Goal: Task Accomplishment & Management: Manage account settings

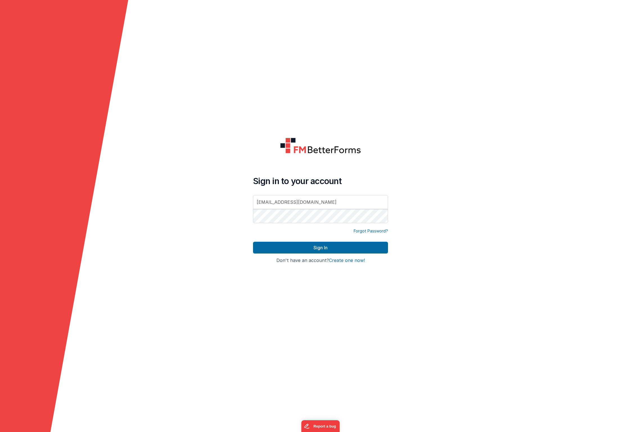
click at [319, 204] on input "[EMAIL_ADDRESS][DOMAIN_NAME]" at bounding box center [320, 202] width 135 height 14
drag, startPoint x: 321, startPoint y: 203, endPoint x: 210, endPoint y: 196, distance: 111.3
click at [211, 196] on form "Sign in to your account [EMAIL_ADDRESS][DOMAIN_NAME] Forgot Password? Sign In S…" at bounding box center [320, 216] width 641 height 432
click at [184, 212] on form "Sign in to your account Forgot Password? Sign In Sign in with Google Don't have…" at bounding box center [320, 216] width 641 height 432
click at [287, 205] on input "text" at bounding box center [320, 202] width 135 height 14
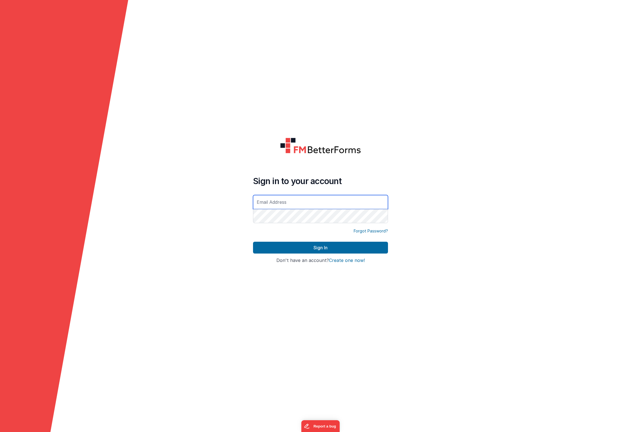
type input "[EMAIL_ADDRESS][DOMAIN_NAME]"
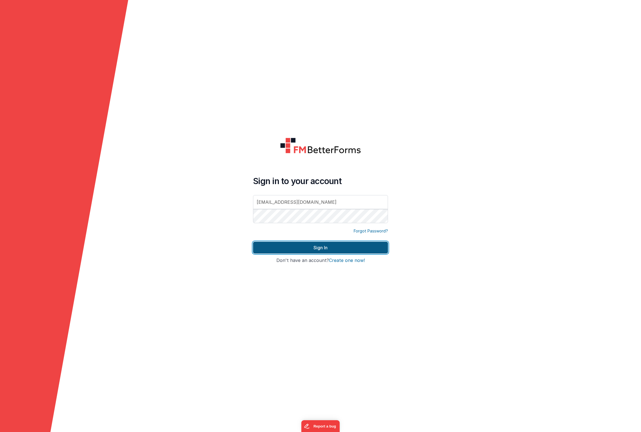
click at [353, 248] on button "Sign In" at bounding box center [320, 248] width 135 height 12
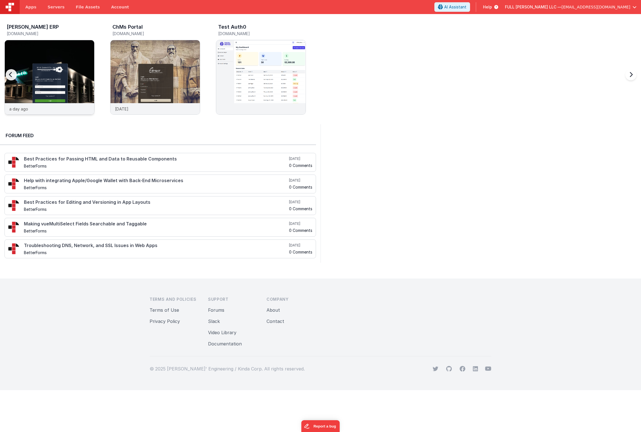
click at [65, 60] on img at bounding box center [49, 84] width 89 height 89
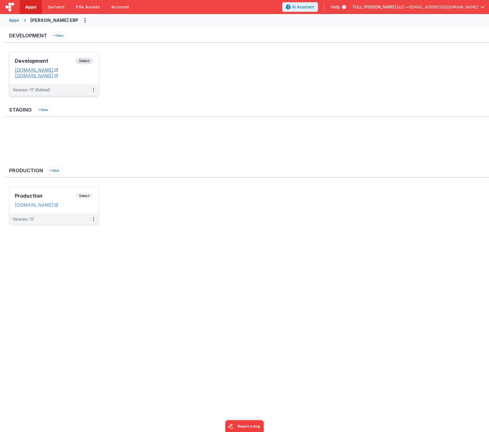
click at [57, 69] on link "[DOMAIN_NAME]" at bounding box center [36, 70] width 43 height 6
click at [64, 55] on div "Development Select URLs [DOMAIN_NAME] [DOMAIN_NAME]" at bounding box center [53, 68] width 89 height 32
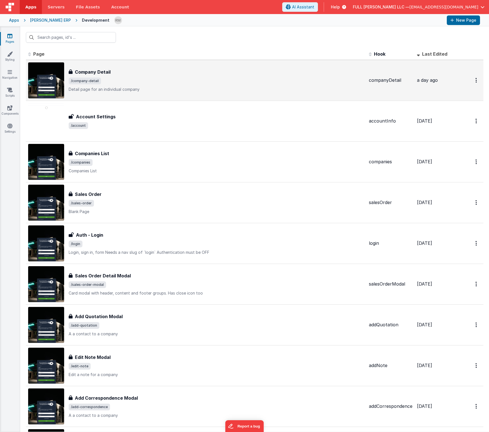
click at [113, 74] on div "Company Detail" at bounding box center [217, 72] width 296 height 7
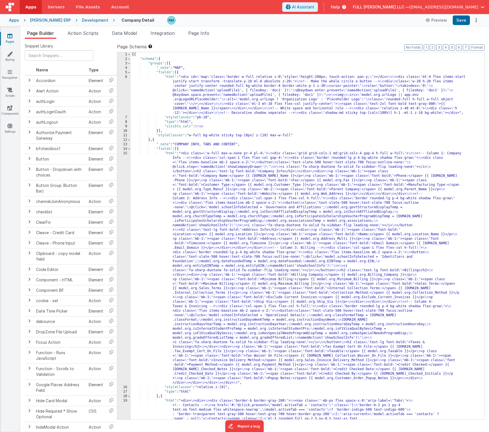
click at [172, 154] on div "[{ "schema" : { "groups" : [{ "_note" : "MAP" , "fields" : [{ "html" : "<div id…" at bounding box center [305, 355] width 349 height 606
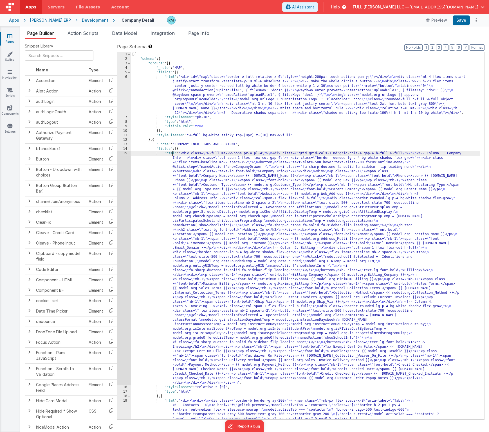
click at [126, 154] on div "15" at bounding box center [124, 268] width 14 height 234
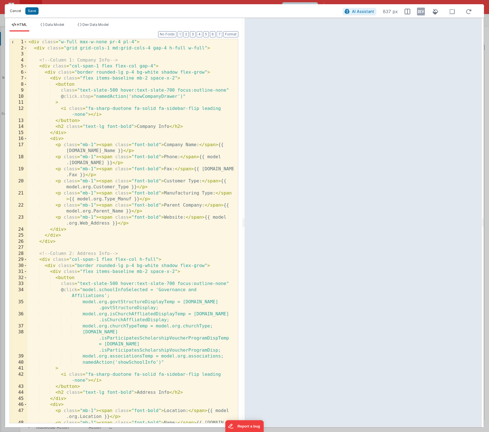
click at [17, 13] on button "Cancel" at bounding box center [15, 11] width 17 height 8
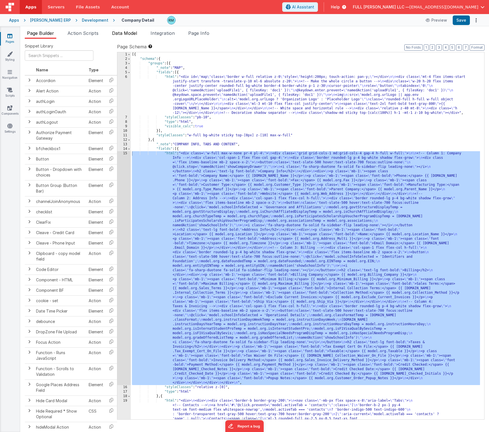
click at [127, 32] on span "Data Model" at bounding box center [124, 33] width 25 height 6
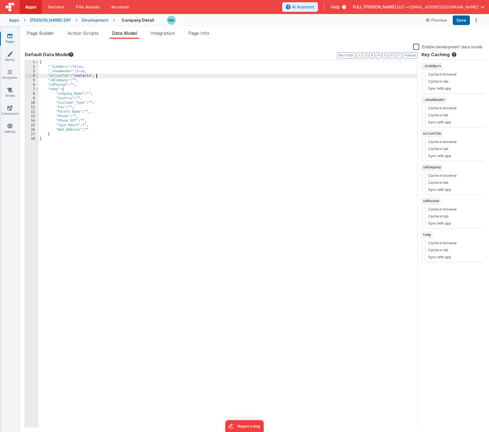
click at [100, 77] on div "{ "_hideBars" : false , "_showHeader" : true , "activeTab" : "contacts" , "idCo…" at bounding box center [228, 248] width 379 height 377
click at [76, 80] on div "{ "_hideBars" : false , "_showHeader" : true , "activeTab" : "contacts" , "acti…" at bounding box center [228, 248] width 379 height 377
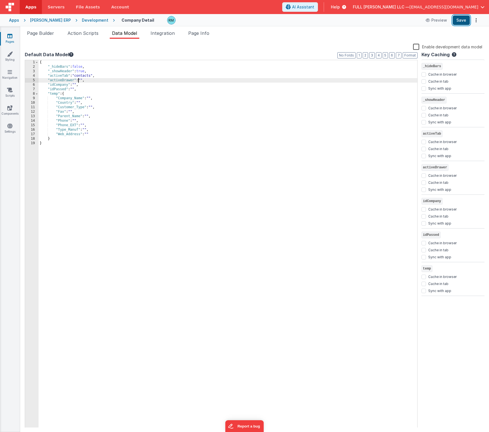
click at [457, 20] on button "Save" at bounding box center [461, 20] width 17 height 10
click at [9, 108] on icon at bounding box center [9, 108] width 5 height 6
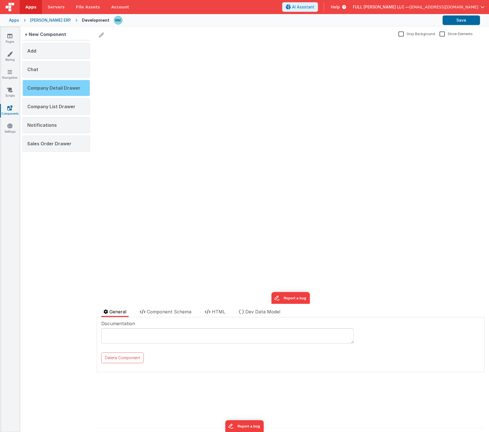
click at [70, 94] on div "Company Detail Drawer" at bounding box center [57, 88] width 68 height 16
click at [177, 312] on span "Component Schema" at bounding box center [169, 312] width 44 height 6
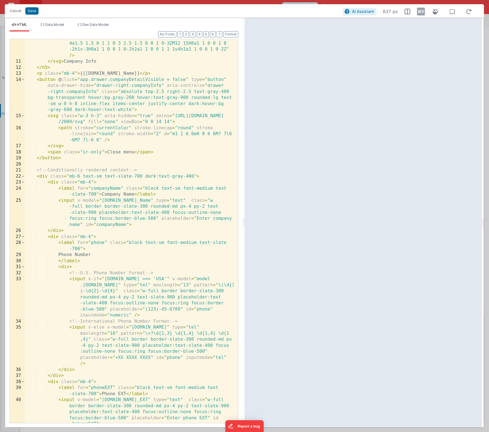
scroll to position [95, 0]
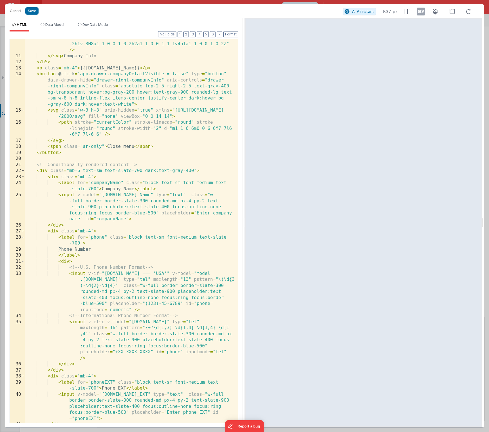
click at [49, 171] on div "< path d = "M10 .5a9.5 9.5 0 1 0 9.5 9.5A9.51 9.51 0 0 0 10 .5ZM9.5 4a1.5 1.5 0…" at bounding box center [129, 236] width 209 height 415
click at [48, 172] on div "< path d = "M10 .5a9.5 9.5 0 1 0 9.5 9.5A9.51 9.51 0 0 0 10 .5ZM9.5 4a1.5 1.5 0…" at bounding box center [129, 236] width 209 height 415
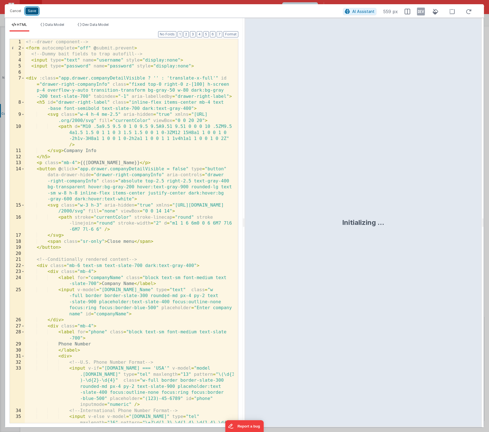
click at [35, 13] on button "Save" at bounding box center [31, 10] width 13 height 7
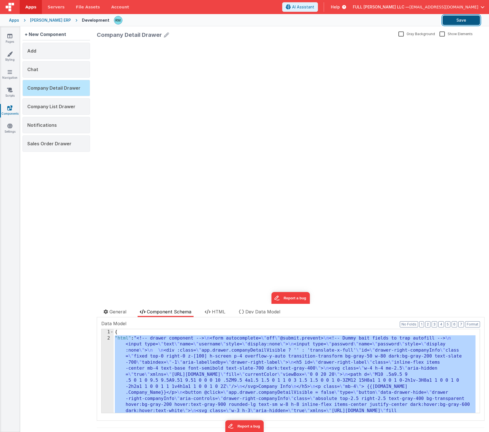
click at [458, 17] on button "Save" at bounding box center [460, 20] width 37 height 10
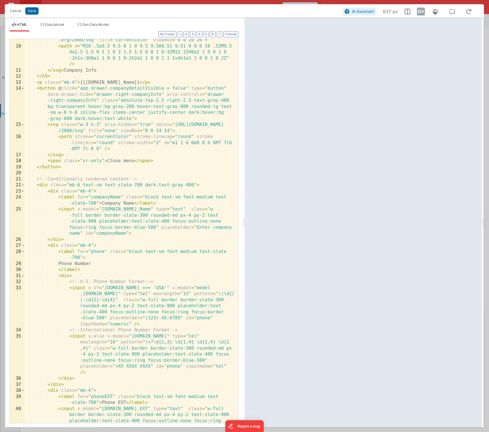
scroll to position [124, 0]
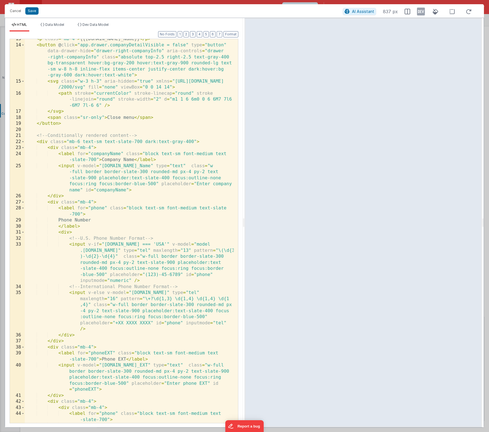
click at [116, 122] on div "< p class = "mb-4" > {{[DOMAIN_NAME]_Name}} </ p > < button @ click = "app.draw…" at bounding box center [129, 234] width 209 height 396
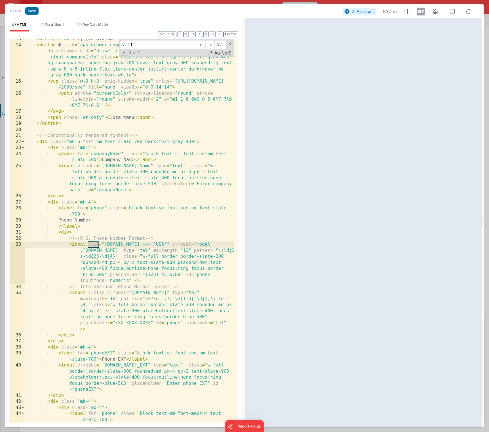
type input "v-if"
drag, startPoint x: 182, startPoint y: 244, endPoint x: 88, endPoint y: 246, distance: 94.0
click at [88, 246] on div "< p class = "mb-4" > {{[DOMAIN_NAME]_Name}} </ p > < button @ click = "app.draw…" at bounding box center [129, 234] width 209 height 396
click at [230, 44] on span at bounding box center [230, 44] width 4 height 4
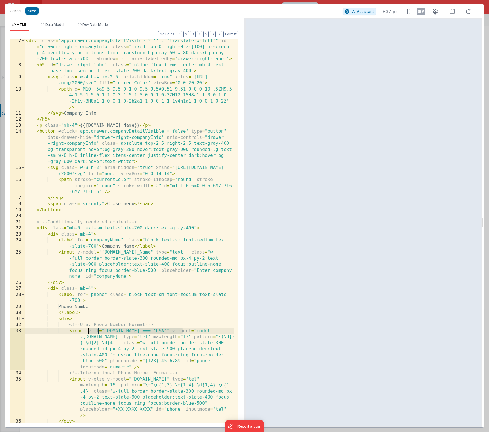
scroll to position [37, 0]
click at [48, 230] on div "< div :class = "app.drawer.companyDetailVisible ? '' : 'translate-x-full'" id =…" at bounding box center [129, 245] width 209 height 415
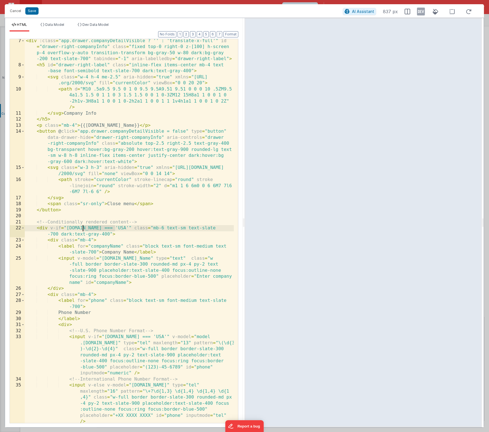
drag, startPoint x: 115, startPoint y: 229, endPoint x: 82, endPoint y: 228, distance: 32.4
click at [82, 228] on div "< div :class = "app.drawer.companyDetailVisible ? '' : 'translate-x-full'" id =…" at bounding box center [129, 245] width 209 height 415
click at [138, 228] on div "< div :class = "app.drawer.companyDetailVisible ? '' : 'translate-x-full'" id =…" at bounding box center [129, 245] width 209 height 415
click at [24, 229] on span at bounding box center [22, 228] width 3 height 6
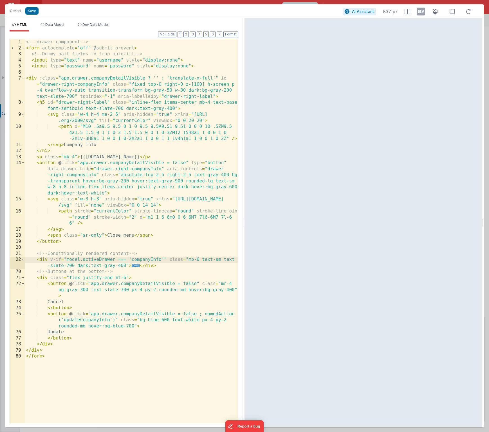
click at [169, 268] on div "<!-- drawer component --> < form autocomplete = "off" @ submit.prevent > <!-- D…" at bounding box center [131, 237] width 213 height 396
click at [33, 9] on button "Save" at bounding box center [31, 10] width 13 height 7
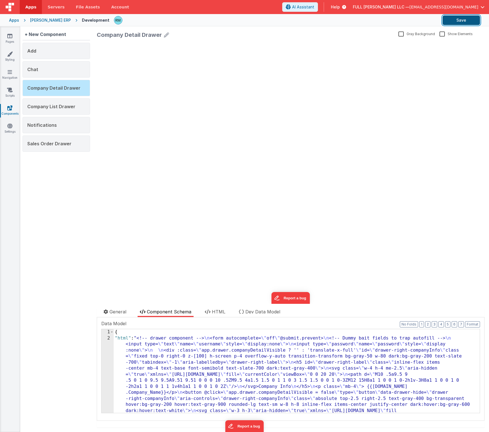
click at [465, 20] on button "Save" at bounding box center [460, 20] width 37 height 10
click at [9, 37] on icon at bounding box center [9, 36] width 5 height 6
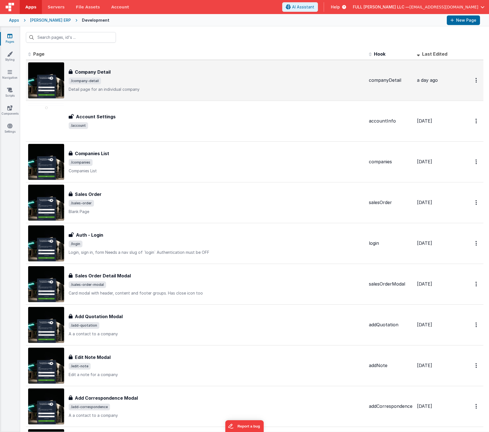
click at [130, 79] on span "/company-detail" at bounding box center [217, 81] width 296 height 7
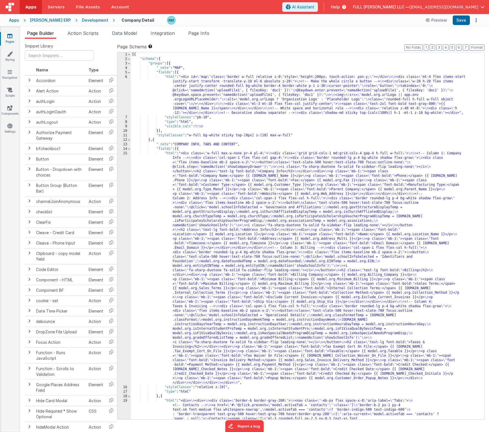
click at [171, 153] on div "[{ "schema" : { "groups" : [{ "_note" : "MAP" , "fields" : [{ "html" : "<div id…" at bounding box center [305, 355] width 349 height 606
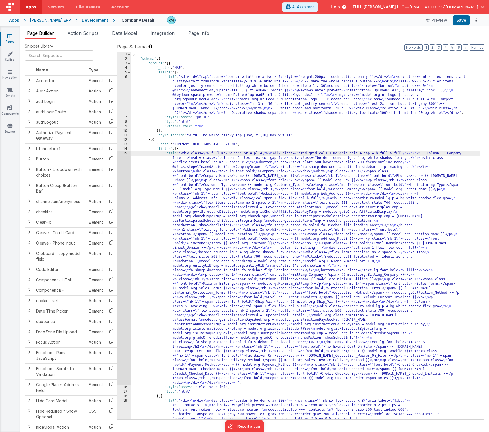
click at [125, 154] on div "15" at bounding box center [124, 268] width 14 height 234
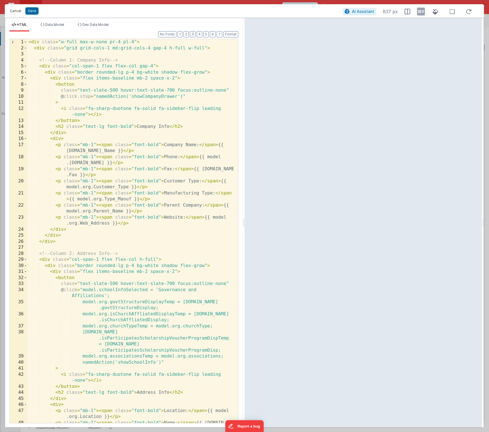
click at [17, 14] on button "Cancel" at bounding box center [15, 11] width 17 height 8
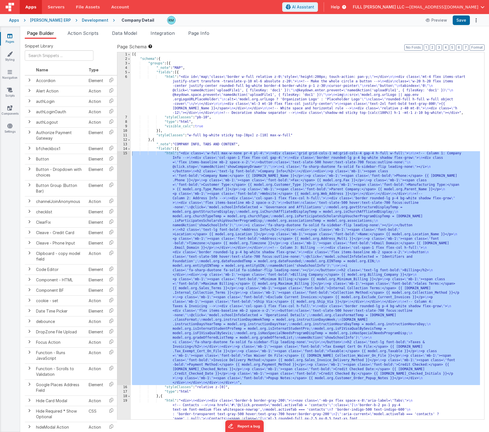
click at [167, 153] on div "[{ "schema" : { "groups" : [{ "_note" : "MAP" , "fields" : [{ "html" : "<div id…" at bounding box center [305, 355] width 349 height 606
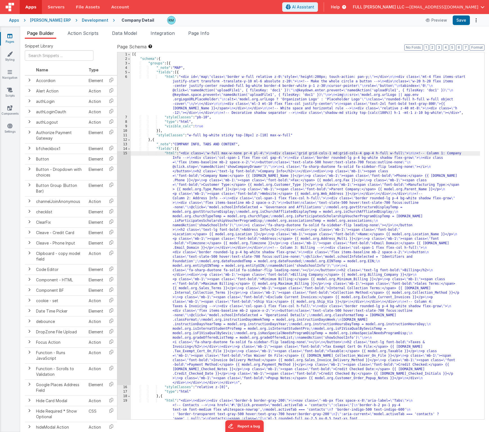
click at [124, 152] on div "15" at bounding box center [124, 268] width 14 height 234
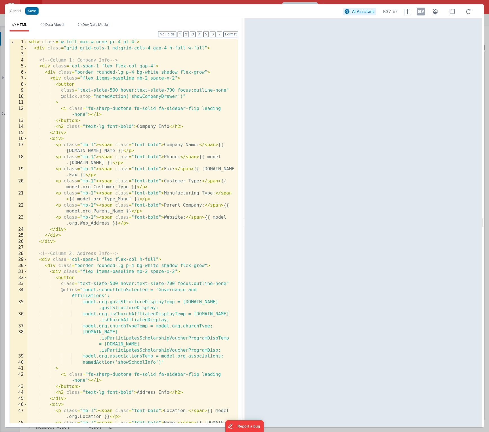
click at [95, 97] on div "< div class = "w-full max-w-none pr-4 pl-4" > < div class = "grid grid-cols-1 m…" at bounding box center [130, 240] width 206 height 403
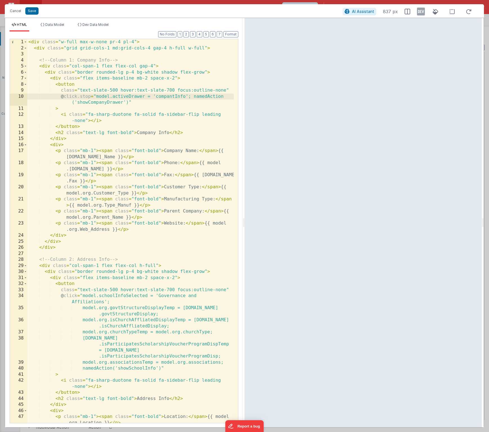
click at [173, 97] on div "< div class = "w-full max-w-none pr-4 pl-4" > < div class = "grid grid-cols-1 m…" at bounding box center [130, 240] width 206 height 403
click at [34, 11] on button "Save" at bounding box center [31, 10] width 13 height 7
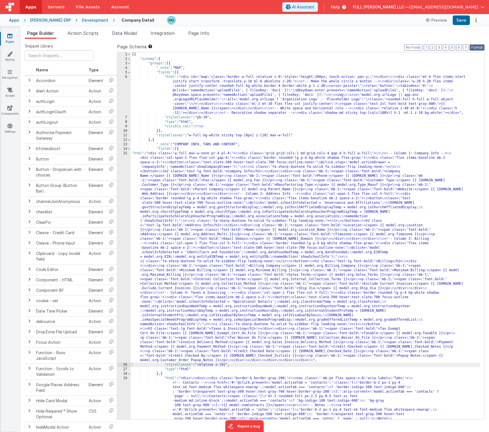
click at [478, 48] on button "Format" at bounding box center [476, 47] width 15 height 6
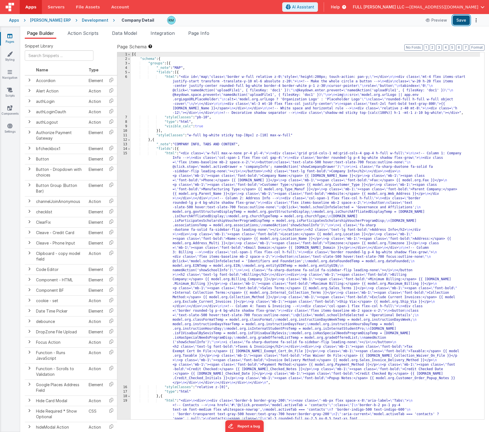
click at [456, 22] on button "Save" at bounding box center [461, 20] width 17 height 10
click at [170, 153] on div "[{ "schema" : { "groups" : [{ "_note" : "MAP" , "fields" : [{ "html" : "<div id…" at bounding box center [305, 355] width 349 height 606
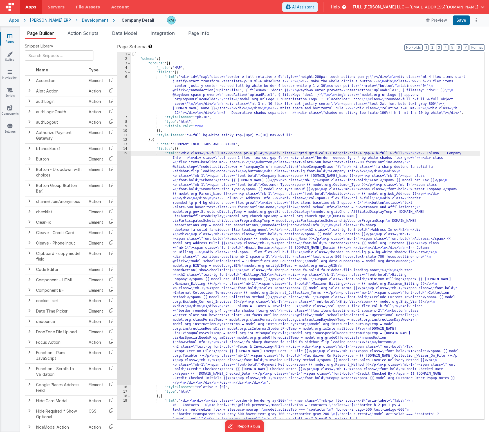
click at [125, 154] on div "15" at bounding box center [124, 268] width 14 height 234
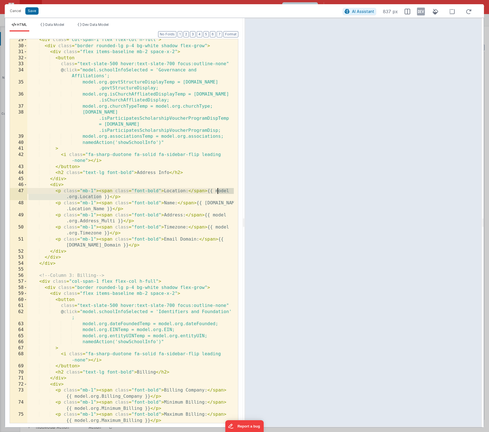
drag, startPoint x: 101, startPoint y: 197, endPoint x: 217, endPoint y: 191, distance: 116.4
click at [217, 191] on div "< div class = "col-span-1 flex flex-col h-full" > < div class = "border rounded…" at bounding box center [130, 238] width 206 height 403
drag, startPoint x: 105, startPoint y: 209, endPoint x: 206, endPoint y: 204, distance: 102.0
click at [206, 204] on div "< div class = "col-span-1 flex flex-col h-full" > < div class = "border rounded…" at bounding box center [130, 238] width 206 height 403
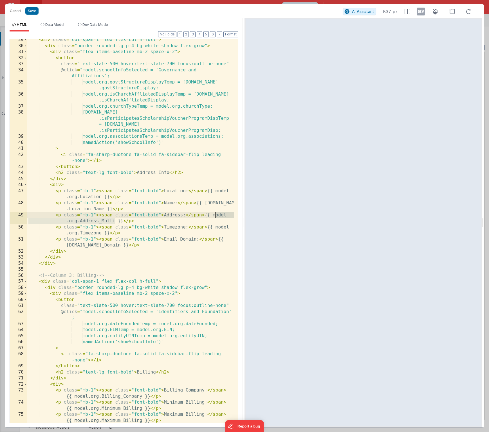
drag, startPoint x: 115, startPoint y: 221, endPoint x: 214, endPoint y: 216, distance: 99.7
click at [214, 216] on div "< div class = "col-span-1 flex flex-col h-full" > < div class = "border rounded…" at bounding box center [130, 238] width 206 height 403
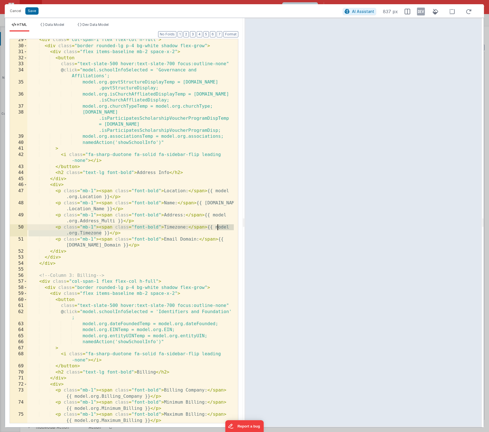
drag, startPoint x: 102, startPoint y: 234, endPoint x: 217, endPoint y: 229, distance: 115.2
click at [217, 229] on div "< div class = "col-span-1 flex flex-col h-full" > < div class = "border rounded…" at bounding box center [130, 238] width 206 height 403
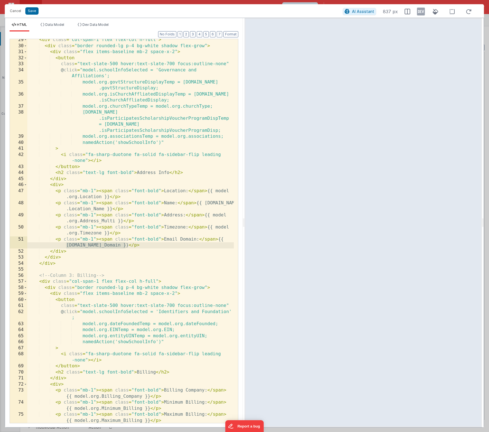
drag, startPoint x: 125, startPoint y: 246, endPoint x: 66, endPoint y: 246, distance: 59.6
click at [66, 246] on div "< div class = "col-span-1 flex flex-col h-full" > < div class = "border rounded…" at bounding box center [130, 238] width 206 height 403
click at [14, 12] on button "Cancel" at bounding box center [15, 11] width 17 height 8
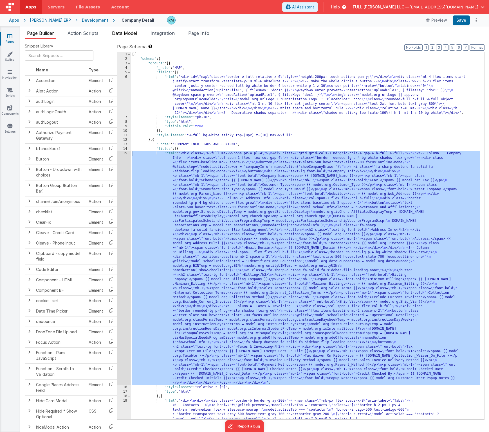
click at [122, 34] on span "Data Model" at bounding box center [124, 33] width 25 height 6
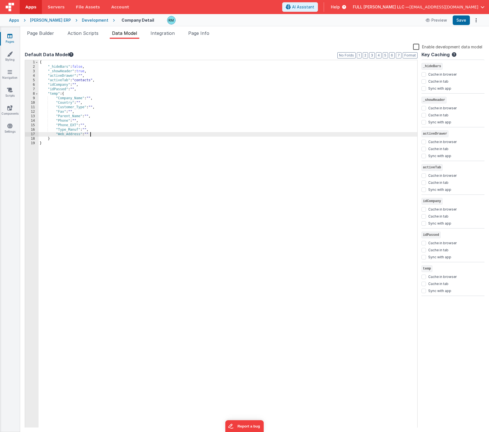
click at [97, 135] on div "{ "_hideBars" : false , "_showHeader" : true , "activeDrawer" : "" , "activeTab…" at bounding box center [228, 248] width 379 height 377
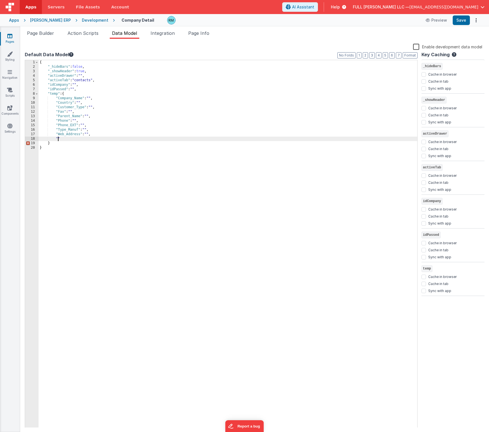
paste textarea
click at [82, 139] on div "{ "_hideBars" : false , "_showHeader" : true , "activeDrawer" : "" , "activeTab…" at bounding box center [228, 248] width 379 height 377
click at [57, 144] on div "{ "_hideBars" : false , "_showHeader" : true , "activeDrawer" : "" , "activeTab…" at bounding box center [228, 248] width 379 height 377
paste textarea
click at [87, 143] on div "{ "_hideBars" : false , "_showHeader" : true , "activeDrawer" : "" , "activeTab…" at bounding box center [228, 248] width 379 height 377
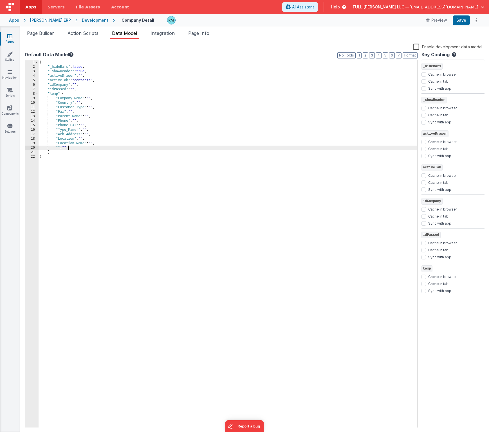
click at [58, 148] on div "{ "_hideBars" : false , "_showHeader" : true , "activeDrawer" : "" , "activeTab…" at bounding box center [228, 248] width 379 height 377
click at [97, 147] on div "{ "_hideBars" : false , "_showHeader" : true , "activeDrawer" : "" , "activeTab…" at bounding box center [228, 248] width 379 height 377
click at [58, 152] on div "{ "_hideBars" : false , "_showHeader" : true , "activeDrawer" : "" , "activeTab…" at bounding box center [228, 248] width 379 height 377
click at [89, 152] on div "{ "_hideBars" : false , "_showHeader" : true , "activeDrawer" : "" , "activeTab…" at bounding box center [228, 248] width 379 height 377
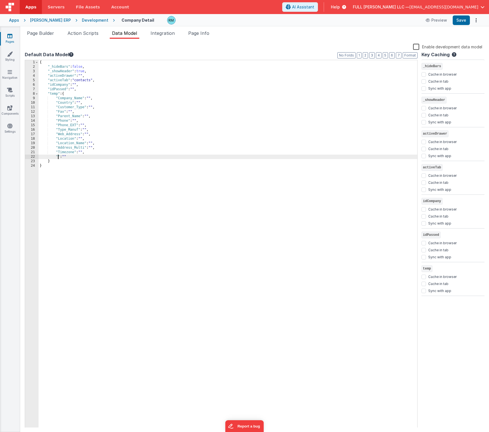
click at [58, 157] on div "{ "_hideBars" : false , "_showHeader" : true , "activeDrawer" : "" , "activeTab…" at bounding box center [228, 248] width 379 height 377
click at [463, 22] on button "Save" at bounding box center [461, 20] width 17 height 10
click at [40, 34] on span "Page Builder" at bounding box center [40, 33] width 27 height 6
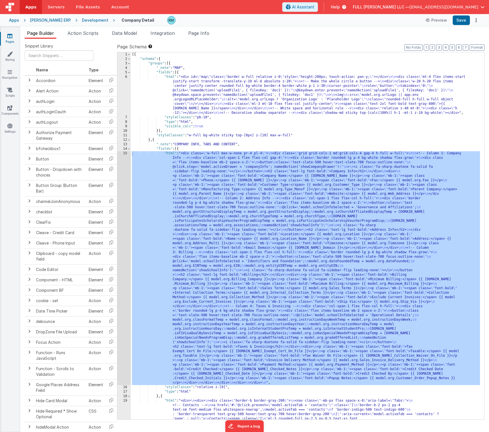
click at [172, 153] on div "[{ "schema" : { "groups" : [{ "_note" : "MAP" , "fields" : [{ "html" : "<div id…" at bounding box center [305, 355] width 349 height 606
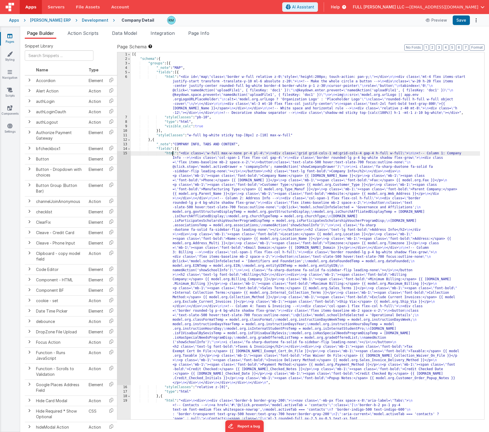
click at [124, 153] on div "15" at bounding box center [124, 268] width 14 height 234
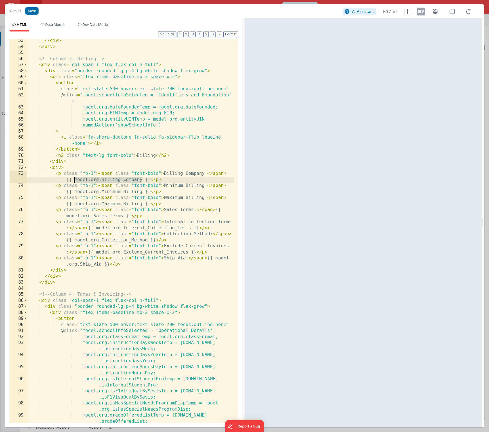
drag, startPoint x: 142, startPoint y: 180, endPoint x: 75, endPoint y: 181, distance: 66.7
click at [75, 181] on div "</ div > </ div > <!-- Column 3: Billing --> < div class = "col-span-1 flex fle…" at bounding box center [130, 236] width 206 height 396
drag, startPoint x: 142, startPoint y: 192, endPoint x: 75, endPoint y: 193, distance: 67.0
click at [75, 193] on div "</ div > </ div > <!-- Column 3: Billing --> < div class = "col-span-1 flex fle…" at bounding box center [130, 236] width 206 height 396
drag, startPoint x: 142, startPoint y: 205, endPoint x: 75, endPoint y: 204, distance: 67.5
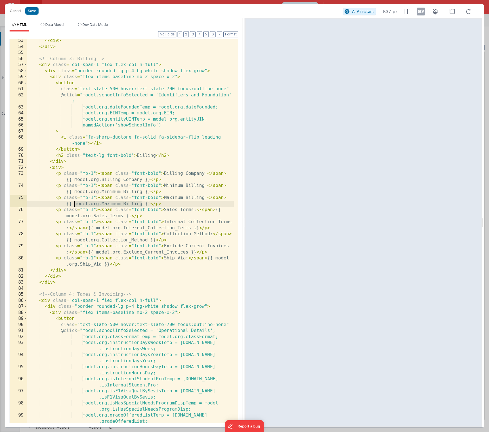
click at [75, 204] on div "</ div > </ div > <!-- Column 3: Billing --> < div class = "col-span-1 flex fle…" at bounding box center [130, 236] width 206 height 396
drag, startPoint x: 123, startPoint y: 216, endPoint x: 66, endPoint y: 215, distance: 57.1
click at [66, 215] on div "</ div > </ div > <!-- Column 3: Billing --> < div class = "col-span-1 flex fle…" at bounding box center [130, 236] width 206 height 396
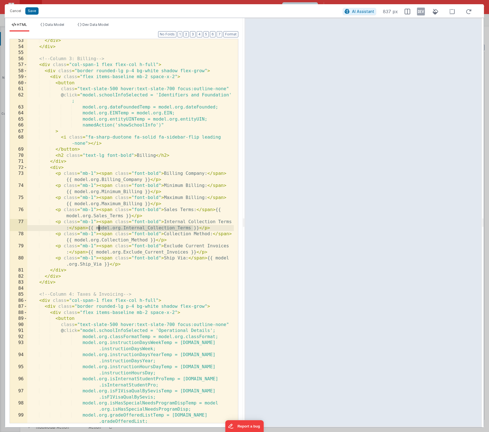
drag, startPoint x: 192, startPoint y: 229, endPoint x: 100, endPoint y: 229, distance: 92.5
click at [100, 229] on div "</ div > </ div > <!-- Column 3: Billing --> < div class = "col-span-1 flex fle…" at bounding box center [130, 236] width 206 height 396
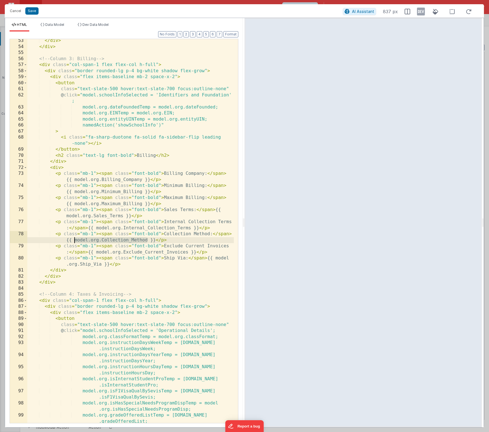
drag, startPoint x: 147, startPoint y: 241, endPoint x: 75, endPoint y: 240, distance: 72.6
click at [75, 240] on div "</ div > </ div > <!-- Column 3: Billing --> < div class = "col-span-1 flex fle…" at bounding box center [130, 236] width 206 height 396
drag, startPoint x: 190, startPoint y: 253, endPoint x: 99, endPoint y: 251, distance: 91.1
click at [99, 251] on div "</ div > </ div > <!-- Column 3: Billing --> < div class = "col-span-1 flex fle…" at bounding box center [130, 236] width 206 height 396
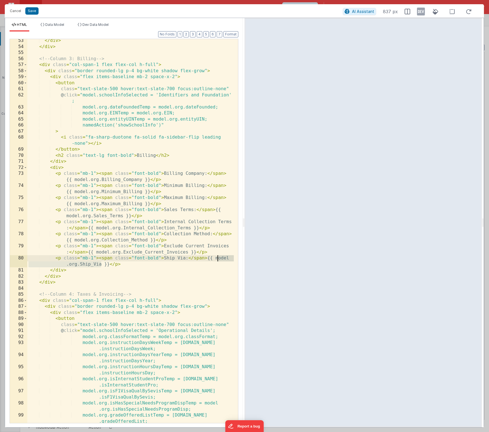
drag, startPoint x: 101, startPoint y: 264, endPoint x: 217, endPoint y: 260, distance: 116.0
click at [217, 260] on div "</ div > </ div > <!-- Column 3: Billing --> < div class = "col-span-1 flex fle…" at bounding box center [130, 236] width 206 height 396
click at [19, 12] on button "Cancel" at bounding box center [15, 11] width 17 height 8
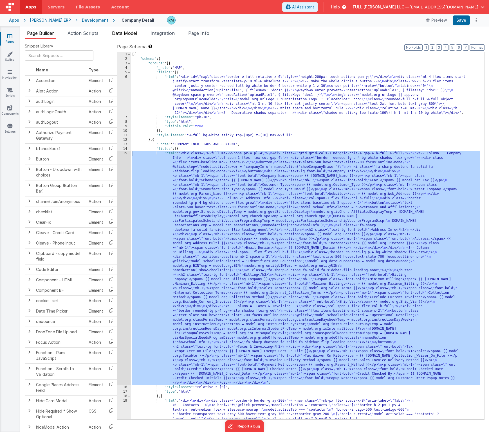
click at [126, 36] on li "Data Model" at bounding box center [125, 34] width 30 height 9
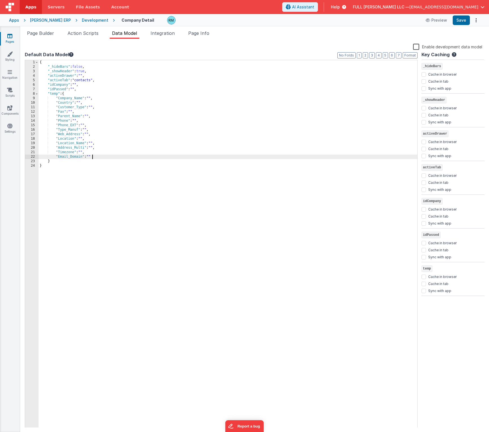
click at [95, 158] on div "{ "_hideBars" : false , "_showHeader" : true , "activeDrawer" : "" , "activeTab…" at bounding box center [228, 248] width 379 height 377
click at [58, 162] on div "{ "_hideBars" : false , "_showHeader" : true , "activeDrawer" : "" , "activeTab…" at bounding box center [228, 248] width 379 height 377
paste textarea
click at [109, 161] on div "{ "_hideBars" : false , "_showHeader" : true , "activeDrawer" : "" , "activeTab…" at bounding box center [228, 248] width 379 height 377
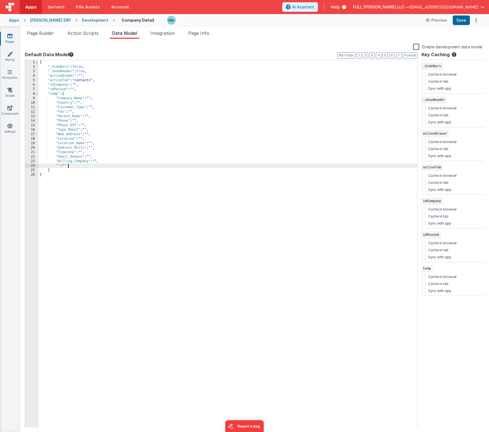
click at [58, 166] on div "{ "_hideBars" : false , "_showHeader" : true , "activeDrawer" : "" , "activeTab…" at bounding box center [228, 248] width 379 height 377
paste textarea
click at [99, 166] on div "{ "_hideBars" : false , "_showHeader" : true , "activeDrawer" : "" , "activeTab…" at bounding box center [228, 248] width 379 height 377
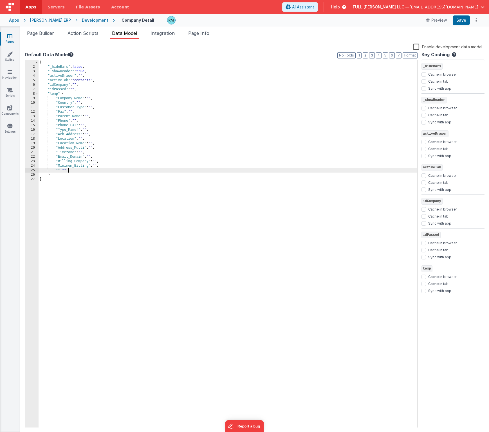
click at [58, 170] on div "{ "_hideBars" : false , "_showHeader" : true , "activeDrawer" : "" , "activeTab…" at bounding box center [228, 248] width 379 height 377
click at [57, 172] on div "{ "_hideBars" : false , "_showHeader" : true , "activeDrawer" : "" , "activeTab…" at bounding box center [228, 248] width 379 height 377
paste textarea
click at [102, 170] on div "{ "_hideBars" : false , "_showHeader" : true , "activeDrawer" : "" , "activeTab…" at bounding box center [228, 248] width 379 height 377
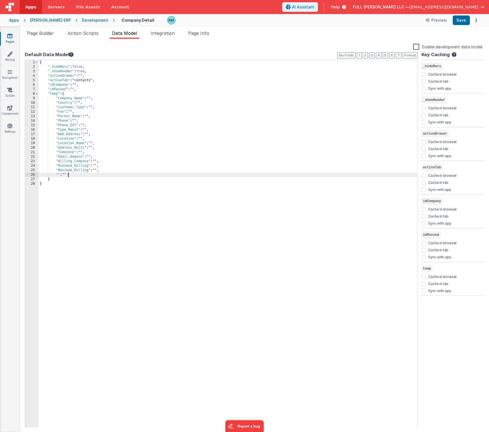
click at [58, 175] on div "{ "_hideBars" : false , "_showHeader" : true , "activeDrawer" : "" , "activeTab…" at bounding box center [228, 248] width 379 height 377
paste textarea
click at [97, 175] on div "{ "_hideBars" : false , "_showHeader" : true , "activeDrawer" : "" , "activeTab…" at bounding box center [228, 248] width 379 height 377
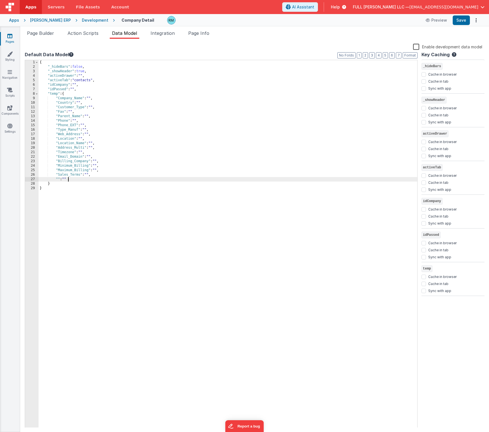
click at [57, 179] on div "{ "_hideBars" : false , "_showHeader" : true , "activeDrawer" : "" , "activeTab…" at bounding box center [228, 248] width 379 height 377
paste textarea
click at [123, 178] on div "{ "_hideBars" : false , "_showHeader" : true , "activeDrawer" : "" , "activeTab…" at bounding box center [228, 248] width 379 height 377
click at [57, 183] on div "{ "_hideBars" : false , "_showHeader" : true , "activeDrawer" : "" , "activeTab…" at bounding box center [228, 248] width 379 height 377
paste textarea
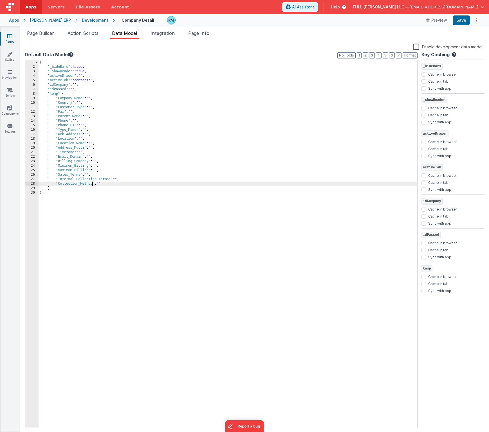
click at [104, 184] on div "{ "_hideBars" : false , "_showHeader" : true , "activeDrawer" : "" , "activeTab…" at bounding box center [228, 248] width 379 height 377
click at [58, 188] on div "{ "_hideBars" : false , "_showHeader" : true , "activeDrawer" : "" , "activeTab…" at bounding box center [228, 248] width 379 height 377
paste textarea
click at [111, 188] on div "{ "_hideBars" : false , "_showHeader" : true , "activeDrawer" : "" , "activeTab…" at bounding box center [228, 248] width 379 height 377
click at [122, 188] on div "{ "_hideBars" : false , "_showHeader" : true , "activeDrawer" : "" , "activeTab…" at bounding box center [228, 248] width 379 height 377
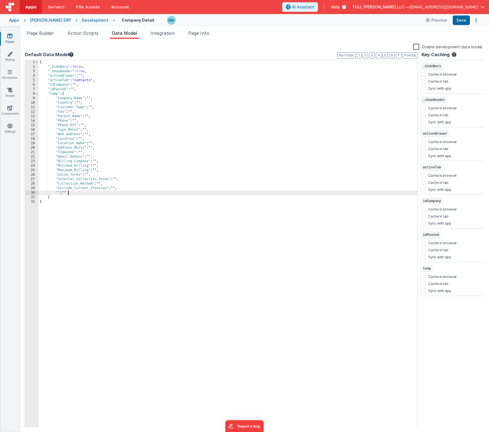
click at [58, 192] on div "{ "_hideBars" : false , "_showHeader" : true , "activeDrawer" : "" , "activeTab…" at bounding box center [228, 248] width 379 height 377
click at [457, 22] on button "Save" at bounding box center [461, 20] width 17 height 10
click at [455, 22] on button "Save" at bounding box center [461, 20] width 17 height 10
click at [41, 35] on span "Page Builder" at bounding box center [40, 33] width 27 height 6
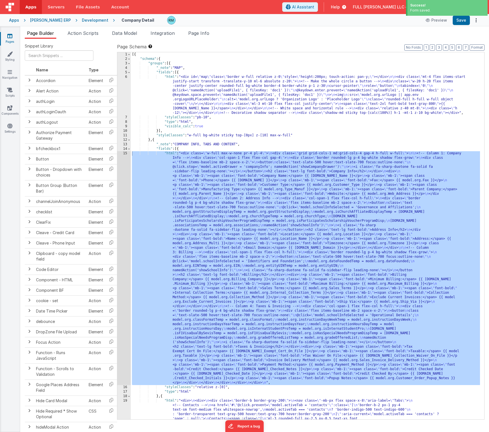
click at [170, 154] on div "[{ "schema" : { "groups" : [{ "_note" : "MAP" , "fields" : [{ "html" : "<div id…" at bounding box center [305, 355] width 349 height 606
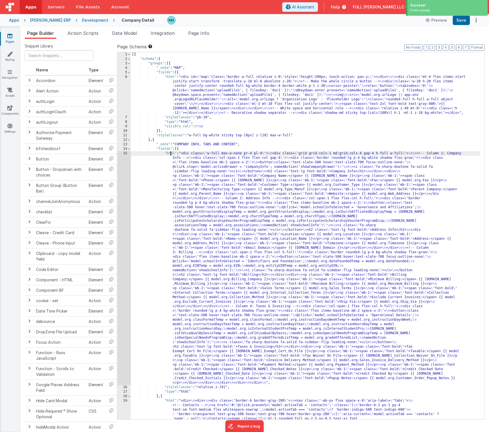
click at [124, 154] on div "15" at bounding box center [124, 268] width 14 height 234
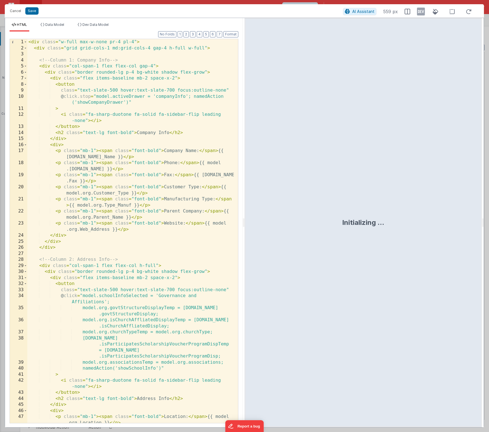
click at [133, 235] on div "< div class = "w-full max-w-none pr-4 pl-4" > < div class = "grid grid-cols-1 m…" at bounding box center [130, 240] width 206 height 403
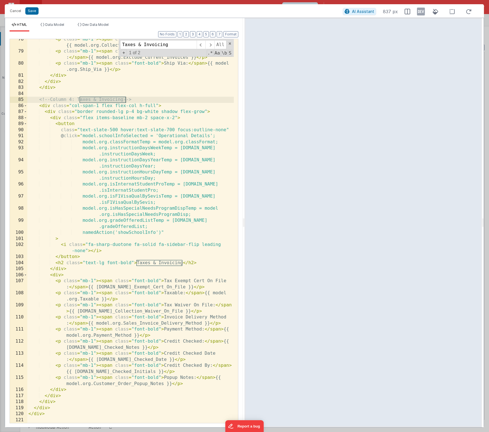
scroll to position [638, 0]
type input "Taxes & Invoicing"
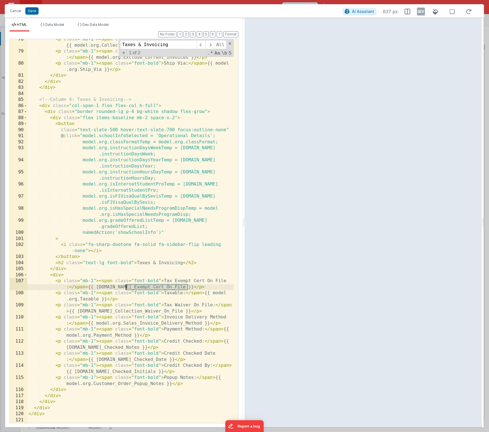
drag, startPoint x: 188, startPoint y: 288, endPoint x: 126, endPoint y: 288, distance: 61.6
click at [126, 288] on div "< p class = "mb-1" > < span class = "font-bold" > Collection Method: </ span > …" at bounding box center [130, 237] width 206 height 403
drag, startPoint x: 99, startPoint y: 300, endPoint x: 214, endPoint y: 295, distance: 115.4
click at [214, 295] on div "< p class = "mb-1" > < span class = "font-bold" > Collection Method: </ span > …" at bounding box center [130, 237] width 206 height 403
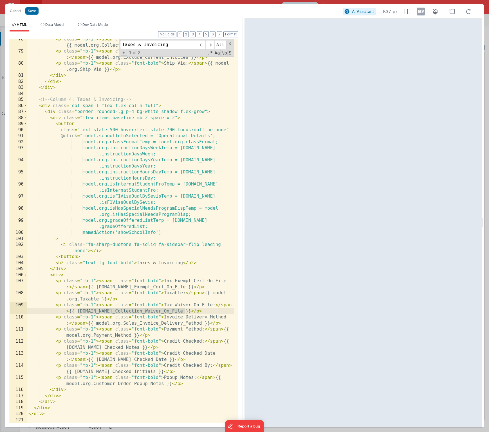
drag, startPoint x: 185, startPoint y: 312, endPoint x: 80, endPoint y: 312, distance: 104.1
click at [80, 312] on div "< p class = "mb-1" > < span class = "font-bold" > Collection Method: </ span > …" at bounding box center [130, 237] width 206 height 403
drag, startPoint x: 204, startPoint y: 324, endPoint x: 99, endPoint y: 324, distance: 104.4
click at [99, 324] on div "< p class = "mb-1" > < span class = "font-bold" > Collection Method: </ span > …" at bounding box center [130, 237] width 206 height 403
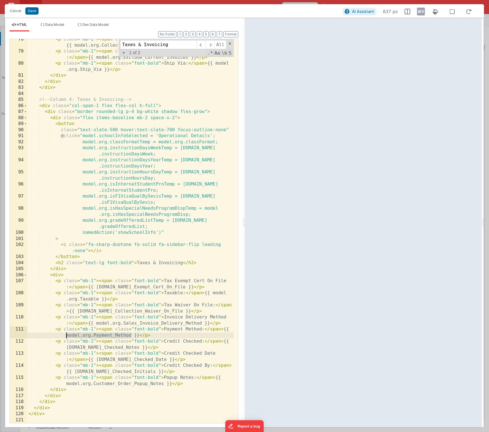
drag, startPoint x: 131, startPoint y: 336, endPoint x: 66, endPoint y: 336, distance: 65.3
click at [66, 336] on div "< p class = "mb-1" > < span class = "font-bold" > Collection Method: </ span > …" at bounding box center [130, 237] width 206 height 403
drag, startPoint x: 147, startPoint y: 349, endPoint x: 67, endPoint y: 347, distance: 79.9
click at [67, 347] on div "< p class = "mb-1" > < span class = "font-bold" > Collection Method: </ span > …" at bounding box center [130, 237] width 206 height 403
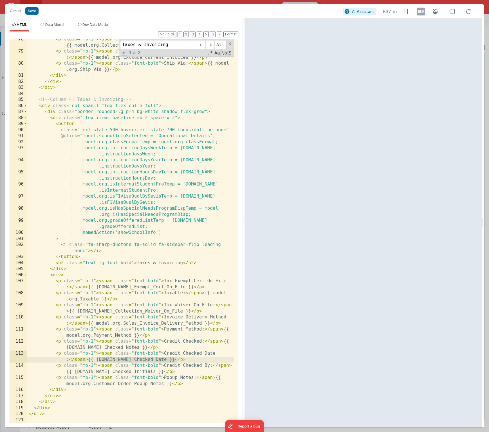
drag, startPoint x: 177, startPoint y: 361, endPoint x: 99, endPoint y: 360, distance: 77.6
click at [99, 360] on div "< p class = "mb-1" > < span class = "font-bold" > Collection Method: </ span > …" at bounding box center [130, 237] width 206 height 403
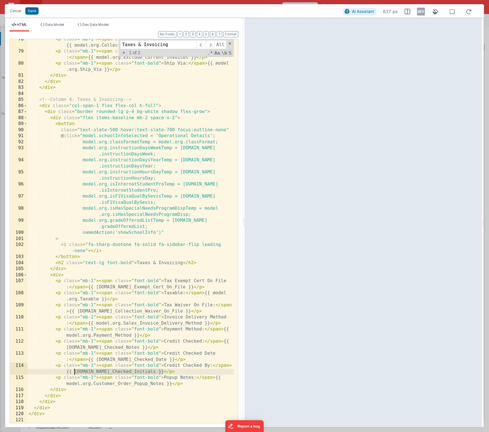
drag, startPoint x: 163, startPoint y: 372, endPoint x: 75, endPoint y: 371, distance: 88.3
click at [75, 371] on div "< p class = "mb-1" > < span class = "font-bold" > Collection Method: </ span > …" at bounding box center [130, 237] width 206 height 403
drag, startPoint x: 163, startPoint y: 385, endPoint x: 67, endPoint y: 384, distance: 96.8
click at [67, 384] on div "< p class = "mb-1" > < span class = "font-bold" > Collection Method: </ span > …" at bounding box center [130, 237] width 206 height 403
click at [18, 12] on button "Cancel" at bounding box center [15, 11] width 17 height 8
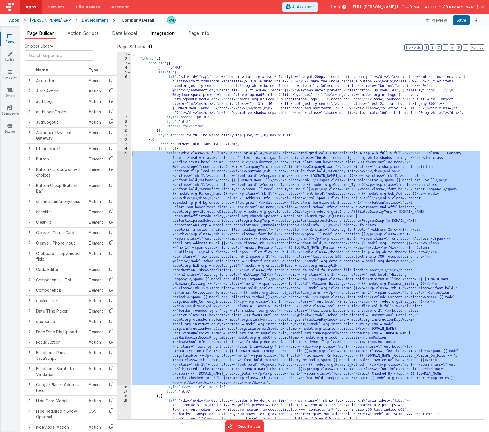
click at [161, 33] on span "Integration" at bounding box center [162, 33] width 24 height 6
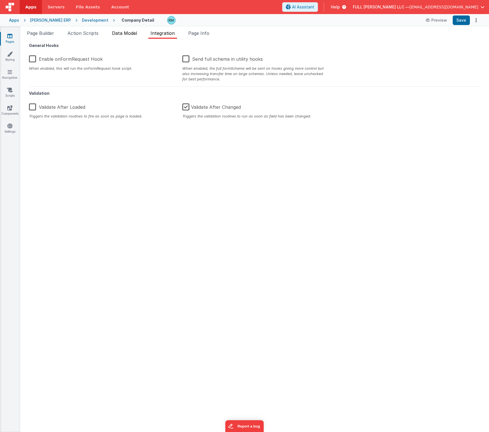
click at [137, 35] on span "Data Model" at bounding box center [124, 33] width 25 height 6
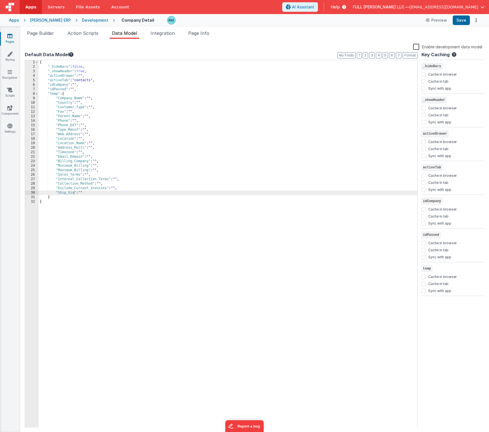
click at [86, 193] on div "{ "_hideBars" : false , "_showHeader" : true , "activeDrawer" : "" , "activeTab…" at bounding box center [228, 248] width 379 height 377
click at [57, 197] on div "{ "_hideBars" : false , "_showHeader" : true , "activeDrawer" : "" , "activeTab…" at bounding box center [228, 248] width 379 height 377
paste textarea
click at [116, 198] on div "{ "_hideBars" : false , "_showHeader" : true , "activeDrawer" : "" , "activeTab…" at bounding box center [228, 248] width 379 height 377
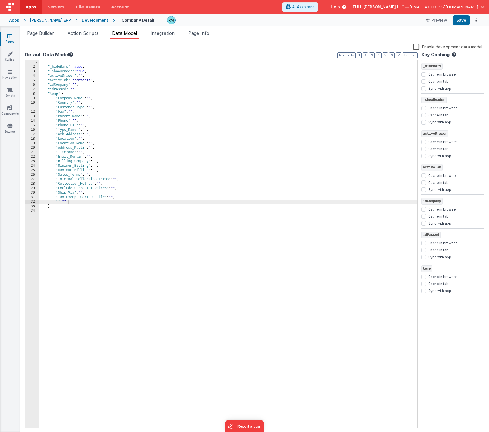
click at [58, 202] on div "{ "_hideBars" : false , "_showHeader" : true , "activeDrawer" : "" , "activeTab…" at bounding box center [228, 248] width 379 height 377
click at [58, 203] on div "{ "_hideBars" : false , "_showHeader" : true , "activeDrawer" : "" , "activeTab…" at bounding box center [228, 248] width 379 height 377
paste textarea
click at [106, 202] on div "{ "_hideBars" : false , "_showHeader" : true , "activeDrawer" : "" , "activeTab…" at bounding box center [228, 248] width 379 height 377
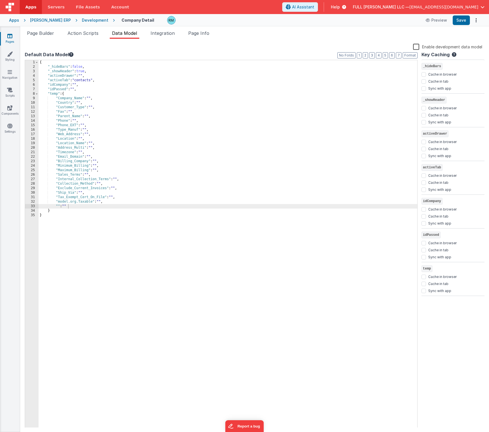
click at [57, 205] on div "{ "_hideBars" : false , "_showHeader" : true , "activeDrawer" : "" , "activeTab…" at bounding box center [228, 248] width 379 height 377
click at [58, 207] on div "{ "_hideBars" : false , "_showHeader" : true , "activeDrawer" : "" , "activeTab…" at bounding box center [228, 248] width 379 height 377
paste textarea
click at [151, 207] on div "{ "_hideBars" : false , "_showHeader" : true , "activeDrawer" : "" , "activeTab…" at bounding box center [228, 248] width 379 height 377
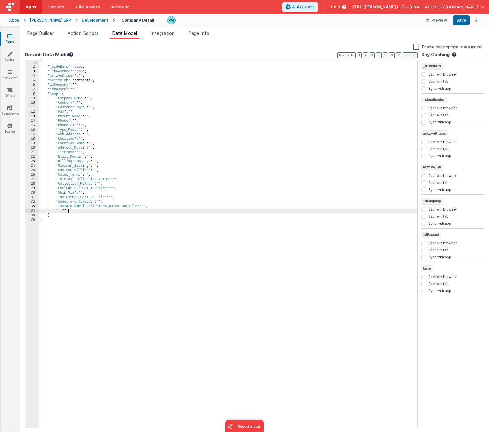
click at [58, 210] on div "{ "_hideBars" : false , "_showHeader" : true , "activeDrawer" : "" , "activeTab…" at bounding box center [228, 248] width 379 height 377
paste textarea
click at [149, 211] on div "{ "_hideBars" : false , "_showHeader" : true , "activeDrawer" : "" , "activeTab…" at bounding box center [228, 248] width 379 height 377
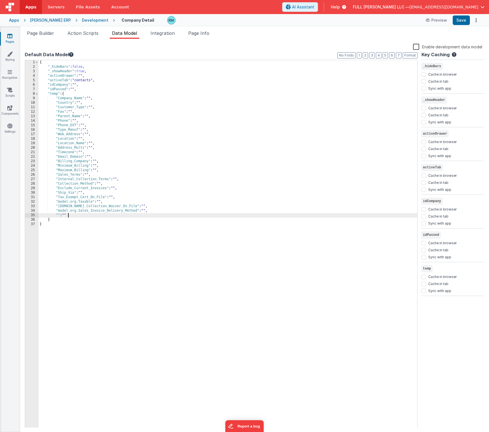
click at [58, 215] on div "{ "_hideBars" : false , "_showHeader" : true , "activeDrawer" : "" , "activeTab…" at bounding box center [228, 248] width 379 height 377
click at [57, 215] on div "{ "_hideBars" : false , "_showHeader" : true , "activeDrawer" : "" , "activeTab…" at bounding box center [228, 248] width 379 height 377
paste textarea
click at [119, 217] on div "{ "_hideBars" : false , "_showHeader" : true , "activeDrawer" : "" , "activeTab…" at bounding box center [228, 248] width 379 height 377
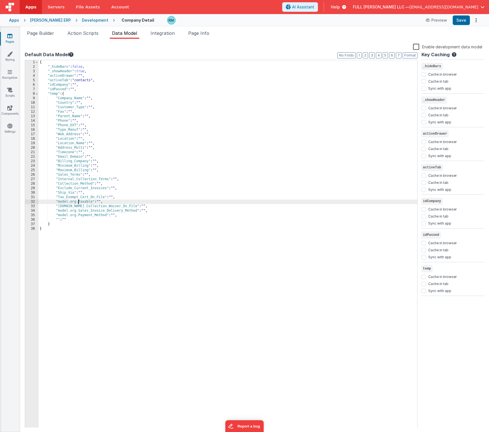
click at [79, 203] on div "{ "_hideBars" : false , "_showHeader" : true , "activeDrawer" : "" , "activeTab…" at bounding box center [228, 248] width 379 height 377
click at [79, 207] on div "{ "_hideBars" : false , "_showHeader" : true , "activeDrawer" : "" , "activeTab…" at bounding box center [228, 248] width 379 height 377
click at [79, 211] on div "{ "_hideBars" : false , "_showHeader" : true , "activeDrawer" : "" , "activeTab…" at bounding box center [228, 248] width 379 height 377
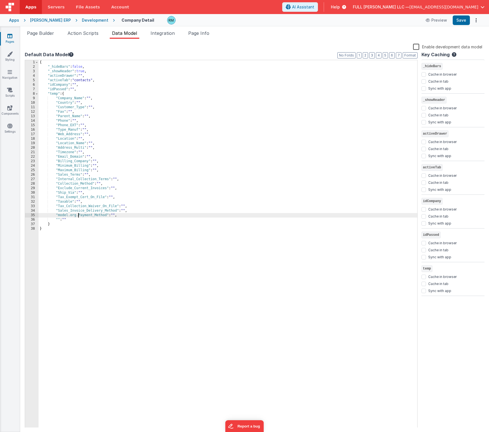
click at [78, 214] on div "{ "_hideBars" : false , "_showHeader" : true , "activeDrawer" : "" , "activeTab…" at bounding box center [228, 248] width 379 height 377
click at [57, 220] on div "{ "_hideBars" : false , "_showHeader" : true , "activeDrawer" : "" , "activeTab…" at bounding box center [228, 248] width 379 height 377
paste textarea
click at [115, 221] on div "{ "_hideBars" : false , "_showHeader" : true , "activeDrawer" : "" , "activeTab…" at bounding box center [228, 248] width 379 height 377
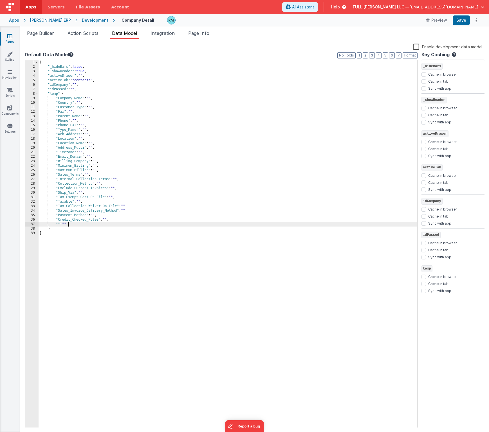
click at [58, 224] on div "{ "_hideBars" : false , "_showHeader" : true , "activeDrawer" : "" , "activeTab…" at bounding box center [228, 248] width 379 height 377
paste textarea
click at [113, 224] on div "{ "_hideBars" : false , "_showHeader" : true , "activeDrawer" : "" , "activeTab…" at bounding box center [228, 248] width 379 height 377
click at [58, 228] on div "{ "_hideBars" : false , "_showHeader" : true , "activeDrawer" : "" , "activeTab…" at bounding box center [228, 248] width 379 height 377
paste textarea
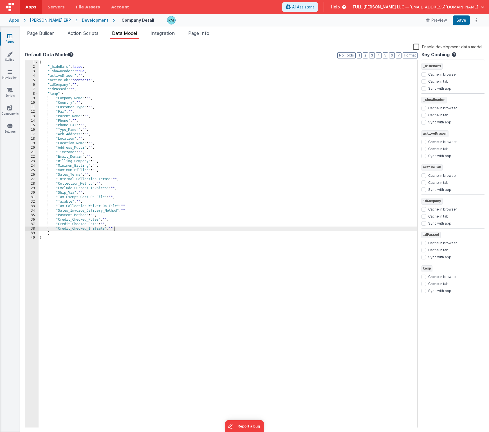
click at [117, 228] on div "{ "_hideBars" : false , "_showHeader" : true , "activeDrawer" : "" , "activeTab…" at bounding box center [228, 248] width 379 height 377
click at [58, 233] on div "{ "_hideBars" : false , "_showHeader" : true , "activeDrawer" : "" , "activeTab…" at bounding box center [228, 248] width 379 height 377
click at [58, 234] on div "{ "_hideBars" : false , "_showHeader" : true , "activeDrawer" : "" , "activeTab…" at bounding box center [228, 248] width 379 height 377
click at [125, 234] on div "{ "_hideBars" : false , "_showHeader" : true , "activeDrawer" : "" , "activeTab…" at bounding box center [228, 248] width 379 height 377
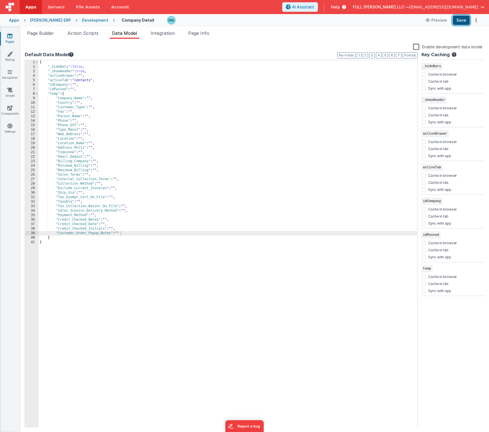
click at [463, 21] on button "Save" at bounding box center [461, 20] width 17 height 10
click at [51, 32] on span "Page Builder" at bounding box center [40, 33] width 27 height 6
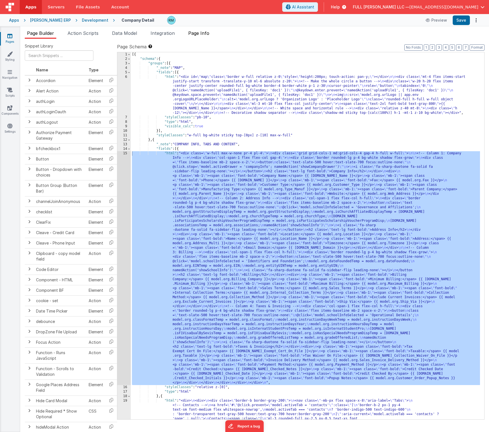
click at [201, 32] on span "Page Info" at bounding box center [198, 33] width 21 height 6
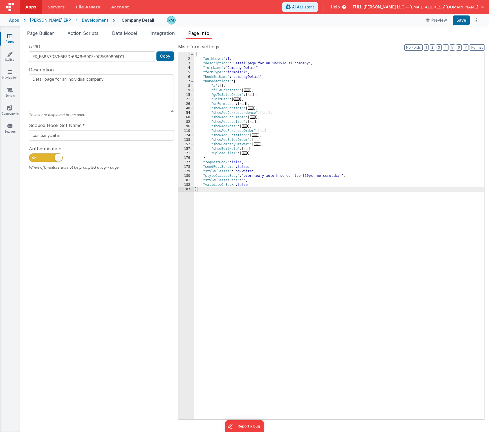
click at [256, 144] on span "..." at bounding box center [257, 144] width 6 height 3
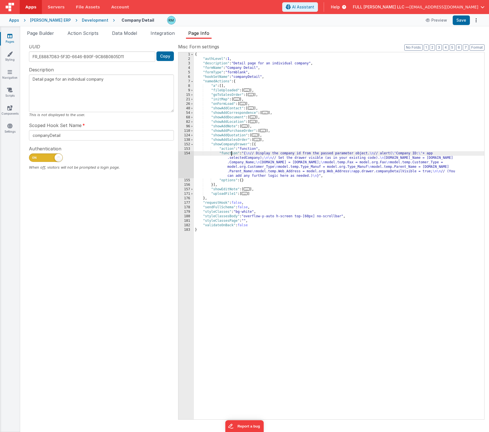
click at [231, 154] on div "{ "authLevel" : 1 , "description" : "Detail page for an individual company" , "…" at bounding box center [339, 240] width 290 height 376
click at [187, 153] on div "154" at bounding box center [185, 164] width 15 height 27
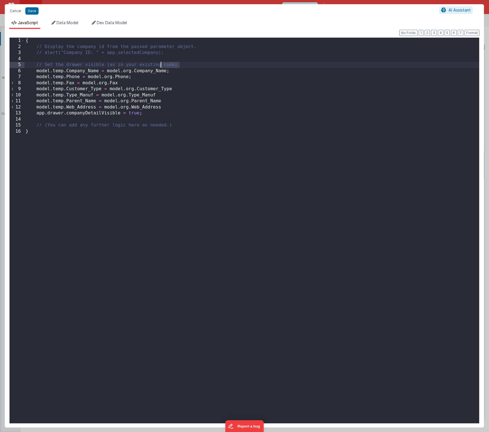
drag, startPoint x: 183, startPoint y: 66, endPoint x: 161, endPoint y: 67, distance: 21.4
click at [161, 67] on div "{ // Display the company id from the passed parameter object. // alert("Company…" at bounding box center [251, 237] width 455 height 398
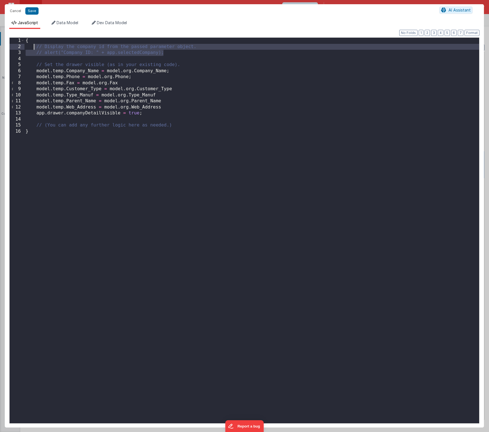
drag, startPoint x: 192, startPoint y: 54, endPoint x: 35, endPoint y: 48, distance: 157.1
click at [35, 48] on div "{ // Display the company id from the passed parameter object. // alert("Company…" at bounding box center [251, 237] width 455 height 398
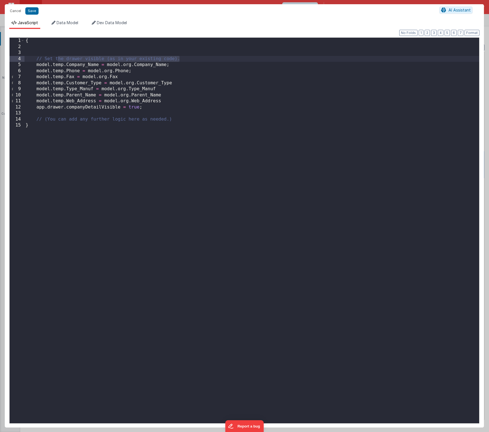
drag, startPoint x: 181, startPoint y: 59, endPoint x: 57, endPoint y: 59, distance: 124.3
click at [57, 59] on div "{ // Set the drawer visible (as in your existing code). model . temp . Company_…" at bounding box center [251, 237] width 455 height 398
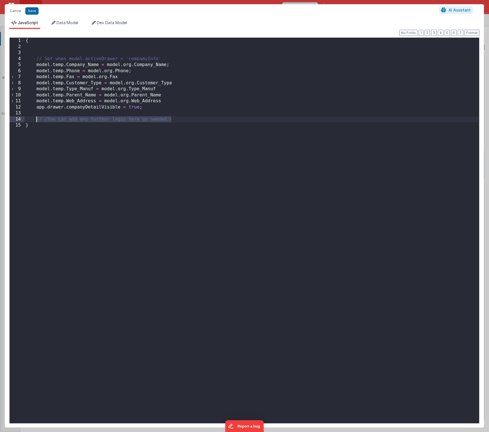
drag, startPoint x: 178, startPoint y: 120, endPoint x: 37, endPoint y: 121, distance: 141.8
click at [37, 121] on div "{ // Set when model.activeDrawer = 'compamyInfo' model . temp . Company_Name = …" at bounding box center [251, 237] width 455 height 398
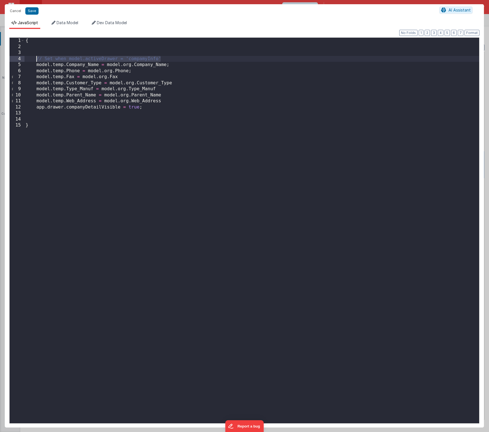
drag, startPoint x: 170, startPoint y: 58, endPoint x: 36, endPoint y: 59, distance: 133.9
click at [36, 59] on div "{ // Set when model.activeDrawer = 'compamyInfo' model . temp . Company_Name = …" at bounding box center [251, 237] width 455 height 398
click at [153, 107] on div "{ // Set when model.activeDrawer = 'compamyInfo' model . temp . Company_Name = …" at bounding box center [251, 237] width 455 height 398
click at [63, 50] on div "{ // Set when model.activeDrawer = 'compamyInfo' model . temp . Company_Name = …" at bounding box center [251, 237] width 455 height 398
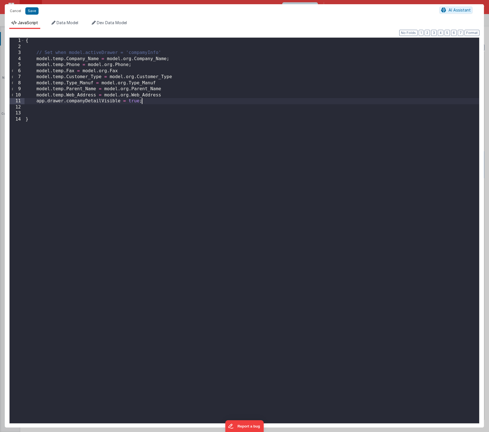
click at [150, 103] on div "{ // Set when model.activeDrawer = 'compamyInfo' model . temp . Company_Name = …" at bounding box center [251, 237] width 455 height 398
click at [132, 71] on div "{ // Set when model.activeDrawer = 'compamyInfo' model . temp . Company_Name = …" at bounding box center [251, 237] width 455 height 398
click at [188, 78] on div "{ // Set when model.activeDrawer = 'compamyInfo' model . temp . Company_Name = …" at bounding box center [251, 237] width 455 height 398
click at [166, 83] on div "{ // Set when model.activeDrawer = 'compamyInfo' model . temp . Company_Name = …" at bounding box center [251, 237] width 455 height 398
click at [170, 90] on div "{ // Set when model.activeDrawer = 'compamyInfo' model . temp . Company_Name = …" at bounding box center [251, 237] width 455 height 398
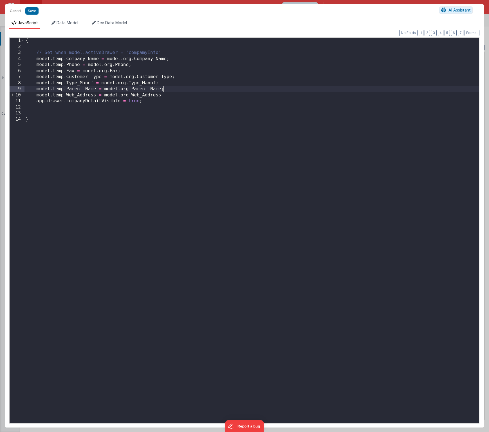
click at [177, 96] on div "{ // Set when model.activeDrawer = 'compamyInfo' model . temp . Company_Name = …" at bounding box center [251, 237] width 455 height 398
click at [145, 102] on div "{ // Set when model.activeDrawer = 'compamyInfo' model . temp . Company_Name = …" at bounding box center [251, 237] width 455 height 398
drag, startPoint x: 145, startPoint y: 102, endPoint x: 36, endPoint y: 102, distance: 109.1
click at [36, 102] on div "{ // Set when model.activeDrawer = 'compamyInfo' model . temp . Company_Name = …" at bounding box center [251, 237] width 455 height 398
click at [166, 96] on div "{ // Set when model.activeDrawer = 'compamyInfo' model . temp . Company_Name = …" at bounding box center [251, 237] width 455 height 398
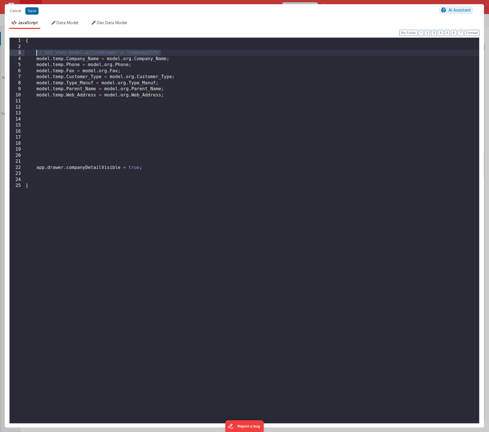
drag, startPoint x: 164, startPoint y: 53, endPoint x: 37, endPoint y: 52, distance: 126.6
click at [37, 52] on div "{ // Set when model.activeDrawer = 'compamyInfo' model . temp . Company_Name = …" at bounding box center [251, 237] width 455 height 398
click at [168, 96] on div "{ // Set when model.activeDrawer = 'compamyInfo' model . temp . Company_Name = …" at bounding box center [251, 237] width 455 height 398
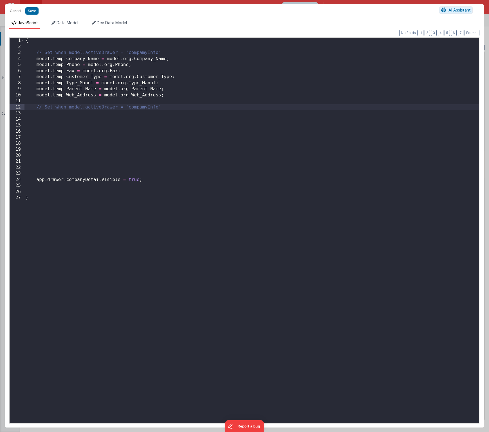
click at [148, 108] on div "{ // Set when model.activeDrawer = 'compamyInfo' model . temp . Company_Name = …" at bounding box center [251, 237] width 455 height 398
click at [144, 54] on div "{ // Set when model.activeDrawer = 'compamyInfo' model . temp . Company_Name = …" at bounding box center [251, 237] width 455 height 398
click at [89, 129] on div "{ // Set when model.activeDrawer = 'companyInfo' model . temp . Company_Name = …" at bounding box center [251, 237] width 455 height 398
click at [43, 115] on div "{ // Set when model.activeDrawer = 'companyInfo' model . temp . Company_Name = …" at bounding box center [251, 237] width 455 height 398
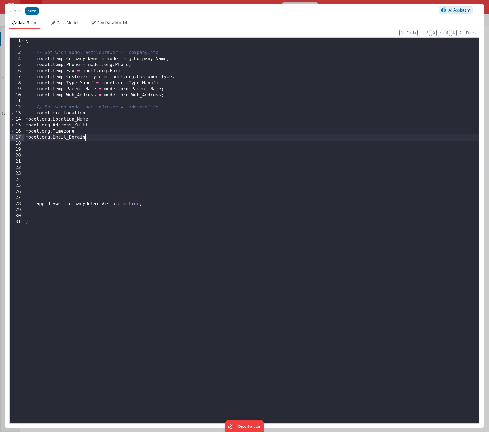
click at [35, 115] on div "{ // Set when model.activeDrawer = 'companyInfo' model . temp . Company_Name = …" at bounding box center [251, 237] width 455 height 398
click at [26, 120] on div "{ // Set when model.activeDrawer = 'companyInfo' model . temp . Company_Name = …" at bounding box center [251, 237] width 455 height 398
click at [25, 124] on div "{ // Set when model.activeDrawer = 'companyInfo' model . temp . Company_Name = …" at bounding box center [251, 237] width 455 height 398
click at [26, 130] on div "{ // Set when model.activeDrawer = 'companyInfo' model . temp . Company_Name = …" at bounding box center [251, 237] width 455 height 398
click at [26, 138] on div "{ // Set when model.activeDrawer = 'companyInfo' model . temp . Company_Name = …" at bounding box center [251, 237] width 455 height 398
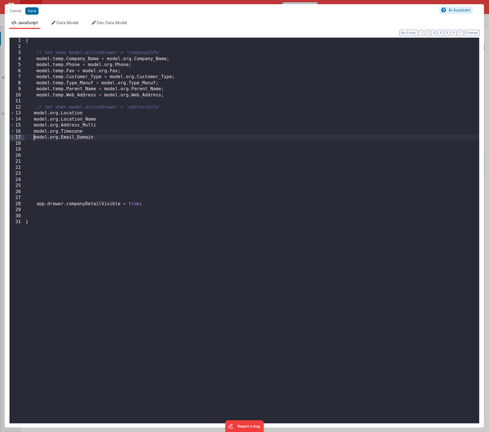
click at [93, 114] on div "{ // Set when model.activeDrawer = 'companyInfo' model . temp . Company_Name = …" at bounding box center [251, 237] width 455 height 398
click at [104, 121] on div "{ // Set when model.activeDrawer = 'companyInfo' model . temp . Company_Name = …" at bounding box center [251, 237] width 455 height 398
click at [104, 127] on div "{ // Set when model.activeDrawer = 'companyInfo' model . temp . Company_Name = …" at bounding box center [251, 237] width 455 height 398
click at [95, 132] on div "{ // Set when model.activeDrawer = 'companyInfo' model . temp . Company_Name = …" at bounding box center [251, 237] width 455 height 398
click at [104, 137] on div "{ // Set when model.activeDrawer = 'companyInfo' model . temp . Company_Name = …" at bounding box center [251, 237] width 455 height 398
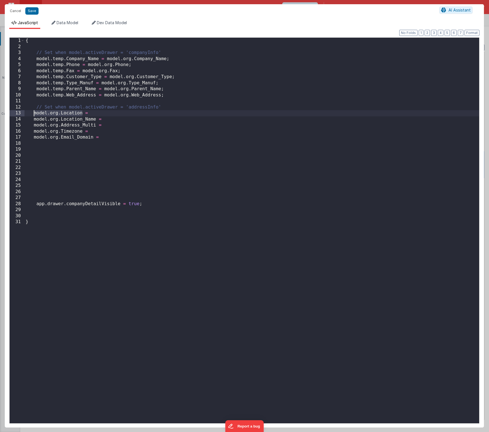
drag, startPoint x: 82, startPoint y: 114, endPoint x: 34, endPoint y: 113, distance: 48.1
click at [34, 113] on div "{ // Set when model.activeDrawer = 'companyInfo' model . temp . Company_Name = …" at bounding box center [251, 237] width 455 height 398
click at [108, 113] on div "{ // Set when model.activeDrawer = 'companyInfo' model . temp . Company_Name = …" at bounding box center [251, 237] width 455 height 398
drag, startPoint x: 95, startPoint y: 120, endPoint x: 34, endPoint y: 121, distance: 61.3
click at [34, 121] on div "{ // Set when model.activeDrawer = 'companyInfo' model . temp . Company_Name = …" at bounding box center [251, 237] width 455 height 398
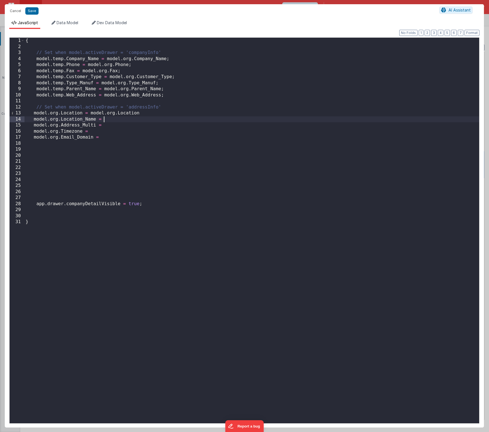
click at [108, 120] on div "{ // Set when model.activeDrawer = 'companyInfo' model . temp . Company_Name = …" at bounding box center [251, 237] width 455 height 398
drag, startPoint x: 95, startPoint y: 126, endPoint x: 34, endPoint y: 126, distance: 61.0
click at [34, 126] on div "{ // Set when model.activeDrawer = 'companyInfo' model . temp . Company_Name = …" at bounding box center [251, 237] width 455 height 398
click at [119, 126] on div "{ // Set when model.activeDrawer = 'companyInfo' model . temp . Company_Name = …" at bounding box center [251, 237] width 455 height 398
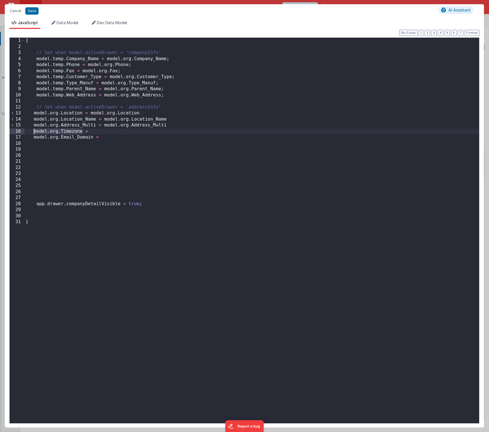
drag, startPoint x: 82, startPoint y: 132, endPoint x: 34, endPoint y: 132, distance: 48.1
click at [34, 132] on div "{ // Set when model.activeDrawer = 'companyInfo' model . temp . Company_Name = …" at bounding box center [251, 237] width 455 height 398
click at [102, 131] on div "{ // Set when model.activeDrawer = 'companyInfo' model . temp . Company_Name = …" at bounding box center [251, 237] width 455 height 398
drag, startPoint x: 93, startPoint y: 138, endPoint x: 34, endPoint y: 137, distance: 59.1
click at [34, 137] on div "{ // Set when model.activeDrawer = 'companyInfo' model . temp . Company_Name = …" at bounding box center [251, 237] width 455 height 398
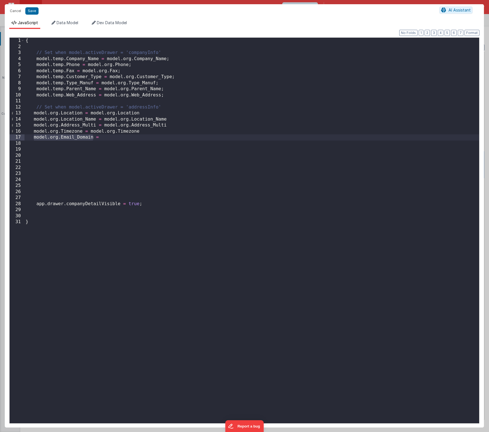
click at [105, 136] on div "{ // Set when model.activeDrawer = 'companyInfo' model . temp . Company_Name = …" at bounding box center [251, 237] width 455 height 398
click at [59, 114] on div "{ // Set when model.activeDrawer = 'companyInfo' model . temp . Company_Name = …" at bounding box center [251, 237] width 455 height 398
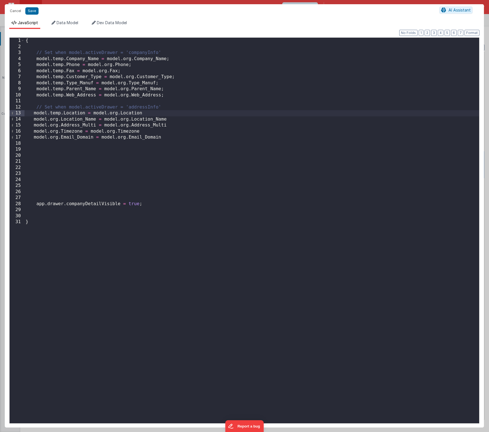
click at [59, 121] on div "{ // Set when model.activeDrawer = 'companyInfo' model . temp . Company_Name = …" at bounding box center [251, 237] width 455 height 398
click at [58, 127] on div "{ // Set when model.activeDrawer = 'companyInfo' model . temp . Company_Name = …" at bounding box center [251, 237] width 455 height 398
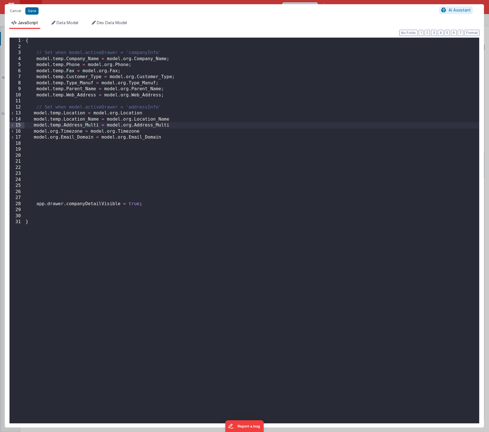
click at [58, 132] on div "{ // Set when model.activeDrawer = 'companyInfo' model . temp . Company_Name = …" at bounding box center [251, 237] width 455 height 398
click at [58, 138] on div "{ // Set when model.activeDrawer = 'companyInfo' model . temp . Company_Name = …" at bounding box center [251, 237] width 455 height 398
click at [87, 162] on div "{ // Set when model.activeDrawer = 'companyInfo' model . temp . Company_Name = …" at bounding box center [251, 237] width 455 height 398
click at [33, 114] on div "{ // Set when model.activeDrawer = 'companyInfo' model . temp . Company_Name = …" at bounding box center [251, 237] width 455 height 398
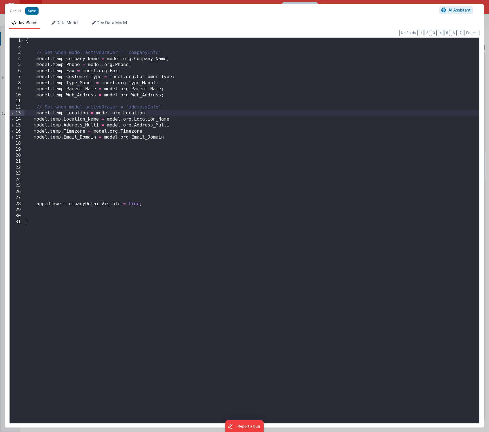
click at [33, 118] on div "{ // Set when model.activeDrawer = 'companyInfo' model . temp . Company_Name = …" at bounding box center [251, 237] width 455 height 398
click at [34, 124] on div "{ // Set when model.activeDrawer = 'companyInfo' model . temp . Company_Name = …" at bounding box center [251, 237] width 455 height 398
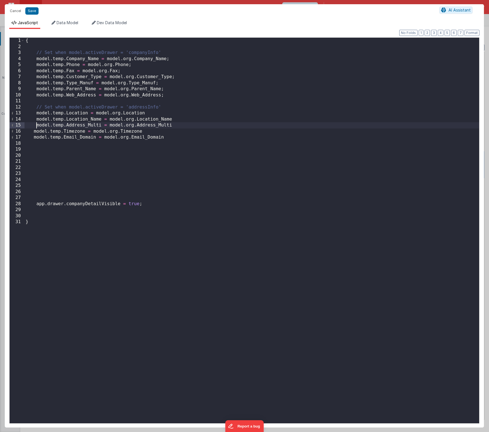
click at [34, 132] on div "{ // Set when model.activeDrawer = 'companyInfo' model . temp . Company_Name = …" at bounding box center [251, 237] width 455 height 398
click at [33, 137] on div "{ // Set when model.activeDrawer = 'companyInfo' model . temp . Company_Name = …" at bounding box center [251, 237] width 455 height 398
click at [50, 165] on div "{ // Set when model.activeDrawer = 'companyInfo' model . temp . Company_Name = …" at bounding box center [251, 237] width 455 height 398
click at [32, 11] on button "Save" at bounding box center [31, 10] width 13 height 7
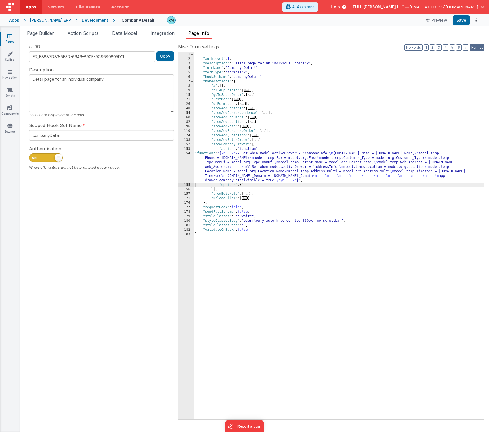
click at [476, 49] on button "Format" at bounding box center [476, 47] width 15 height 6
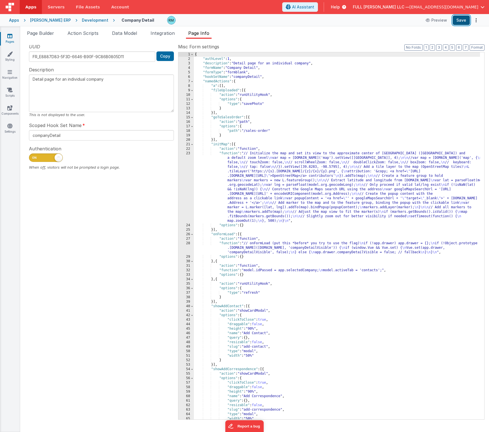
click at [460, 23] on button "Save" at bounding box center [461, 20] width 17 height 10
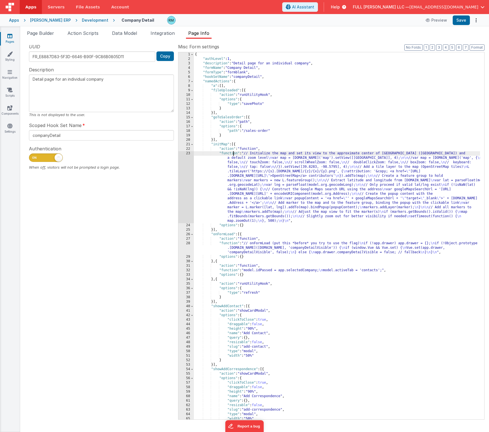
click at [233, 154] on div "{ "authLevel" : 1 , "description" : "Detail page for an individual company" , "…" at bounding box center [337, 240] width 286 height 376
click at [188, 154] on div "23" at bounding box center [185, 187] width 15 height 72
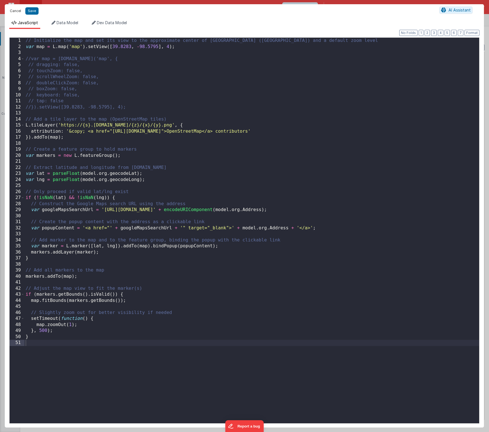
click at [13, 12] on button "Cancel" at bounding box center [15, 11] width 17 height 8
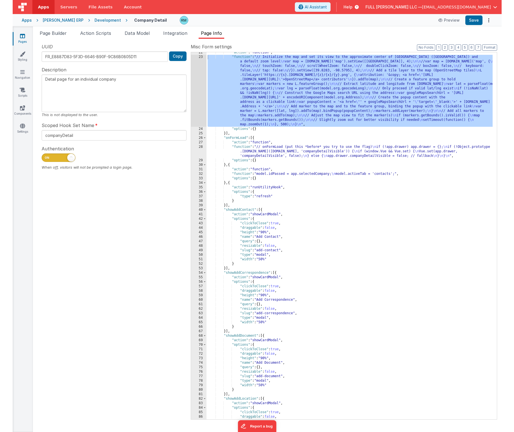
scroll to position [0, 0]
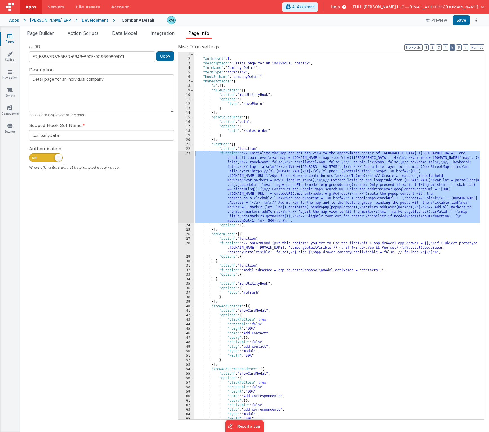
click at [454, 48] on button "5" at bounding box center [451, 47] width 5 height 6
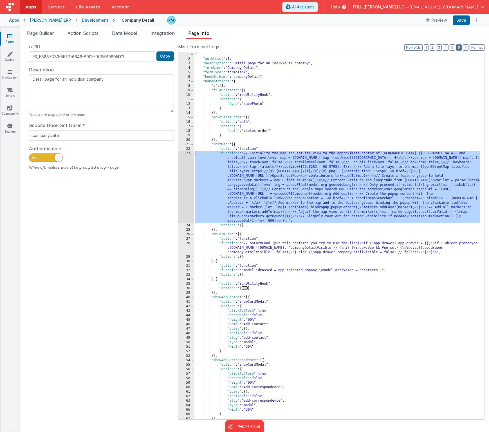
click at [457, 49] on button "6" at bounding box center [459, 47] width 6 height 6
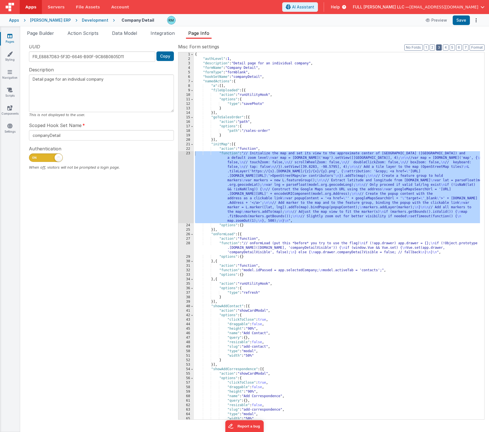
click at [441, 48] on button "3" at bounding box center [439, 47] width 6 height 6
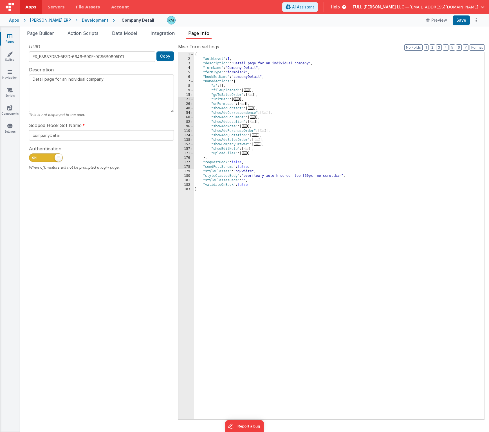
click at [257, 146] on span "..." at bounding box center [257, 144] width 6 height 3
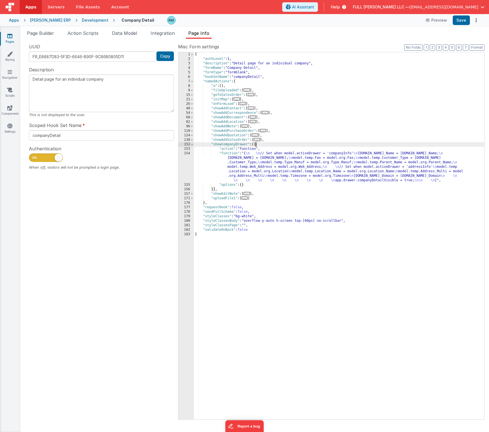
click at [231, 155] on div "{ "authLevel" : 1 , "description" : "Detail page for an individual company" , "…" at bounding box center [339, 240] width 290 height 376
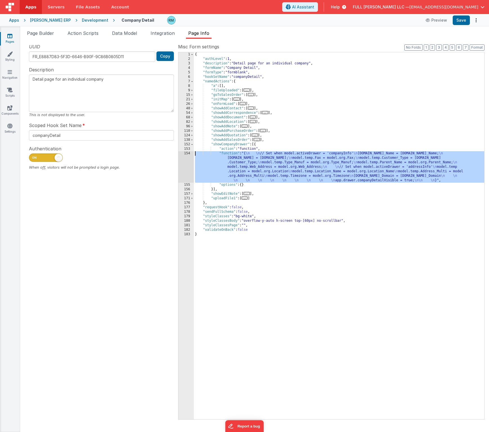
click at [187, 153] on div "154" at bounding box center [185, 167] width 15 height 32
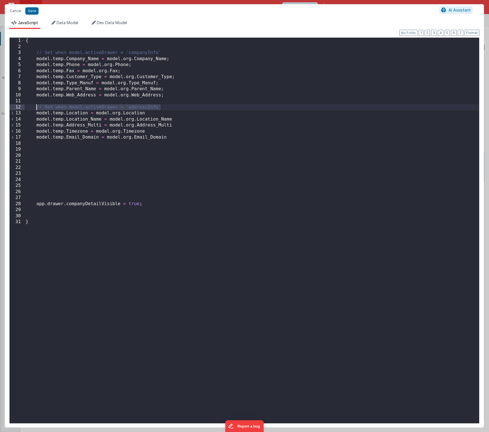
drag, startPoint x: 164, startPoint y: 109, endPoint x: 37, endPoint y: 107, distance: 127.1
click at [37, 107] on div "{ // Set when model.activeDrawer = 'companyInfo' model . temp . Company_Name = …" at bounding box center [251, 237] width 455 height 398
click at [170, 141] on div "{ // Set when model.activeDrawer = 'companyInfo' model . temp . Company_Name = …" at bounding box center [251, 237] width 455 height 398
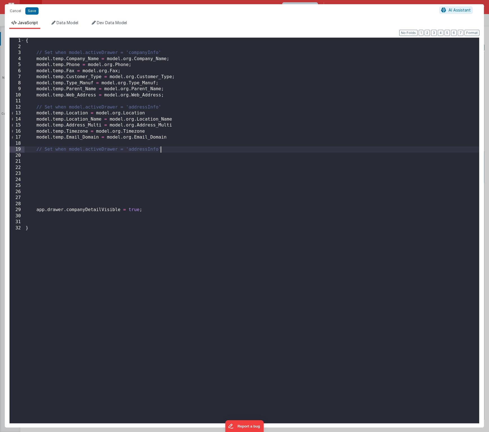
click at [158, 150] on div "{ // Set when model.activeDrawer = 'companyInfo' model . temp . Company_Name = …" at bounding box center [251, 237] width 455 height 398
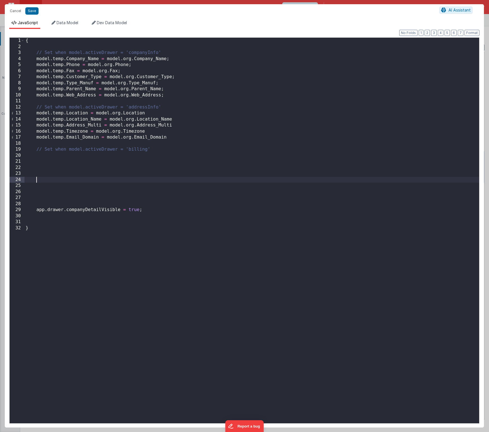
click at [156, 181] on div "{ // Set when model.activeDrawer = 'companyInfo' model . temp . Company_Name = …" at bounding box center [251, 237] width 455 height 398
click at [42, 156] on div "{ // Set when model.activeDrawer = 'companyInfo' model . temp . Company_Name = …" at bounding box center [251, 237] width 455 height 398
paste textarea
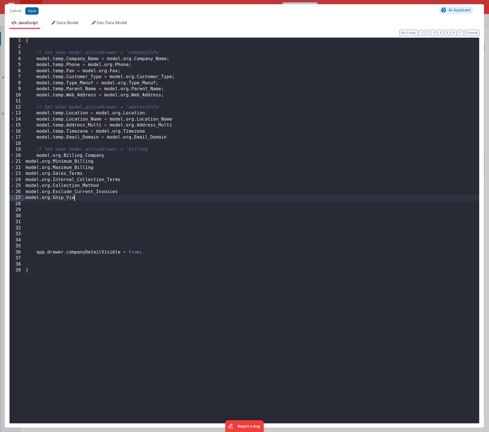
click at [26, 163] on div "{ // Set when model.activeDrawer = 'companyInfo' model . temp . Company_Name = …" at bounding box center [251, 237] width 455 height 398
click at [25, 167] on div "{ // Set when model.activeDrawer = 'companyInfo' model . temp . Company_Name = …" at bounding box center [251, 237] width 455 height 398
click at [26, 174] on div "{ // Set when model.activeDrawer = 'companyInfo' model . temp . Company_Name = …" at bounding box center [251, 237] width 455 height 398
click at [25, 179] on div "{ // Set when model.activeDrawer = 'companyInfo' model . temp . Company_Name = …" at bounding box center [251, 237] width 455 height 398
click at [25, 186] on div "{ // Set when model.activeDrawer = 'companyInfo' model . temp . Company_Name = …" at bounding box center [251, 237] width 455 height 398
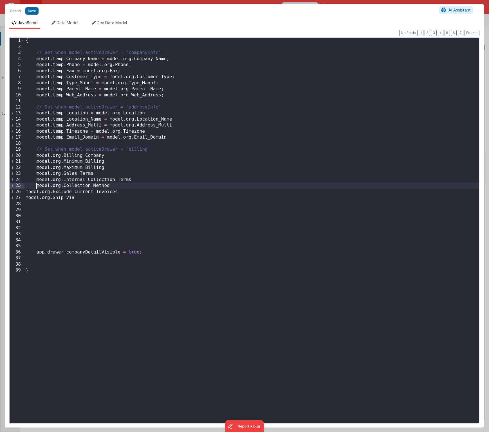
click at [25, 192] on div "{ // Set when model.activeDrawer = 'companyInfo' model . temp . Company_Name = …" at bounding box center [251, 237] width 455 height 398
click at [26, 198] on div "{ // Set when model.activeDrawer = 'companyInfo' model . temp . Company_Name = …" at bounding box center [251, 237] width 455 height 398
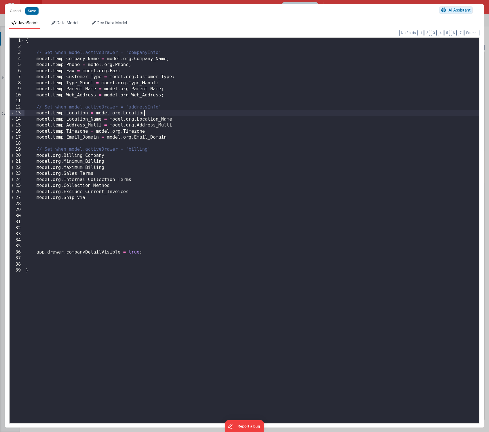
click at [149, 114] on div "{ // Set when model.activeDrawer = 'companyInfo' model . temp . Company_Name = …" at bounding box center [251, 237] width 455 height 398
click at [177, 119] on div "{ // Set when model.activeDrawer = 'companyInfo' model . temp . Company_Name = …" at bounding box center [251, 237] width 455 height 398
click at [179, 125] on div "{ // Set when model.activeDrawer = 'companyInfo' model . temp . Company_Name = …" at bounding box center [251, 237] width 455 height 398
click at [149, 132] on div "{ // Set when model.activeDrawer = 'companyInfo' model . temp . Company_Name = …" at bounding box center [251, 237] width 455 height 398
click at [173, 138] on div "{ // Set when model.activeDrawer = 'companyInfo' model . temp . Company_Name = …" at bounding box center [251, 237] width 455 height 398
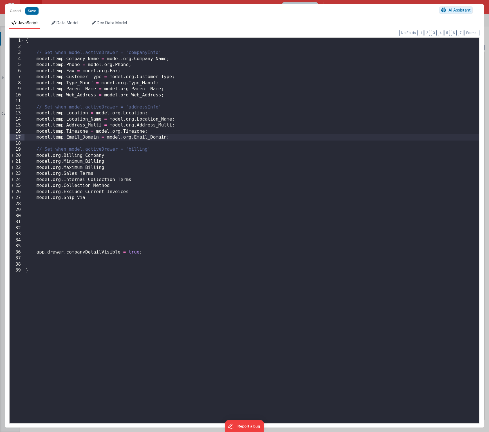
click at [116, 155] on div "{ // Set when model.activeDrawer = 'companyInfo' model . temp . Company_Name = …" at bounding box center [251, 237] width 455 height 398
click at [108, 162] on div "{ // Set when model.activeDrawer = 'companyInfo' model . temp . Company_Name = …" at bounding box center [251, 237] width 455 height 398
click at [108, 168] on div "{ // Set when model.activeDrawer = 'companyInfo' model . temp . Company_Name = …" at bounding box center [251, 237] width 455 height 398
click at [102, 174] on div "{ // Set when model.activeDrawer = 'companyInfo' model . temp . Company_Name = …" at bounding box center [251, 237] width 455 height 398
click at [137, 180] on div "{ // Set when model.activeDrawer = 'companyInfo' model . temp . Company_Name = …" at bounding box center [251, 237] width 455 height 398
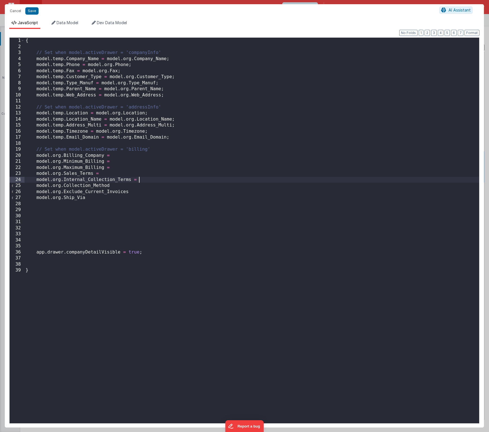
click at [114, 185] on div "{ // Set when model.activeDrawer = 'companyInfo' model . temp . Company_Name = …" at bounding box center [251, 237] width 455 height 398
click at [136, 192] on div "{ // Set when model.activeDrawer = 'companyInfo' model . temp . Company_Name = …" at bounding box center [251, 237] width 455 height 398
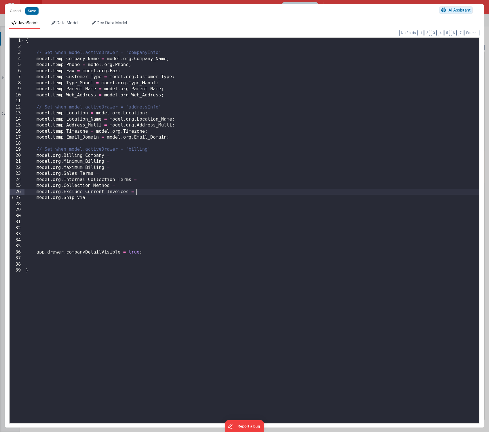
click at [97, 197] on div "{ // Set when model.activeDrawer = 'companyInfo' model . temp . Company_Name = …" at bounding box center [251, 237] width 455 height 398
drag, startPoint x: 104, startPoint y: 156, endPoint x: 37, endPoint y: 155, distance: 67.2
click at [37, 155] on div "{ // Set when model.activeDrawer = 'companyInfo' model . temp . Company_Name = …" at bounding box center [251, 237] width 455 height 398
click at [115, 157] on div "{ // Set when model.activeDrawer = 'companyInfo' model . temp . Company_Name = …" at bounding box center [251, 237] width 455 height 398
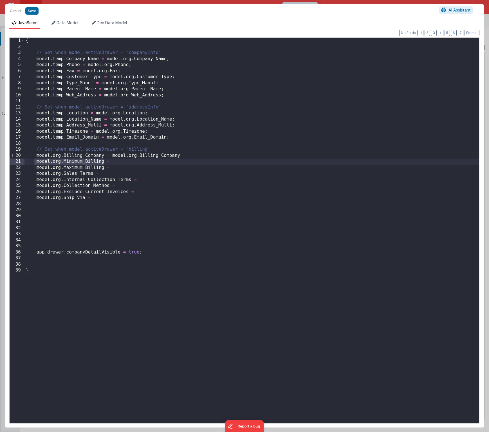
drag, startPoint x: 104, startPoint y: 162, endPoint x: 35, endPoint y: 161, distance: 68.6
click at [35, 161] on div "{ // Set when model.activeDrawer = 'companyInfo' model . temp . Company_Name = …" at bounding box center [251, 237] width 455 height 398
click at [68, 161] on div "{ // Set when model.activeDrawer = 'companyInfo' model . temp . Company_Name = …" at bounding box center [251, 237] width 455 height 398
drag, startPoint x: 104, startPoint y: 163, endPoint x: 37, endPoint y: 163, distance: 67.5
click at [37, 163] on div "{ // Set when model.activeDrawer = 'companyInfo' model . temp . Company_Name = …" at bounding box center [251, 237] width 455 height 398
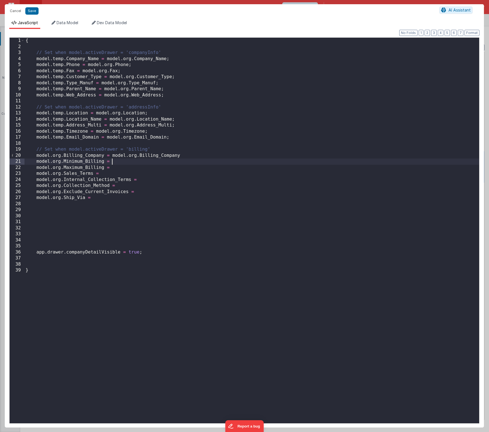
click at [125, 162] on div "{ // Set when model.activeDrawer = 'companyInfo' model . temp . Company_Name = …" at bounding box center [251, 237] width 455 height 398
drag, startPoint x: 104, startPoint y: 168, endPoint x: 37, endPoint y: 168, distance: 66.9
click at [37, 168] on div "{ // Set when model.activeDrawer = 'companyInfo' model . temp . Company_Name = …" at bounding box center [251, 237] width 455 height 398
click at [119, 168] on div "{ // Set when model.activeDrawer = 'companyInfo' model . temp . Company_Name = …" at bounding box center [251, 237] width 455 height 398
drag, startPoint x: 93, startPoint y: 175, endPoint x: 35, endPoint y: 174, distance: 57.4
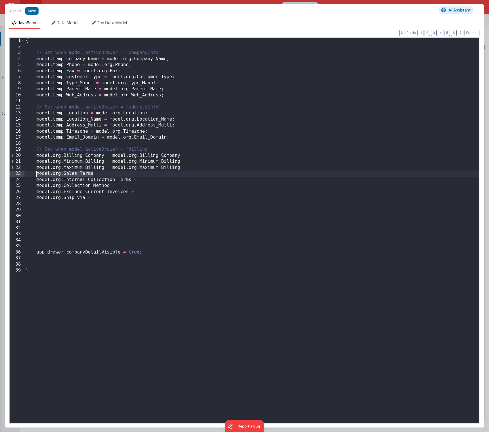
click at [35, 174] on div "{ // Set when model.activeDrawer = 'companyInfo' model . temp . Company_Name = …" at bounding box center [251, 237] width 455 height 398
click at [104, 173] on div "{ // Set when model.activeDrawer = 'companyInfo' model . temp . Company_Name = …" at bounding box center [251, 237] width 455 height 398
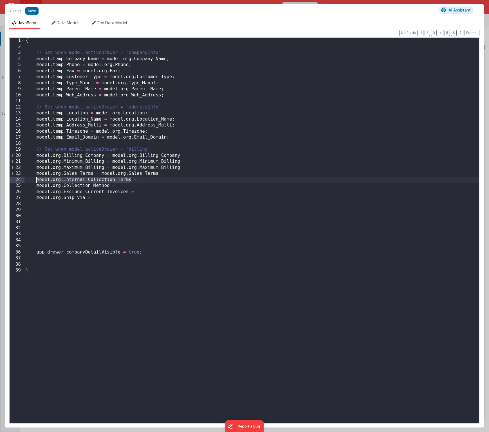
drag, startPoint x: 131, startPoint y: 181, endPoint x: 37, endPoint y: 181, distance: 93.7
click at [37, 181] on div "{ // Set when model.activeDrawer = 'companyInfo' model . temp . Company_Name = …" at bounding box center [251, 237] width 455 height 398
click at [147, 180] on div "{ // Set when model.activeDrawer = 'companyInfo' model . temp . Company_Name = …" at bounding box center [251, 237] width 455 height 398
drag, startPoint x: 109, startPoint y: 186, endPoint x: 37, endPoint y: 187, distance: 72.3
click at [37, 187] on div "{ // Set when model.activeDrawer = 'companyInfo' model . temp . Company_Name = …" at bounding box center [251, 237] width 455 height 398
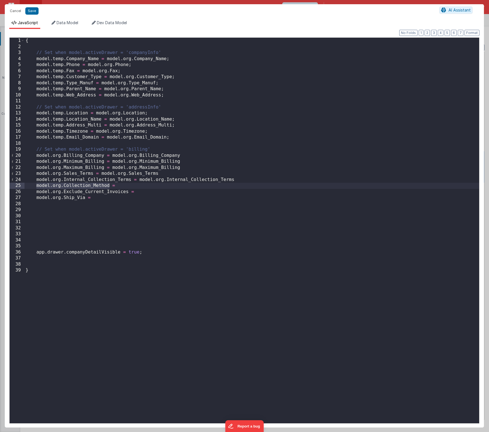
click at [124, 187] on div "{ // Set when model.activeDrawer = 'companyInfo' model . temp . Company_Name = …" at bounding box center [251, 237] width 455 height 398
drag, startPoint x: 128, startPoint y: 192, endPoint x: 37, endPoint y: 193, distance: 90.9
click at [37, 193] on div "{ // Set when model.activeDrawer = 'companyInfo' model . temp . Company_Name = …" at bounding box center [251, 237] width 455 height 398
click at [147, 192] on div "{ // Set when model.activeDrawer = 'companyInfo' model . temp . Company_Name = …" at bounding box center [251, 237] width 455 height 398
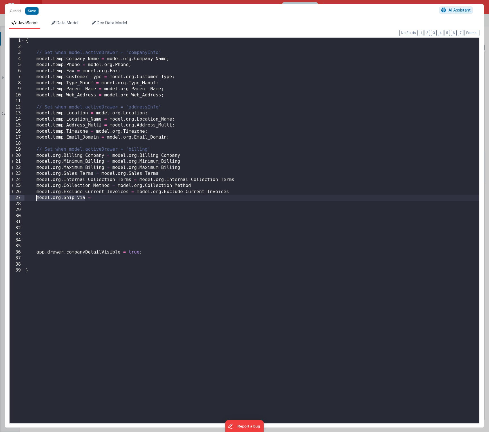
drag, startPoint x: 86, startPoint y: 198, endPoint x: 37, endPoint y: 199, distance: 48.4
click at [37, 199] on div "{ // Set when model.activeDrawer = 'companyInfo' model . temp . Company_Name = …" at bounding box center [251, 237] width 455 height 398
click at [109, 198] on div "{ // Set when model.activeDrawer = 'companyInfo' model . temp . Company_Name = …" at bounding box center [251, 237] width 455 height 398
click at [61, 157] on div "{ // Set when model.activeDrawer = 'companyInfo' model . temp . Company_Name = …" at bounding box center [251, 237] width 455 height 398
click at [61, 161] on div "{ // Set when model.activeDrawer = 'companyInfo' model . temp . Company_Name = …" at bounding box center [251, 237] width 455 height 398
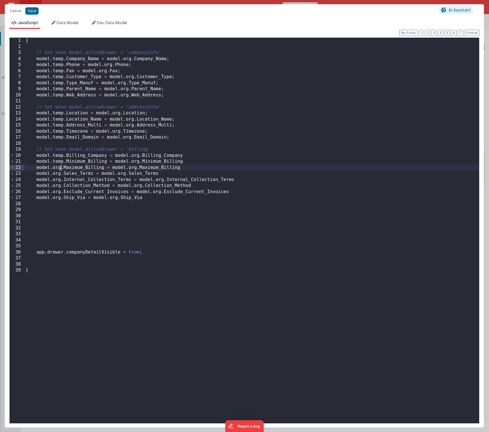
click at [61, 167] on div "{ // Set when model.activeDrawer = 'companyInfo' model . temp . Company_Name = …" at bounding box center [251, 237] width 455 height 398
click at [61, 174] on div "{ // Set when model.activeDrawer = 'companyInfo' model . temp . Company_Name = …" at bounding box center [251, 237] width 455 height 398
click at [61, 179] on div "{ // Set when model.activeDrawer = 'companyInfo' model . temp . Company_Name = …" at bounding box center [251, 237] width 455 height 398
click at [61, 186] on div "{ // Set when model.activeDrawer = 'companyInfo' model . temp . Company_Name = …" at bounding box center [251, 237] width 455 height 398
click at [61, 192] on div "{ // Set when model.activeDrawer = 'companyInfo' model . temp . Company_Name = …" at bounding box center [251, 237] width 455 height 398
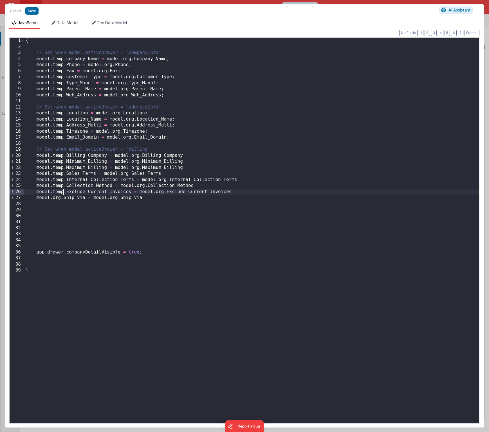
click at [61, 197] on div "{ // Set when model.activeDrawer = 'companyInfo' model . temp . Company_Name = …" at bounding box center [251, 237] width 455 height 398
click at [188, 157] on div "{ // Set when model.activeDrawer = 'companyInfo' model . temp . Company_Name = …" at bounding box center [251, 237] width 455 height 398
click at [187, 161] on div "{ // Set when model.activeDrawer = 'companyInfo' model . temp . Company_Name = …" at bounding box center [251, 237] width 455 height 398
click at [189, 168] on div "{ // Set when model.activeDrawer = 'companyInfo' model . temp . Company_Name = …" at bounding box center [251, 237] width 455 height 398
click at [178, 174] on div "{ // Set when model.activeDrawer = 'companyInfo' model . temp . Company_Name = …" at bounding box center [251, 237] width 455 height 398
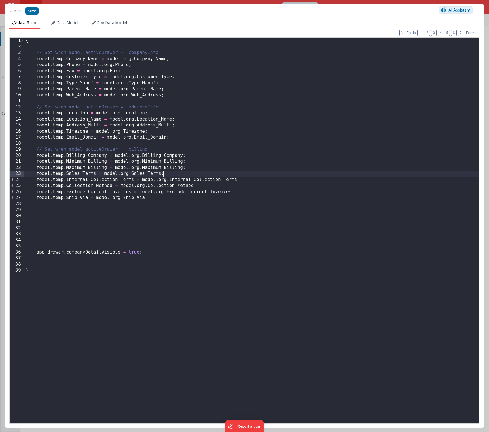
click at [241, 182] on div "{ // Set when model.activeDrawer = 'companyInfo' model . temp . Company_Name = …" at bounding box center [251, 237] width 455 height 398
click at [200, 187] on div "{ // Set when model.activeDrawer = 'companyInfo' model . temp . Company_Name = …" at bounding box center [251, 237] width 455 height 398
click at [234, 194] on div "{ // Set when model.activeDrawer = 'companyInfo' model . temp . Company_Name = …" at bounding box center [251, 237] width 455 height 398
click at [157, 199] on div "{ // Set when model.activeDrawer = 'companyInfo' model . temp . Company_Name = …" at bounding box center [251, 237] width 455 height 398
click at [32, 15] on div "Cancel Save AI Assistant" at bounding box center [244, 11] width 479 height 14
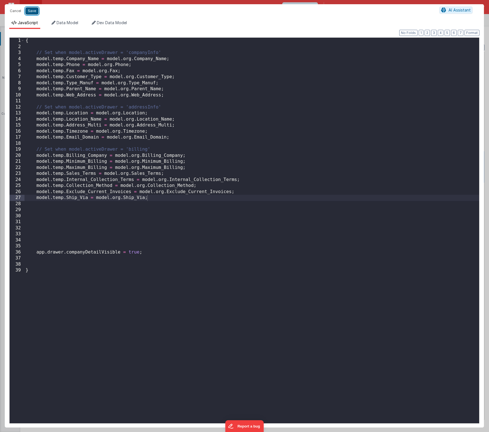
click at [32, 13] on button "Save" at bounding box center [31, 10] width 13 height 7
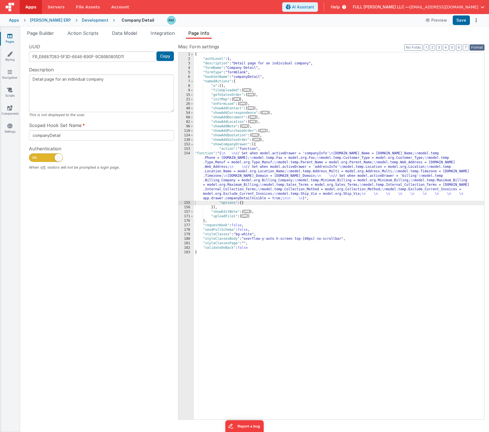
click at [476, 49] on button "Format" at bounding box center [476, 47] width 15 height 6
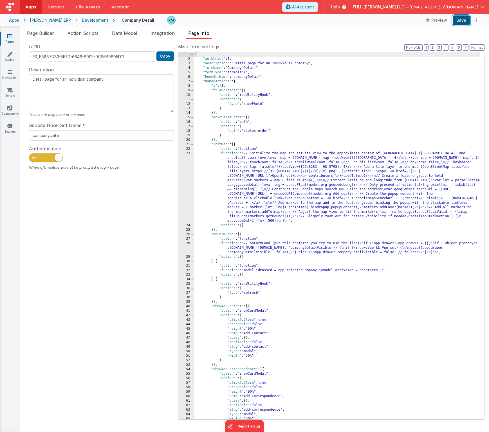
click at [463, 21] on button "Save" at bounding box center [461, 20] width 17 height 10
click at [226, 154] on div "{ "authLevel" : 1 , "description" : "Detail page for an individual company" , "…" at bounding box center [337, 240] width 286 height 376
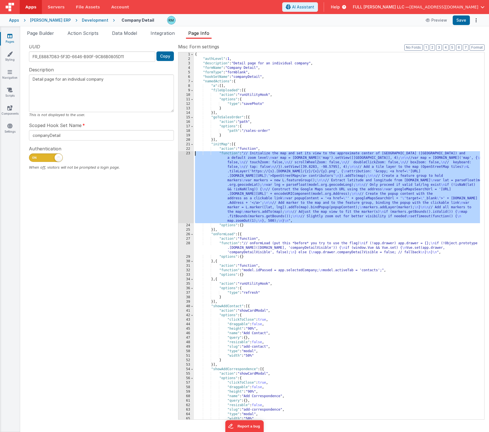
click at [189, 152] on div "23" at bounding box center [185, 187] width 15 height 72
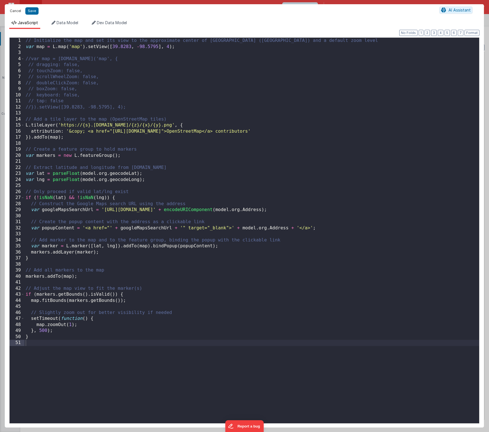
drag, startPoint x: 16, startPoint y: 12, endPoint x: 21, endPoint y: 14, distance: 4.8
click at [16, 12] on button "Cancel" at bounding box center [15, 11] width 17 height 8
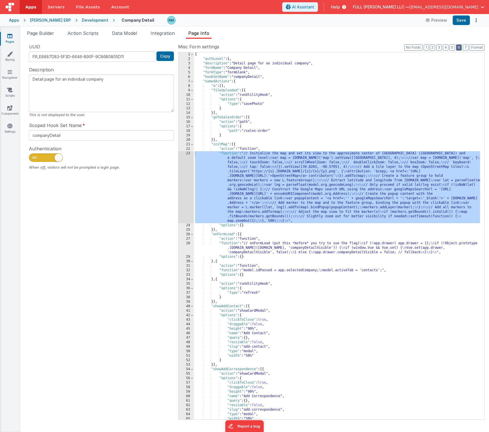
click at [460, 49] on button "6" at bounding box center [459, 47] width 6 height 6
click at [468, 47] on button "7" at bounding box center [466, 47] width 6 height 6
click at [460, 49] on button "6" at bounding box center [459, 47] width 6 height 6
click at [453, 48] on button "5" at bounding box center [451, 47] width 5 height 6
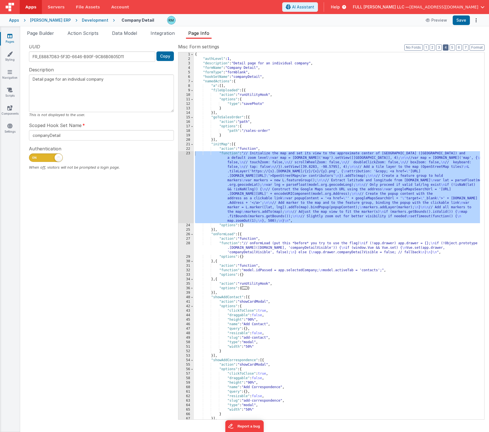
click at [447, 47] on button "4" at bounding box center [446, 47] width 6 height 6
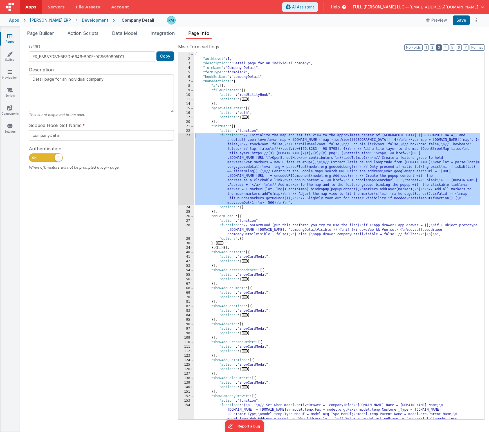
click at [441, 49] on button "3" at bounding box center [439, 47] width 6 height 6
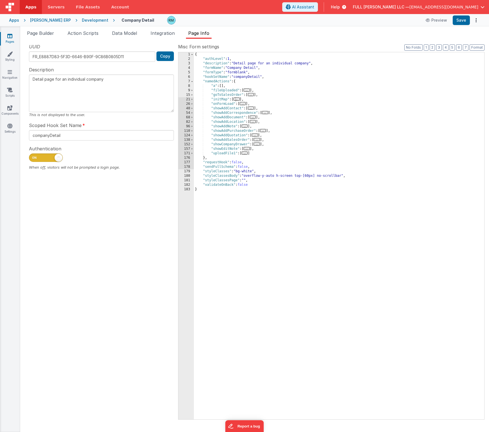
click at [258, 144] on span "..." at bounding box center [257, 144] width 6 height 3
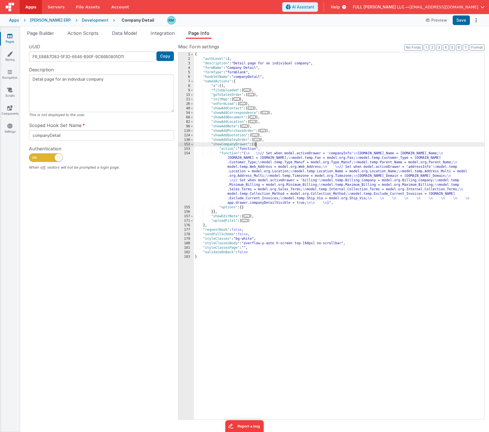
click at [226, 154] on div "{ "authLevel" : 1 , "description" : "Detail page for an individual company" , "…" at bounding box center [339, 240] width 290 height 376
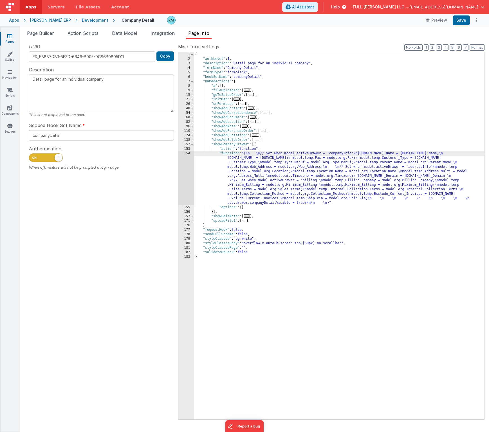
click at [187, 154] on div "154" at bounding box center [185, 178] width 15 height 54
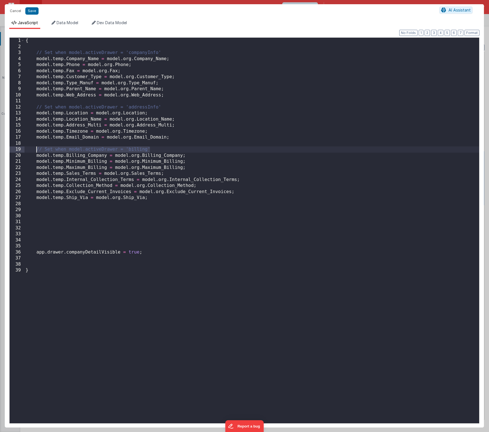
drag, startPoint x: 159, startPoint y: 152, endPoint x: 37, endPoint y: 148, distance: 121.6
click at [37, 148] on div "{ // Set when model.activeDrawer = 'companyInfo' model . temp . Company_Name = …" at bounding box center [251, 237] width 455 height 398
click at [42, 246] on div "{ // Set when model.activeDrawer = 'companyInfo' model . temp . Company_Name = …" at bounding box center [251, 237] width 455 height 398
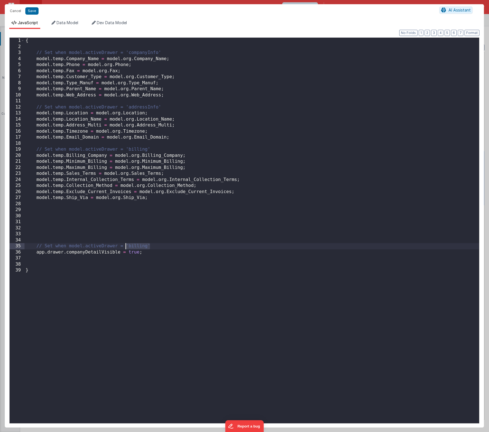
drag, startPoint x: 153, startPoint y: 246, endPoint x: 127, endPoint y: 246, distance: 25.9
click at [127, 246] on div "{ // Set when model.activeDrawer = 'companyInfo' model . temp . Company_Name = …" at bounding box center [251, 237] width 455 height 398
click at [142, 230] on div "{ // Set when model.activeDrawer = 'companyInfo' model . temp . Company_Name = …" at bounding box center [251, 237] width 455 height 398
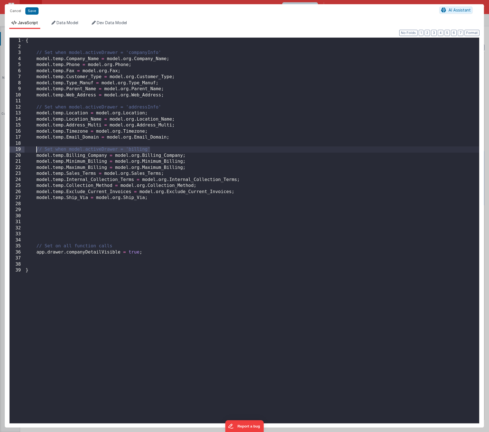
drag, startPoint x: 152, startPoint y: 150, endPoint x: 37, endPoint y: 150, distance: 115.3
click at [37, 150] on div "{ // Set when model.activeDrawer = 'companyInfo' model . temp . Company_Name = …" at bounding box center [251, 237] width 455 height 398
click at [160, 198] on div "{ // Set when model.activeDrawer = 'companyInfo' model . temp . Company_Name = …" at bounding box center [251, 237] width 455 height 398
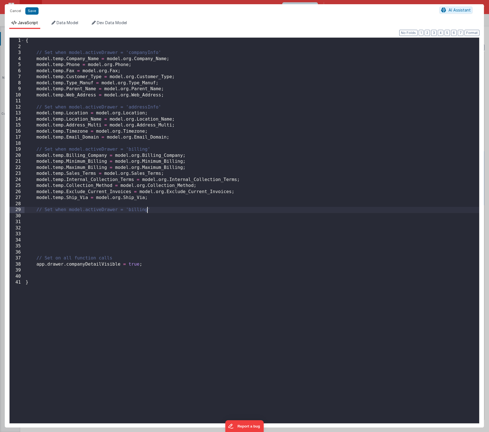
click at [147, 212] on div "{ // Set when model.activeDrawer = 'companyInfo' model . temp . Company_Name = …" at bounding box center [251, 237] width 455 height 398
click at [176, 210] on div "{ // Set when model.activeDrawer = 'companyInfo' model . temp . Company_Name = …" at bounding box center [251, 237] width 455 height 398
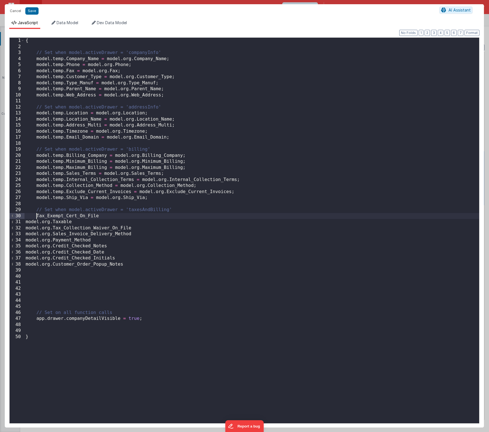
click at [35, 216] on div "{ // Set when model.activeDrawer = 'companyInfo' model . temp . Company_Name = …" at bounding box center [251, 237] width 455 height 398
click at [25, 224] on div "{ // Set when model.activeDrawer = 'companyInfo' model . temp . Company_Name = …" at bounding box center [251, 237] width 455 height 398
click at [26, 228] on div "{ // Set when model.activeDrawer = 'companyInfo' model . temp . Company_Name = …" at bounding box center [251, 237] width 455 height 398
click at [25, 234] on div "{ // Set when model.activeDrawer = 'companyInfo' model . temp . Company_Name = …" at bounding box center [251, 237] width 455 height 398
click at [25, 240] on div "{ // Set when model.activeDrawer = 'companyInfo' model . temp . Company_Name = …" at bounding box center [251, 237] width 455 height 398
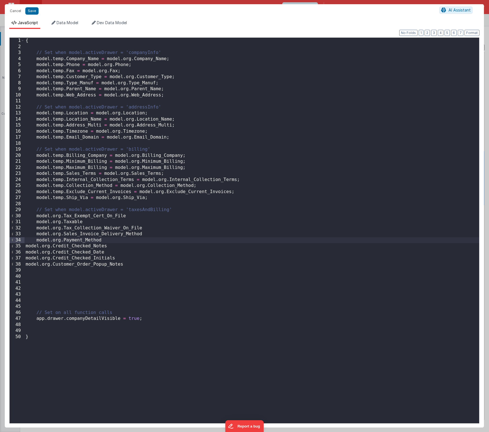
click at [25, 246] on div "{ // Set when model.activeDrawer = 'companyInfo' model . temp . Company_Name = …" at bounding box center [251, 237] width 455 height 398
click at [25, 251] on div "{ // Set when model.activeDrawer = 'companyInfo' model . temp . Company_Name = …" at bounding box center [251, 237] width 455 height 398
click at [24, 259] on div "{ // Set when model.activeDrawer = 'companyInfo' model . temp . Company_Name = …" at bounding box center [251, 237] width 455 height 398
click at [25, 265] on div "{ // Set when model.activeDrawer = 'companyInfo' model . temp . Company_Name = …" at bounding box center [251, 237] width 455 height 398
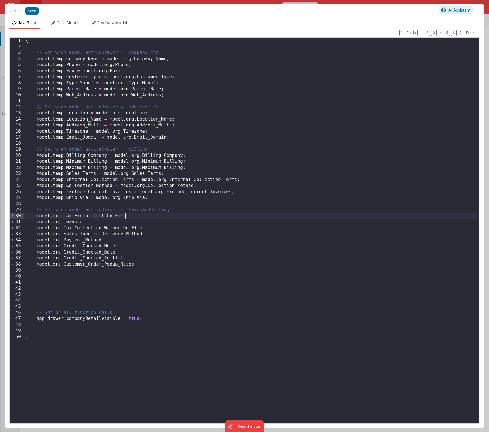
click at [129, 216] on div "{ // Set when model.activeDrawer = 'companyInfo' model . temp . Company_Name = …" at bounding box center [251, 237] width 455 height 398
click at [97, 224] on div "{ // Set when model.activeDrawer = 'companyInfo' model . temp . Company_Name = …" at bounding box center [251, 237] width 455 height 398
click at [139, 217] on div "{ // Set when model.activeDrawer = 'companyInfo' model . temp . Company_Name = …" at bounding box center [251, 237] width 455 height 398
click at [144, 228] on div "{ // Set when model.activeDrawer = 'companyInfo' model . temp . Company_Name = …" at bounding box center [251, 237] width 455 height 398
click at [145, 234] on div "{ // Set when model.activeDrawer = 'companyInfo' model . temp . Company_Name = …" at bounding box center [251, 237] width 455 height 398
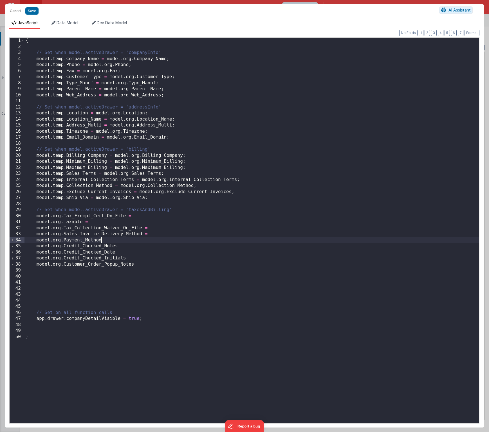
click at [107, 239] on div "{ // Set when model.activeDrawer = 'companyInfo' model . temp . Company_Name = …" at bounding box center [251, 237] width 455 height 398
click at [123, 246] on div "{ // Set when model.activeDrawer = 'companyInfo' model . temp . Company_Name = …" at bounding box center [251, 237] width 455 height 398
click at [122, 252] on div "{ // Set when model.activeDrawer = 'companyInfo' model . temp . Company_Name = …" at bounding box center [251, 237] width 455 height 398
click at [127, 257] on div "{ // Set when model.activeDrawer = 'companyInfo' model . temp . Company_Name = …" at bounding box center [251, 237] width 455 height 398
click at [148, 265] on div "{ // Set when model.activeDrawer = 'companyInfo' model . temp . Company_Name = …" at bounding box center [251, 237] width 455 height 398
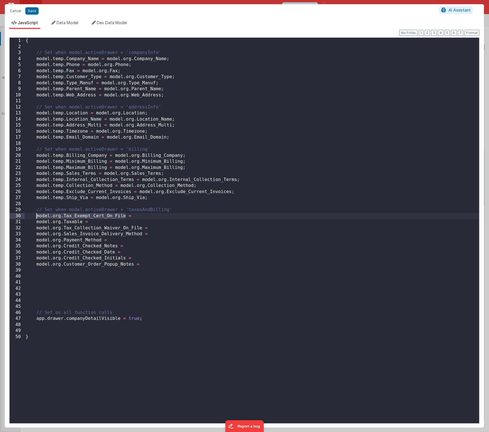
drag, startPoint x: 125, startPoint y: 216, endPoint x: 37, endPoint y: 215, distance: 88.6
click at [37, 215] on div "{ // Set when model.activeDrawer = 'companyInfo' model . temp . Company_Name = …" at bounding box center [251, 237] width 455 height 398
click at [136, 216] on div "{ // Set when model.activeDrawer = 'companyInfo' model . temp . Company_Name = …" at bounding box center [251, 237] width 455 height 398
drag, startPoint x: 83, startPoint y: 222, endPoint x: 37, endPoint y: 221, distance: 46.4
click at [37, 221] on div "{ // Set when model.activeDrawer = 'companyInfo' model . temp . Company_Name = …" at bounding box center [251, 237] width 455 height 398
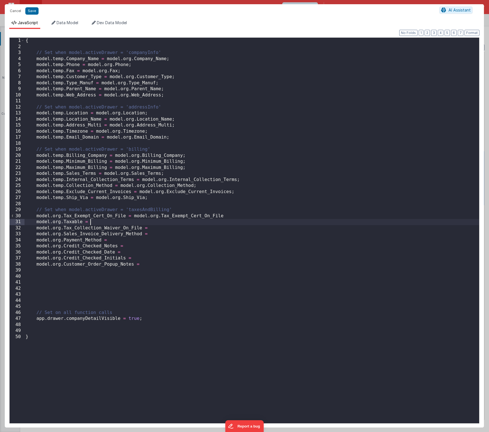
click at [103, 221] on div "{ // Set when model.activeDrawer = 'companyInfo' model . temp . Company_Name = …" at bounding box center [251, 237] width 455 height 398
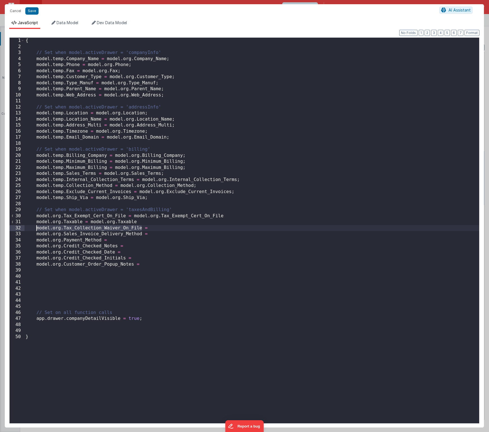
drag, startPoint x: 141, startPoint y: 229, endPoint x: 37, endPoint y: 228, distance: 104.6
click at [37, 228] on div "{ // Set when model.activeDrawer = 'companyInfo' model . temp . Company_Name = …" at bounding box center [251, 237] width 455 height 398
click at [156, 227] on div "{ // Set when model.activeDrawer = 'companyInfo' model . temp . Company_Name = …" at bounding box center [251, 237] width 455 height 398
drag, startPoint x: 142, startPoint y: 235, endPoint x: 37, endPoint y: 234, distance: 104.9
click at [37, 234] on div "{ // Set when model.activeDrawer = 'companyInfo' model . temp . Company_Name = …" at bounding box center [251, 237] width 455 height 398
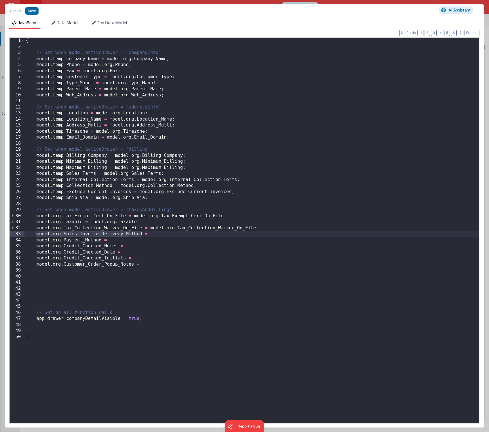
click at [152, 235] on div "{ // Set when model.activeDrawer = 'companyInfo' model . temp . Company_Name = …" at bounding box center [251, 237] width 455 height 398
drag, startPoint x: 102, startPoint y: 241, endPoint x: 37, endPoint y: 241, distance: 64.4
click at [37, 241] on div "{ // Set when model.activeDrawer = 'companyInfo' model . temp . Company_Name = …" at bounding box center [251, 237] width 455 height 398
click at [113, 240] on div "{ // Set when model.activeDrawer = 'companyInfo' model . temp . Company_Name = …" at bounding box center [251, 237] width 455 height 398
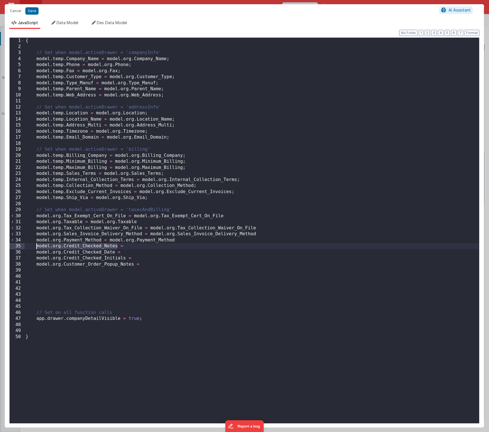
drag, startPoint x: 118, startPoint y: 247, endPoint x: 35, endPoint y: 249, distance: 82.4
click at [35, 249] on div "{ // Set when model.activeDrawer = 'companyInfo' model . temp . Company_Name = …" at bounding box center [251, 237] width 455 height 398
click at [131, 248] on div "{ // Set when model.activeDrawer = 'companyInfo' model . temp . Company_Name = …" at bounding box center [251, 237] width 455 height 398
drag, startPoint x: 114, startPoint y: 253, endPoint x: 38, endPoint y: 253, distance: 76.8
click at [38, 253] on div "{ // Set when model.activeDrawer = 'companyInfo' model . temp . Company_Name = …" at bounding box center [251, 237] width 455 height 398
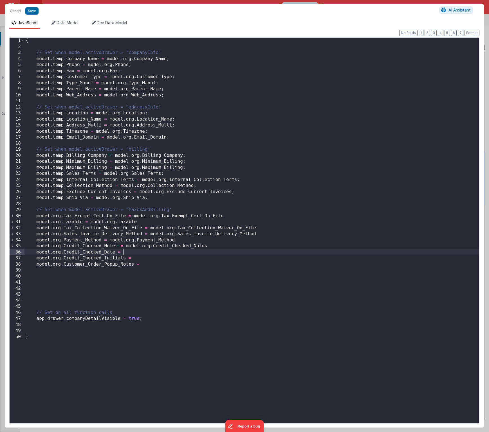
click at [132, 252] on div "{ // Set when model.activeDrawer = 'companyInfo' model . temp . Company_Name = …" at bounding box center [251, 237] width 455 height 398
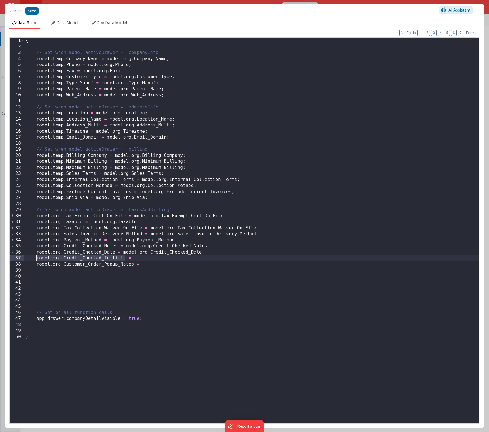
drag, startPoint x: 125, startPoint y: 259, endPoint x: 37, endPoint y: 259, distance: 88.9
click at [37, 259] on div "{ // Set when model.activeDrawer = 'companyInfo' model . temp . Company_Name = …" at bounding box center [251, 237] width 455 height 398
click at [139, 258] on div "{ // Set when model.activeDrawer = 'companyInfo' model . temp . Company_Name = …" at bounding box center [251, 237] width 455 height 398
drag, startPoint x: 133, startPoint y: 265, endPoint x: 37, endPoint y: 264, distance: 96.5
click at [37, 264] on div "{ // Set when model.activeDrawer = 'companyInfo' model . temp . Company_Name = …" at bounding box center [251, 237] width 455 height 398
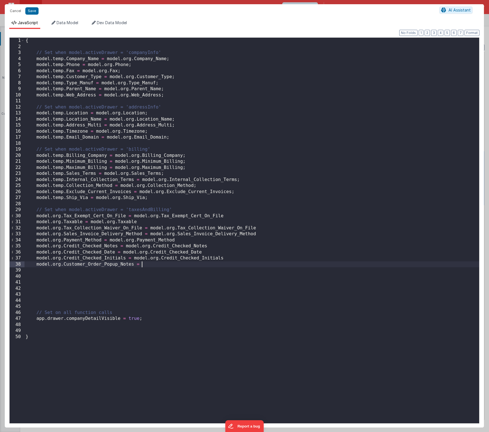
click at [150, 265] on div "{ // Set when model.activeDrawer = 'companyInfo' model . temp . Company_Name = …" at bounding box center [251, 237] width 455 height 398
paste textarea
click at [231, 217] on div "{ // Set when model.activeDrawer = 'companyInfo' model . temp . Company_Name = …" at bounding box center [251, 237] width 455 height 398
click at [143, 222] on div "{ // Set when model.activeDrawer = 'companyInfo' model . temp . Company_Name = …" at bounding box center [251, 237] width 455 height 398
click at [258, 230] on div "{ // Set when model.activeDrawer = 'companyInfo' model . temp . Company_Name = …" at bounding box center [251, 237] width 455 height 398
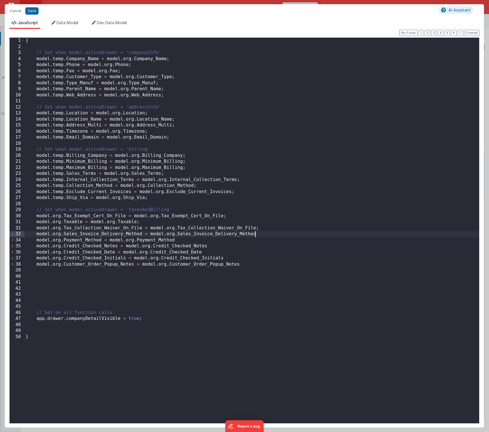
click at [256, 235] on div "{ // Set when model.activeDrawer = 'companyInfo' model . temp . Company_Name = …" at bounding box center [251, 237] width 455 height 398
click at [188, 241] on div "{ // Set when model.activeDrawer = 'companyInfo' model . temp . Company_Name = …" at bounding box center [251, 237] width 455 height 398
click at [210, 247] on div "{ // Set when model.activeDrawer = 'companyInfo' model . temp . Company_Name = …" at bounding box center [251, 237] width 455 height 398
click at [206, 253] on div "{ // Set when model.activeDrawer = 'companyInfo' model . temp . Company_Name = …" at bounding box center [251, 237] width 455 height 398
click at [227, 258] on div "{ // Set when model.activeDrawer = 'companyInfo' model . temp . Company_Name = …" at bounding box center [251, 237] width 455 height 398
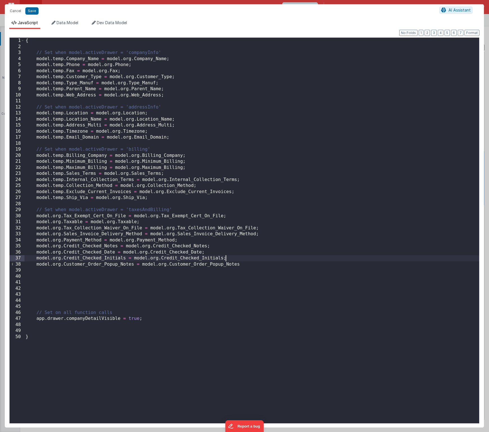
click at [251, 265] on div "{ // Set when model.activeDrawer = 'companyInfo' model . temp . Company_Name = …" at bounding box center [251, 237] width 455 height 398
click at [61, 216] on div "{ // Set when model.activeDrawer = 'companyInfo' model . temp . Company_Name = …" at bounding box center [251, 237] width 455 height 398
click at [61, 221] on div "{ // Set when model.activeDrawer = 'companyInfo' model . temp . Company_Name = …" at bounding box center [251, 237] width 455 height 398
click at [62, 227] on div "{ // Set when model.activeDrawer = 'companyInfo' model . temp . Company_Name = …" at bounding box center [251, 237] width 455 height 398
click at [61, 234] on div "{ // Set when model.activeDrawer = 'companyInfo' model . temp . Company_Name = …" at bounding box center [251, 237] width 455 height 398
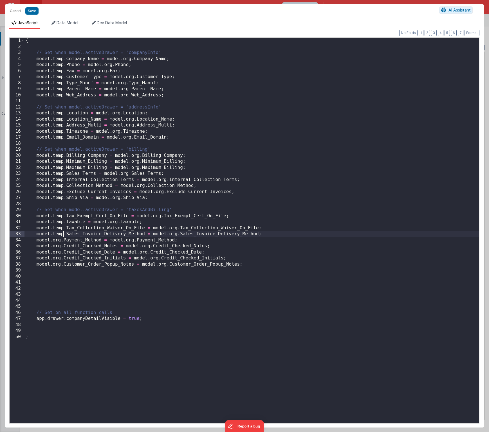
click at [62, 240] on div "{ // Set when model.activeDrawer = 'companyInfo' model . temp . Company_Name = …" at bounding box center [251, 237] width 455 height 398
click at [61, 246] on div "{ // Set when model.activeDrawer = 'companyInfo' model . temp . Company_Name = …" at bounding box center [251, 237] width 455 height 398
click at [61, 253] on div "{ // Set when model.activeDrawer = 'companyInfo' model . temp . Company_Name = …" at bounding box center [251, 237] width 455 height 398
click at [61, 257] on div "{ // Set when model.activeDrawer = 'companyInfo' model . temp . Company_Name = …" at bounding box center [251, 237] width 455 height 398
click at [60, 264] on div "{ // Set when model.activeDrawer = 'companyInfo' model . temp . Company_Name = …" at bounding box center [251, 237] width 455 height 398
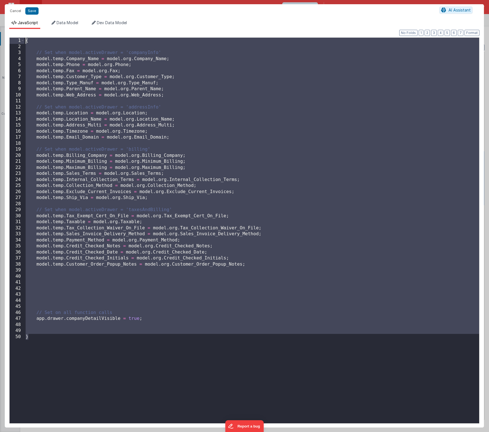
drag, startPoint x: 39, startPoint y: 341, endPoint x: 8, endPoint y: 33, distance: 309.9
click at [8, 33] on div "Format 7 6 5 4 3 2 1 No Folds 1 2 3 4 5 6 7 8 9 10 11 12 13 14 15 16 17 18 19 2…" at bounding box center [244, 228] width 479 height 399
click at [34, 12] on button "Save" at bounding box center [31, 10] width 13 height 7
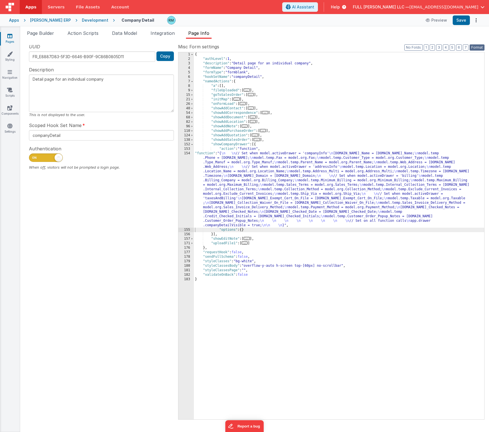
click at [476, 49] on button "Format" at bounding box center [476, 47] width 15 height 6
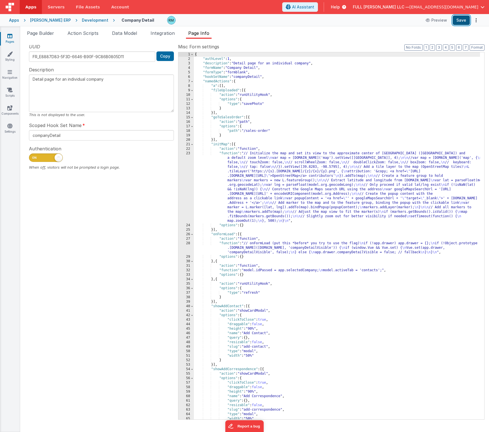
click at [457, 22] on button "Save" at bounding box center [461, 20] width 17 height 10
click at [476, 50] on button "Format" at bounding box center [476, 47] width 15 height 6
click at [441, 48] on button "3" at bounding box center [439, 47] width 6 height 6
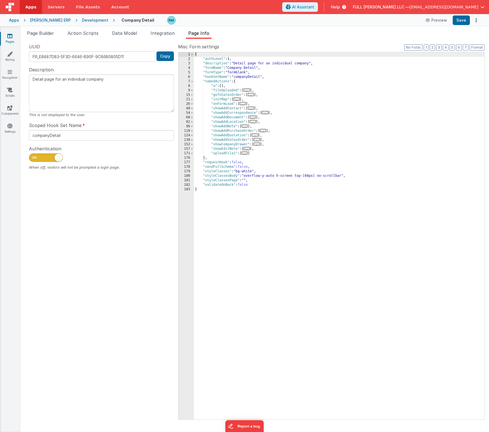
click at [260, 145] on span "..." at bounding box center [257, 144] width 6 height 3
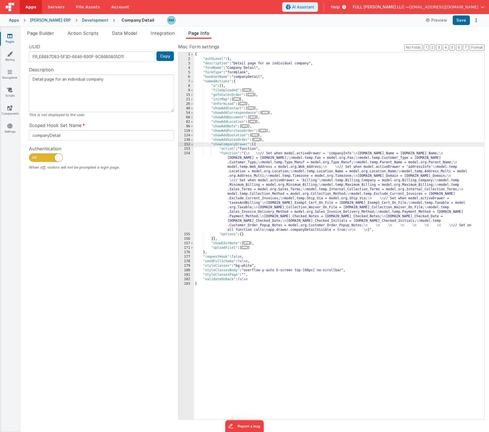
click at [231, 154] on div "{ "authLevel" : 1 , "description" : "Detail page for an individual company" , "…" at bounding box center [339, 240] width 290 height 376
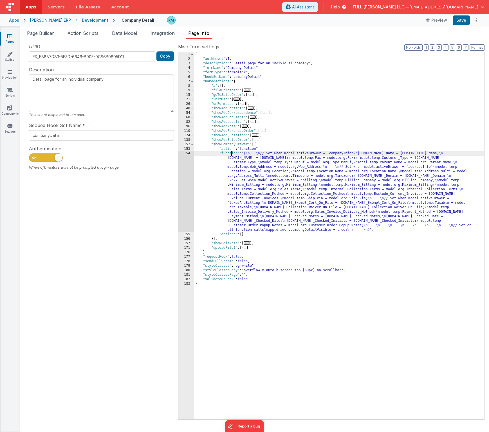
click at [188, 154] on div "154" at bounding box center [185, 191] width 15 height 81
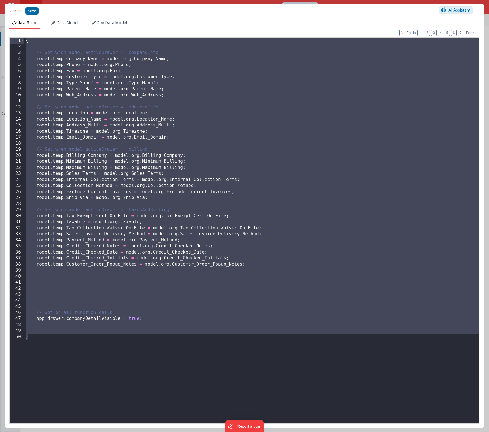
drag, startPoint x: 60, startPoint y: 341, endPoint x: 14, endPoint y: 21, distance: 323.4
click at [14, 21] on div "JavaScript Data Model Dev Data Model Format 7 6 5 4 3 2 1 No Folds 1 2 3 4 5 6 …" at bounding box center [244, 224] width 479 height 408
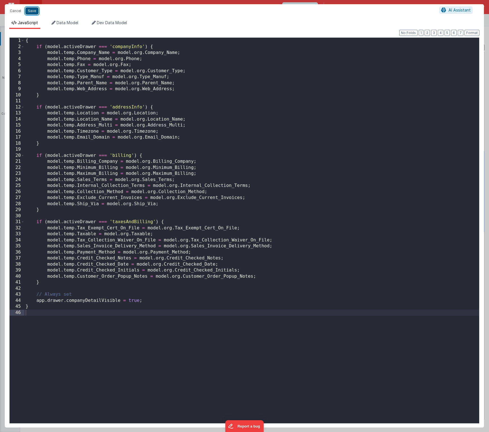
click at [35, 12] on button "Save" at bounding box center [31, 10] width 13 height 7
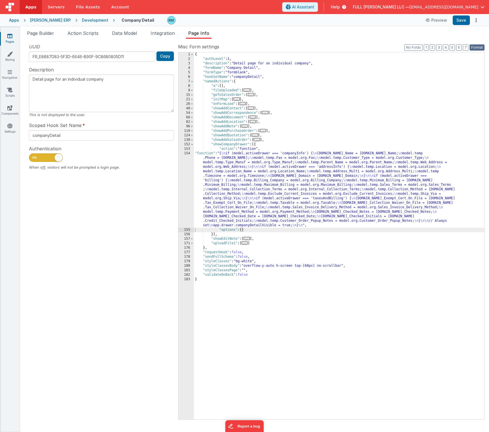
click at [478, 46] on button "Format" at bounding box center [476, 47] width 15 height 6
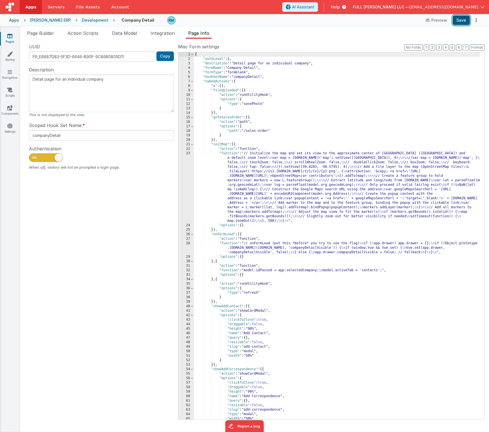
click at [464, 21] on button "Save" at bounding box center [461, 20] width 17 height 10
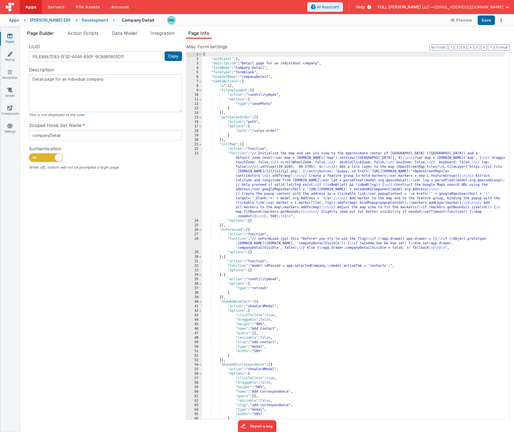
click at [49, 36] on span "Page Builder" at bounding box center [40, 33] width 27 height 6
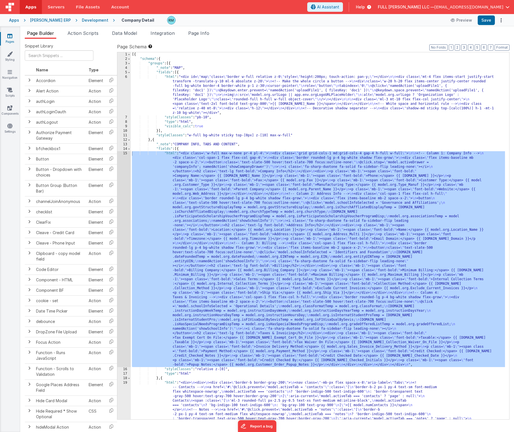
click at [167, 152] on div "[{ "schema" : { "groups" : [{ "_note" : "MAP" , "fields" : [{ "html" : "<div id…" at bounding box center [318, 346] width 374 height 588
click at [125, 153] on div "15" at bounding box center [124, 259] width 14 height 216
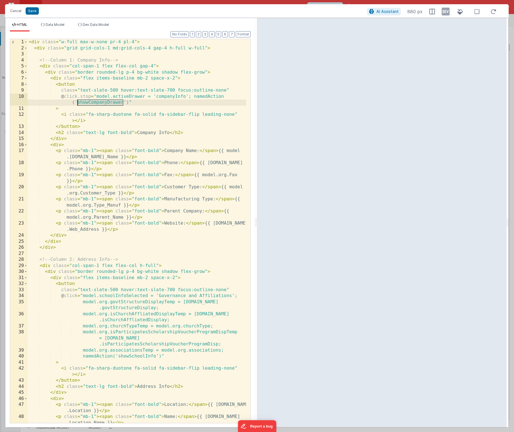
drag, startPoint x: 123, startPoint y: 102, endPoint x: 78, endPoint y: 102, distance: 45.0
click at [78, 102] on div "< div class = "w-full max-w-none pr-4 pl-4" > < div class = "grid grid-cols-1 m…" at bounding box center [137, 240] width 219 height 403
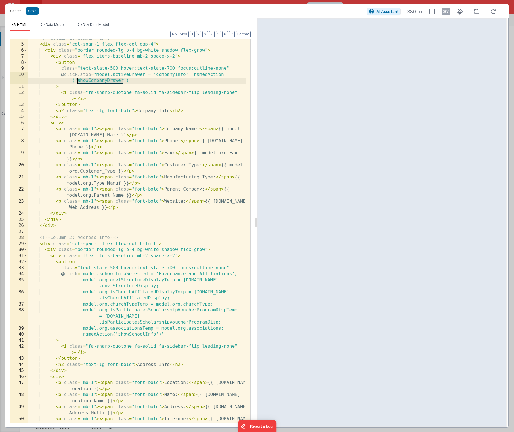
scroll to position [22, 0]
click at [77, 274] on div "<!-- Column 1: Company Info --> < div class = "col-span-1 flex flex-col gap-4" …" at bounding box center [137, 236] width 219 height 403
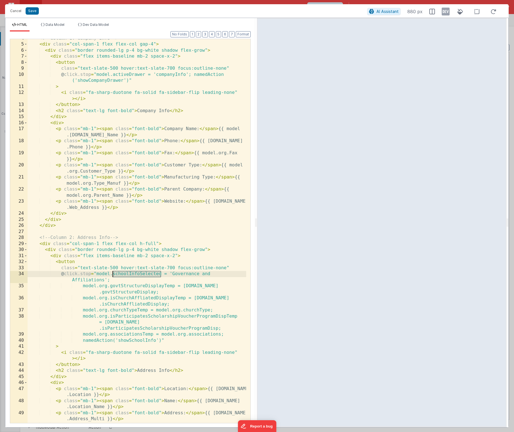
drag, startPoint x: 162, startPoint y: 274, endPoint x: 113, endPoint y: 275, distance: 49.5
click at [113, 275] on div "<!-- Column 1: Company Info --> < div class = "col-span-1 flex flex-col gap-4" …" at bounding box center [137, 236] width 219 height 403
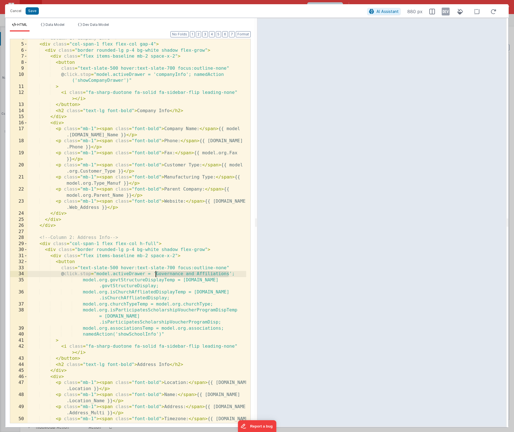
drag, startPoint x: 229, startPoint y: 274, endPoint x: 157, endPoint y: 273, distance: 71.7
click at [157, 273] on div "<!-- Column 1: Company Info --> < div class = "col-span-1 flex flex-col gap-4" …" at bounding box center [137, 236] width 219 height 403
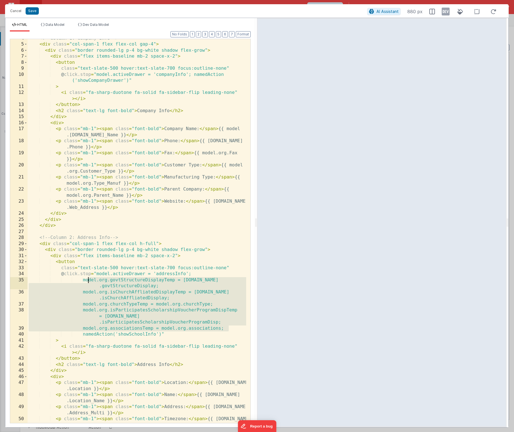
drag, startPoint x: 230, startPoint y: 329, endPoint x: 88, endPoint y: 282, distance: 149.3
click at [88, 282] on div "<!-- Column 1: Company Info --> < div class = "col-span-1 flex flex-col gap-4" …" at bounding box center [137, 236] width 219 height 403
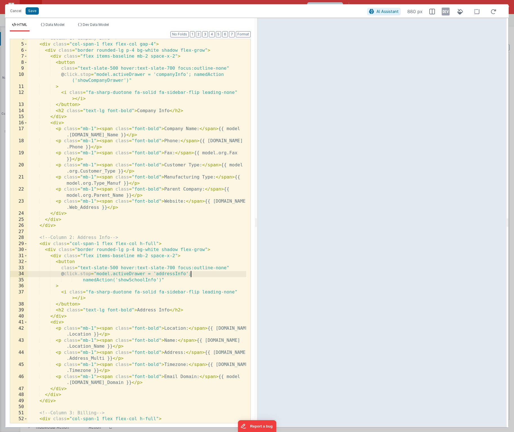
click at [87, 281] on div "<!-- Column 1: Company Info --> < div class = "col-span-1 flex flex-col gap-4" …" at bounding box center [137, 233] width 219 height 396
click at [55, 286] on div "<!-- Column 1: Company Info --> < div class = "col-span-1 flex flex-col gap-4" …" at bounding box center [137, 233] width 219 height 396
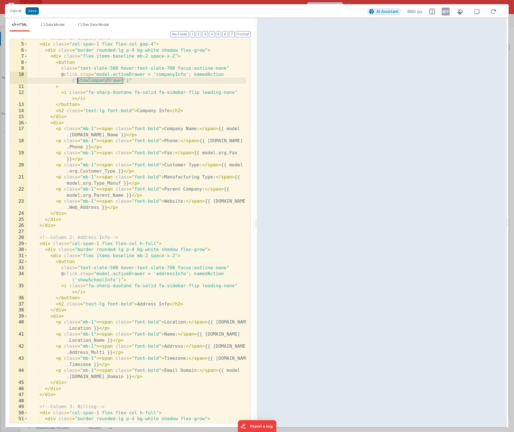
drag, startPoint x: 123, startPoint y: 82, endPoint x: 78, endPoint y: 83, distance: 45.3
click at [78, 83] on div "<!-- Column 1: Company Info --> < div class = "col-span-1 flex flex-col gap-4" …" at bounding box center [137, 233] width 219 height 396
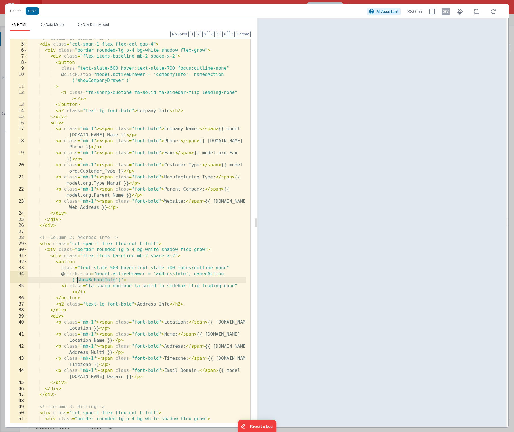
drag, startPoint x: 116, startPoint y: 280, endPoint x: 78, endPoint y: 281, distance: 38.5
click at [78, 281] on div "<!-- Column 1: Company Info --> < div class = "col-span-1 flex flex-col gap-4" …" at bounding box center [137, 233] width 219 height 396
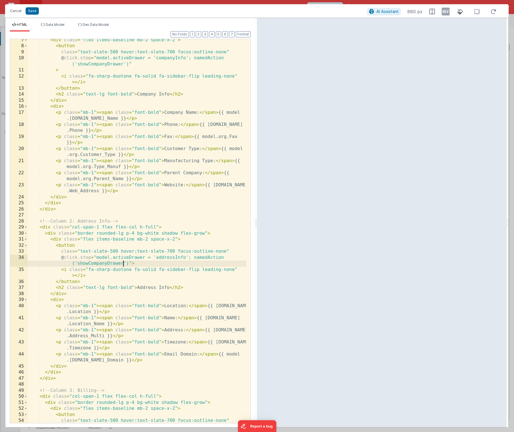
scroll to position [76, 0]
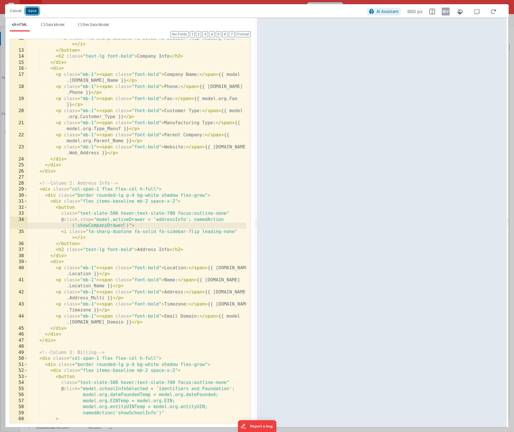
click at [34, 12] on button "Save" at bounding box center [32, 10] width 13 height 7
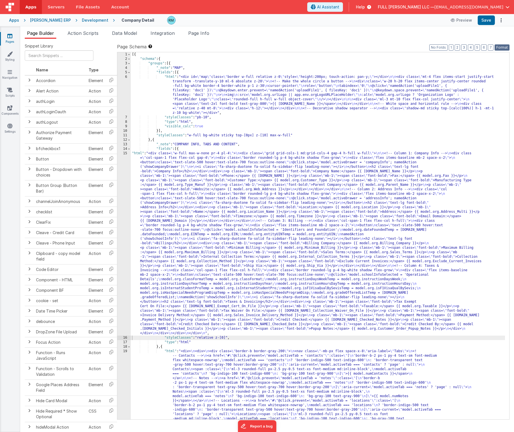
click at [502, 48] on button "Format" at bounding box center [501, 47] width 15 height 6
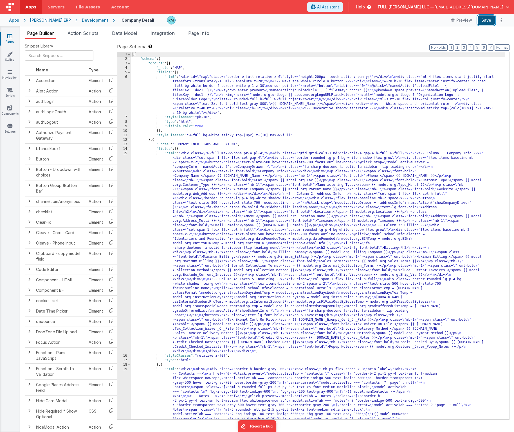
click at [488, 21] on button "Save" at bounding box center [486, 20] width 17 height 10
click at [171, 154] on div "[{ "schema" : { "groups" : [{ "_note" : "MAP" , "fields" : [{ "html" : "<div id…" at bounding box center [318, 346] width 374 height 588
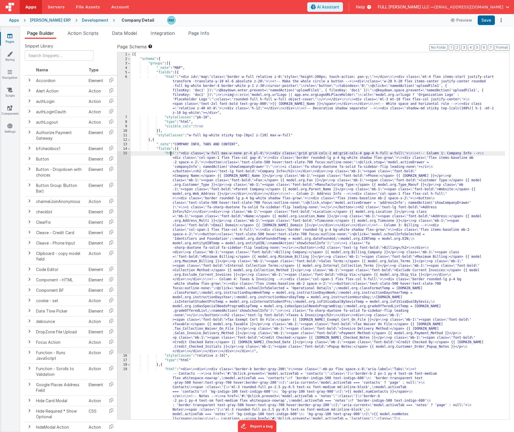
click at [126, 154] on div "15" at bounding box center [124, 252] width 14 height 203
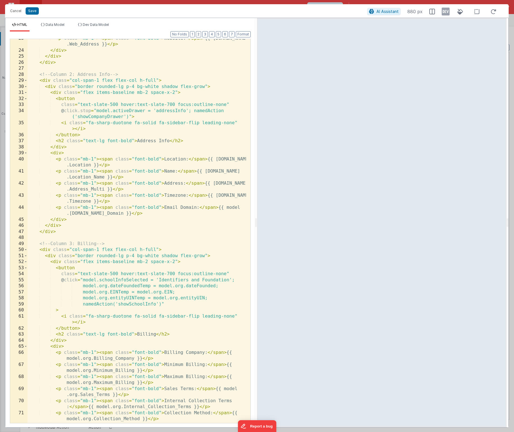
scroll to position [0, 0]
drag, startPoint x: 148, startPoint y: 280, endPoint x: 100, endPoint y: 280, distance: 48.1
click at [100, 280] on div "< p class = "mb-1" > < span class = "font-bold" > Website: </ span > {{ [DOMAIN…" at bounding box center [137, 239] width 219 height 408
drag, startPoint x: 213, startPoint y: 280, endPoint x: 143, endPoint y: 278, distance: 69.5
click at [143, 278] on div "< p class = "mb-1" > < span class = "font-bold" > Website: </ span > {{ [DOMAIN…" at bounding box center [137, 239] width 219 height 408
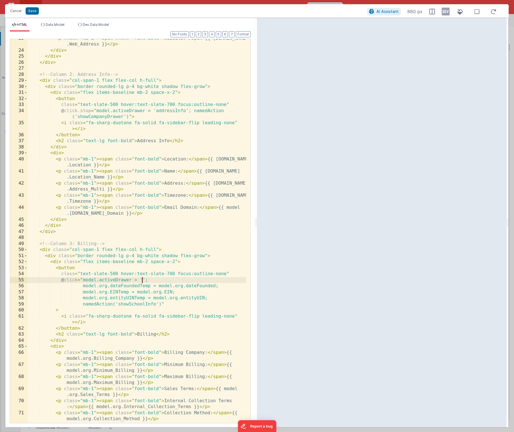
click at [142, 280] on div "< p class = "mb-1" > < span class = "font-bold" > Website: </ span > {{ [DOMAIN…" at bounding box center [137, 239] width 219 height 408
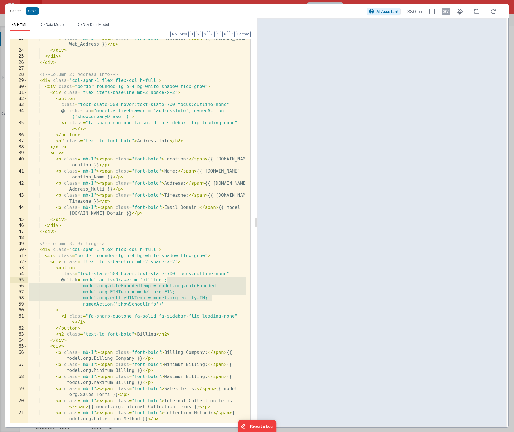
drag, startPoint x: 210, startPoint y: 298, endPoint x: 172, endPoint y: 280, distance: 41.5
click at [172, 280] on div "< p class = "mb-1" > < span class = "font-bold" > Website: </ span > {{ [DOMAIN…" at bounding box center [137, 239] width 219 height 408
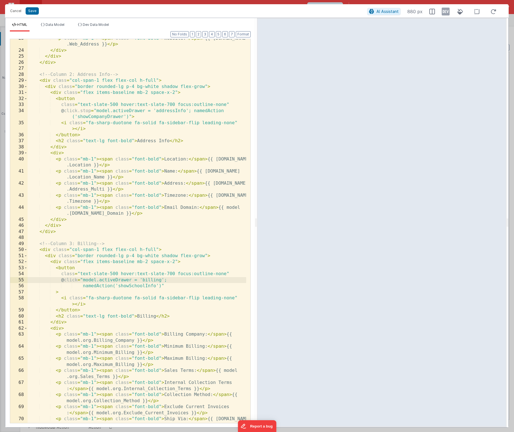
click at [88, 287] on div "< p class = "mb-1" > < span class = "font-bold" > Website: </ span > {{ [DOMAIN…" at bounding box center [137, 239] width 219 height 408
click at [72, 286] on div "< p class = "mb-1" > < span class = "font-bold" > Website: </ span > {{ [DOMAIN…" at bounding box center [137, 239] width 219 height 408
click at [56, 293] on div "< p class = "mb-1" > < span class = "font-bold" > Website: </ span > {{ [DOMAIN…" at bounding box center [137, 239] width 219 height 408
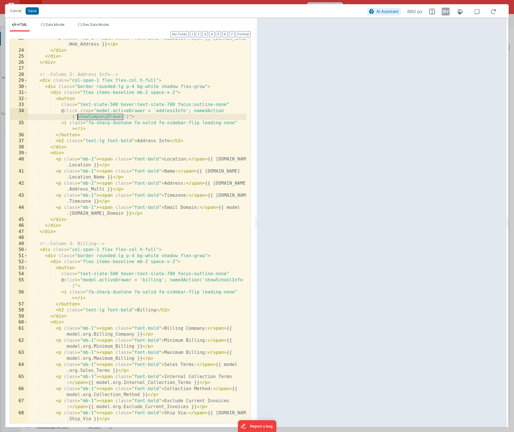
drag, startPoint x: 123, startPoint y: 117, endPoint x: 77, endPoint y: 119, distance: 45.6
click at [77, 119] on div "< p class = "mb-1" > < span class = "font-bold" > Website: </ span > {{ [DOMAIN…" at bounding box center [137, 236] width 219 height 403
drag, startPoint x: 242, startPoint y: 280, endPoint x: 223, endPoint y: 279, distance: 19.2
click at [223, 279] on div "< p class = "mb-1" > < span class = "font-bold" > Website: </ span > {{ [DOMAIN…" at bounding box center [137, 236] width 219 height 403
drag, startPoint x: 205, startPoint y: 280, endPoint x: 243, endPoint y: 283, distance: 38.1
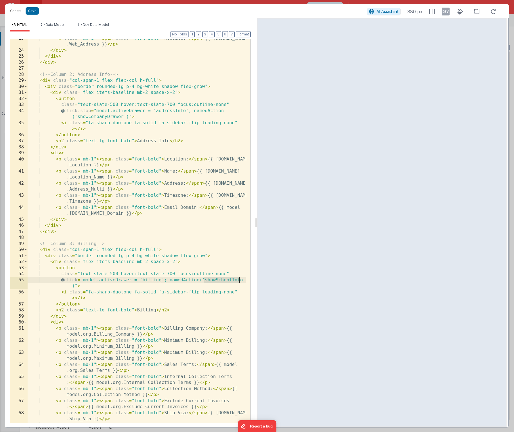
click at [243, 283] on div "< p class = "mb-1" > < span class = "font-bold" > Website: </ span > {{ [DOMAIN…" at bounding box center [137, 236] width 219 height 403
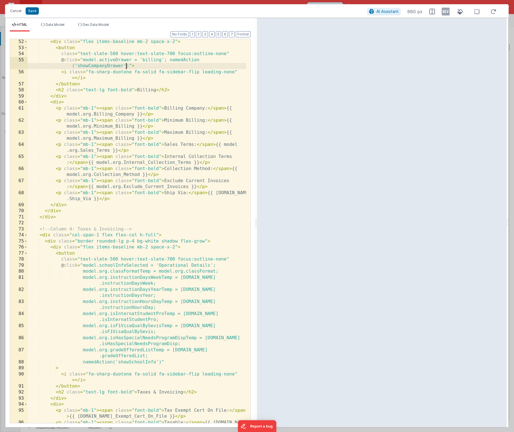
scroll to position [432, 0]
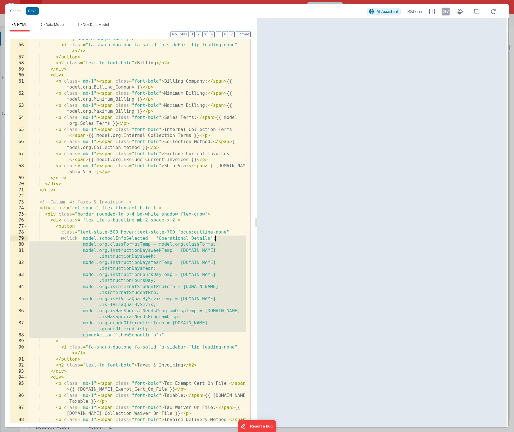
drag, startPoint x: 87, startPoint y: 336, endPoint x: 216, endPoint y: 240, distance: 160.2
click at [216, 240] on div "@ click = "model.activeDrawer = 'billing'; namedAction ('showCompanyDrawer')" >…" at bounding box center [137, 234] width 219 height 408
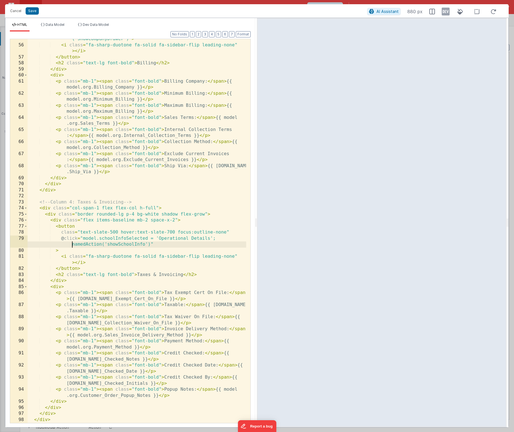
click at [55, 252] on div "@ click = "model.activeDrawer = 'billing'; namedAction ('showCompanyDrawer')" >…" at bounding box center [137, 231] width 219 height 403
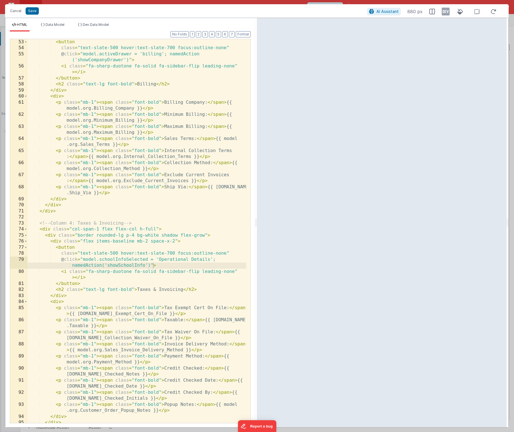
scroll to position [392, 0]
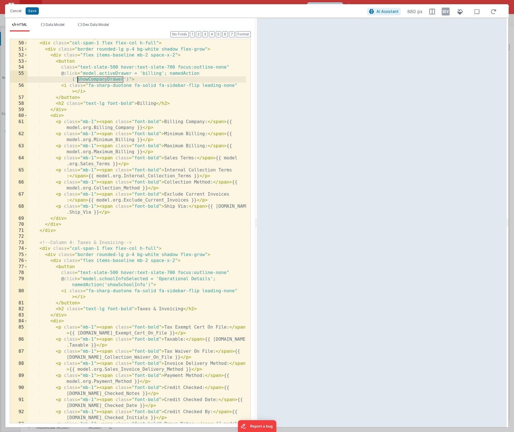
drag, startPoint x: 123, startPoint y: 80, endPoint x: 78, endPoint y: 80, distance: 44.7
click at [78, 80] on div "<!-- Column 3: Billing --> < div class = "col-span-1 flex flex-col h-full" > < …" at bounding box center [137, 235] width 219 height 403
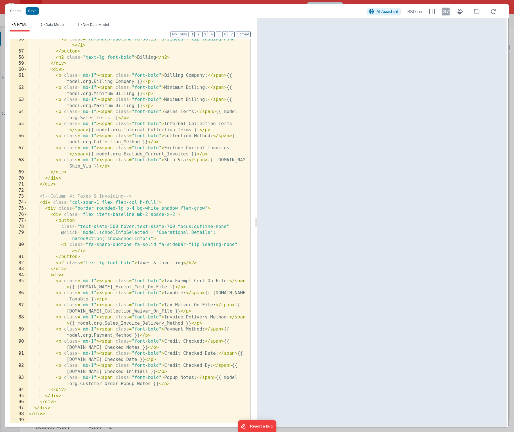
scroll to position [438, 0]
drag, startPoint x: 145, startPoint y: 239, endPoint x: 107, endPoint y: 240, distance: 37.7
click at [107, 240] on div "< i class = "fa-sharp-duotone fa-solid fa-sidebar-flip leading-none" > </ i > <…" at bounding box center [137, 237] width 219 height 403
drag, startPoint x: 147, startPoint y: 233, endPoint x: 100, endPoint y: 233, distance: 47.0
click at [100, 233] on div "< i class = "fa-sharp-duotone fa-solid fa-sidebar-flip leading-none" > </ i > <…" at bounding box center [137, 237] width 219 height 403
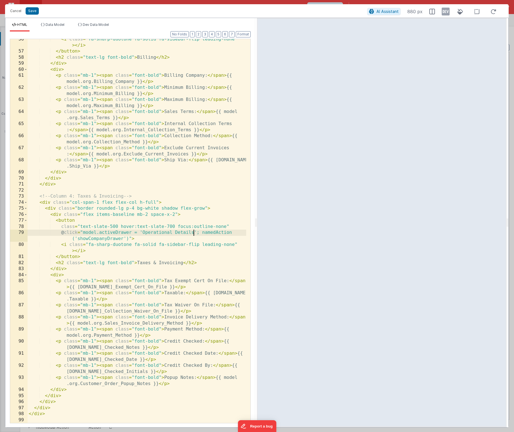
click at [194, 233] on div "< i class = "fa-sharp-duotone fa-solid fa-sidebar-flip leading-none" > </ i > <…" at bounding box center [137, 237] width 219 height 403
click at [32, 12] on button "Save" at bounding box center [32, 10] width 13 height 7
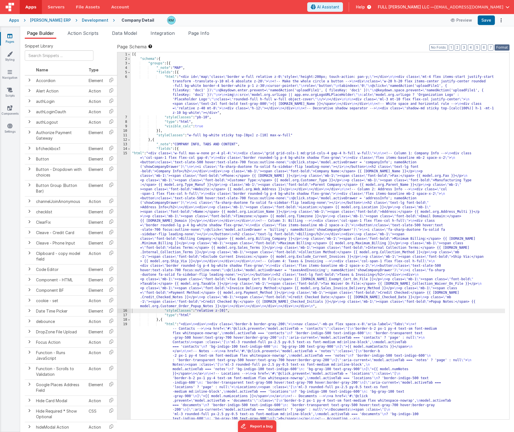
click at [499, 49] on button "Format" at bounding box center [501, 47] width 15 height 6
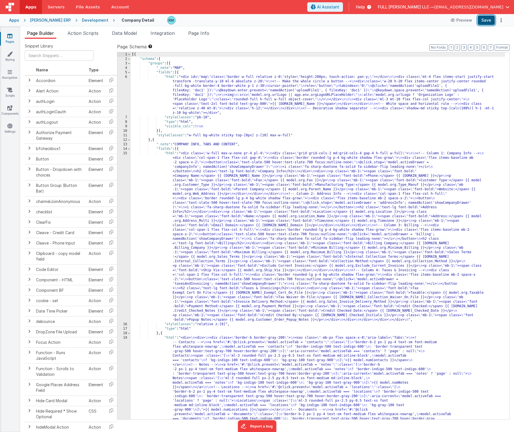
click at [487, 23] on button "Save" at bounding box center [486, 20] width 17 height 10
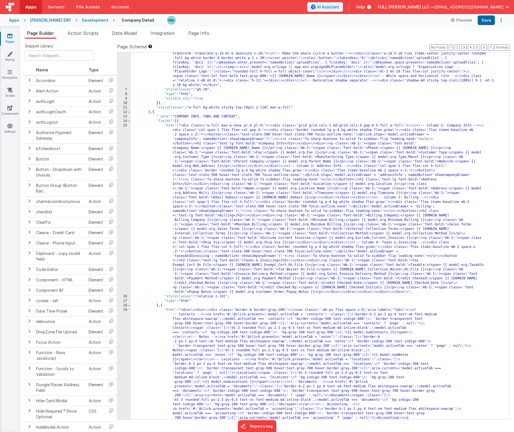
scroll to position [33, 0]
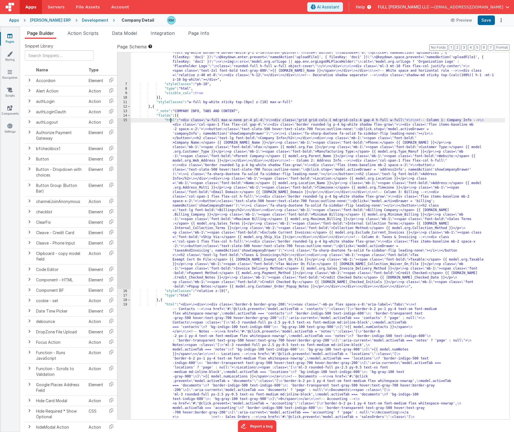
click at [170, 121] on div ""html" : "<div id= \" map \" class= \" border w-full relative z-0 \" style= \" …" at bounding box center [318, 354] width 374 height 624
click at [10, 111] on link "Components" at bounding box center [10, 110] width 20 height 11
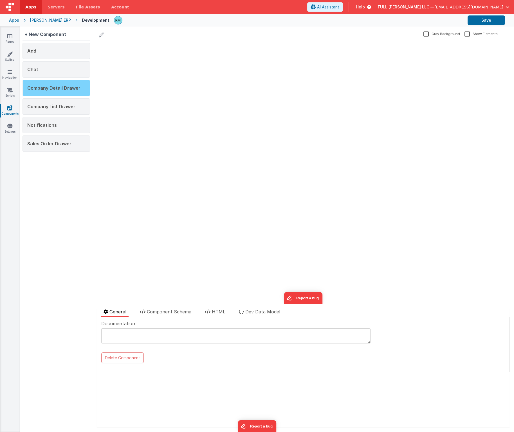
click at [60, 89] on span "Company Detail Drawer" at bounding box center [53, 88] width 53 height 6
click at [161, 312] on span "Component Schema" at bounding box center [169, 312] width 44 height 6
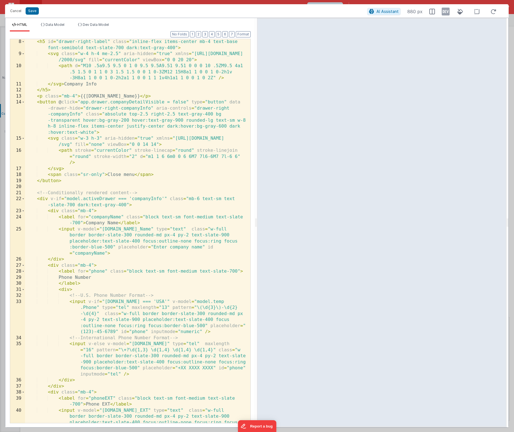
scroll to position [61, 0]
click at [132, 193] on div "< h5 id = "drawer-right-label" class = "inline-flex items-center mb-4 text-base…" at bounding box center [135, 249] width 221 height 421
drag, startPoint x: 186, startPoint y: 193, endPoint x: 21, endPoint y: 194, distance: 164.3
click at [21, 194] on div "8 9 10 11 12 13 14 15 16 17 18 19 20 21 22 23 24 25 26 27 28 29 30 31 32 33 34 …" at bounding box center [130, 231] width 241 height 385
click at [24, 200] on span at bounding box center [23, 199] width 3 height 6
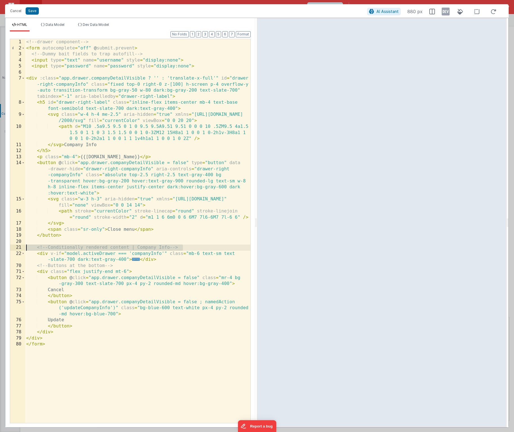
click at [165, 259] on div "<!-- drawer component --> < form autocomplete = "off" @ submit.prevent > <!-- D…" at bounding box center [137, 237] width 225 height 396
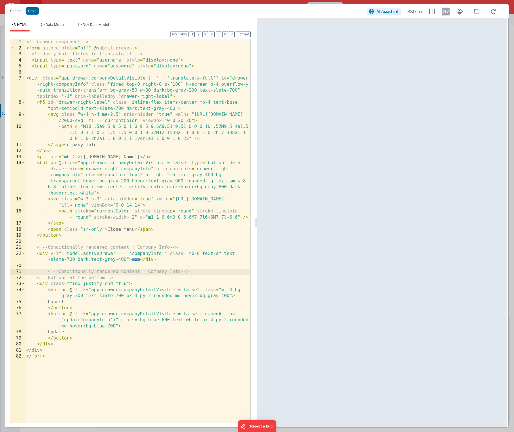
click at [48, 273] on div "<!-- drawer component --> < form autocomplete = "off" @ submit.prevent > <!-- D…" at bounding box center [137, 237] width 225 height 396
click at [196, 272] on div "<!-- drawer component --> < form autocomplete = "off" @ submit.prevent > <!-- D…" at bounding box center [137, 237] width 225 height 396
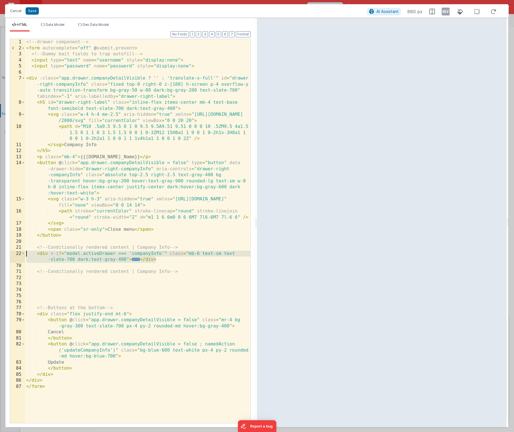
drag, startPoint x: 157, startPoint y: 259, endPoint x: 17, endPoint y: 252, distance: 140.6
click at [17, 252] on div "1 2 3 4 5 6 7 8 9 10 11 12 13 14 15 16 17 18 19 20 21 22 70 71 72 73 74 75 76 7…" at bounding box center [130, 231] width 241 height 385
click at [163, 261] on div "<!-- drawer component --> < form autocomplete = "off" @ submit.prevent > <!-- D…" at bounding box center [137, 237] width 225 height 396
drag, startPoint x: 173, startPoint y: 261, endPoint x: 7, endPoint y: 255, distance: 165.5
click at [7, 255] on div "Format 7 6 5 4 3 2 1 No Folds 1 2 3 4 5 6 7 8 9 10 11 12 13 14 15 16 17 18 19 2…" at bounding box center [130, 230] width 250 height 396
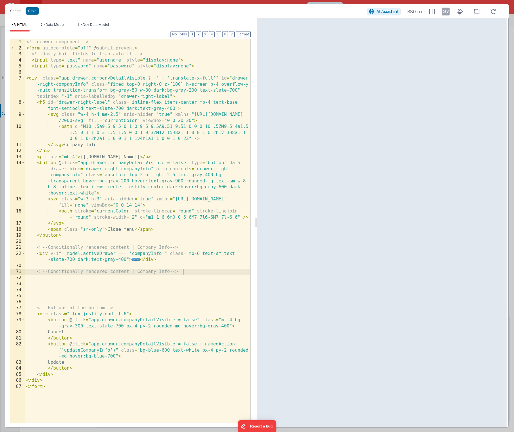
click at [193, 271] on div "<!-- drawer component --> < form autocomplete = "off" @ submit.prevent > <!-- D…" at bounding box center [137, 237] width 225 height 396
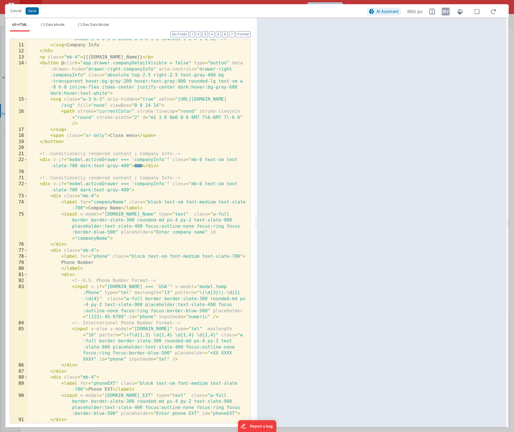
scroll to position [94, 0]
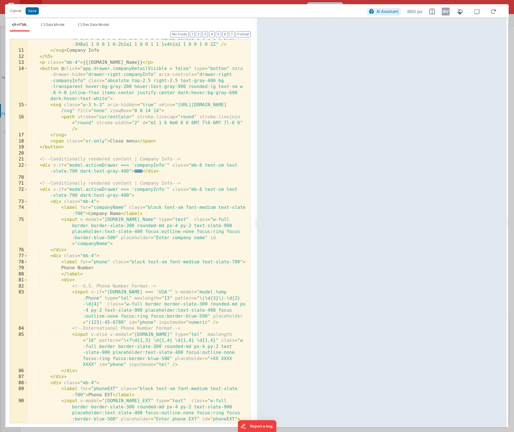
click at [152, 190] on div "< path d = "M10 .5a9.5 9.5 0 1 0 9.5 9.5A9.51 9.51 0 0 0 10 .5ZM9.5 4a1 .5 1.5 …" at bounding box center [137, 234] width 219 height 408
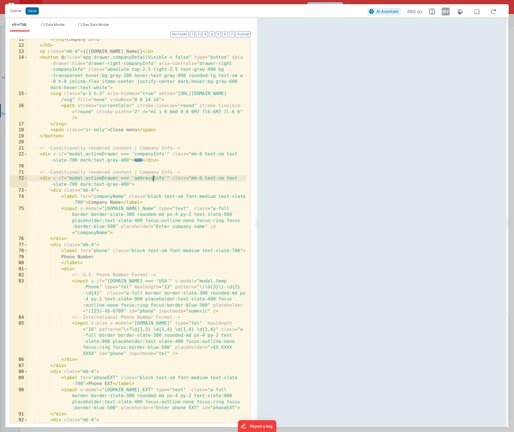
scroll to position [105, 0]
click at [203, 49] on div "</ svg > Company Info </ h5 > < p class = "mb-4" > {{model.org.Company_Name}} <…" at bounding box center [137, 235] width 219 height 396
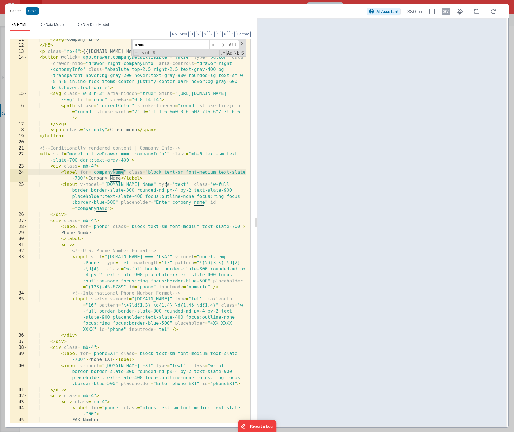
type input "name"
click at [106, 211] on div "</ svg > Company Info </ h5 > < p class = "mb-4" > {{model.org.Company_Name}} <…" at bounding box center [137, 235] width 219 height 396
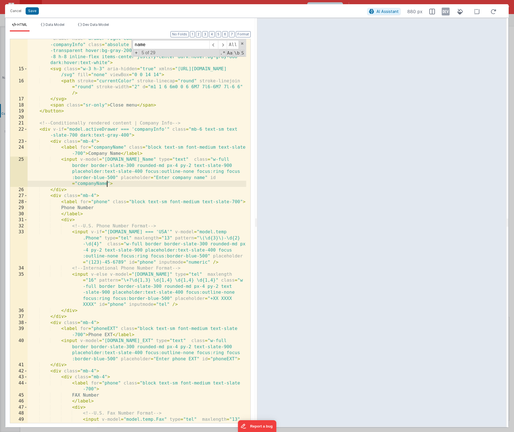
scroll to position [130, 0]
click at [225, 46] on span at bounding box center [222, 44] width 9 height 9
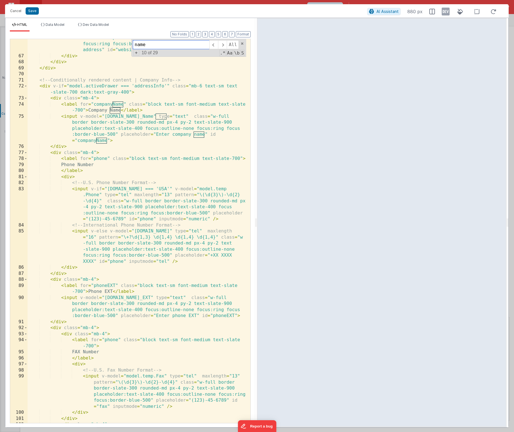
scroll to position [846, 0]
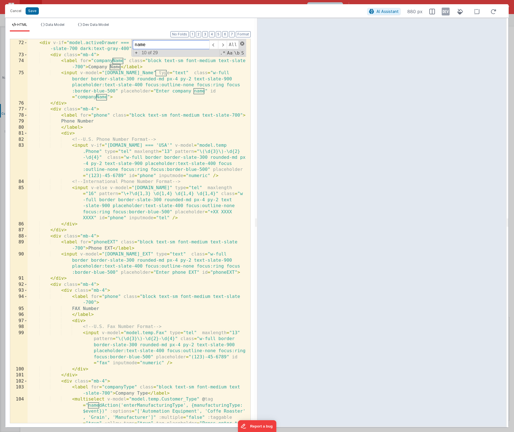
click at [242, 44] on span at bounding box center [242, 44] width 4 height 4
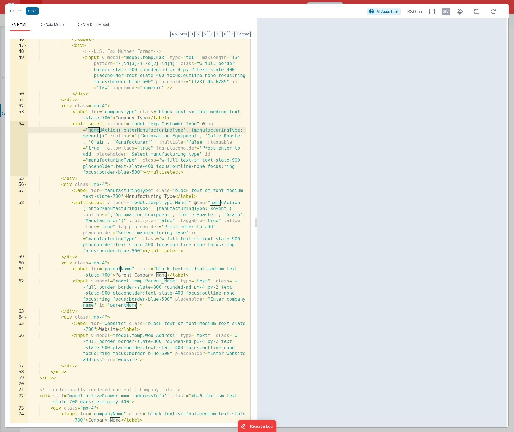
scroll to position [625, 0]
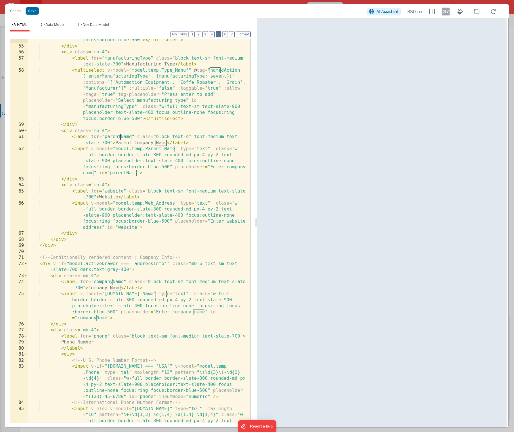
click at [219, 35] on button "5" at bounding box center [218, 34] width 5 height 6
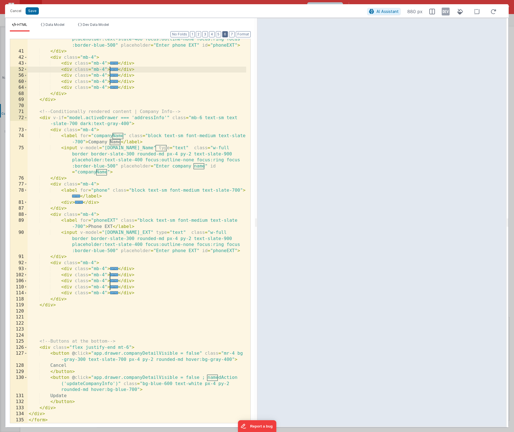
click at [225, 35] on button "6" at bounding box center [225, 34] width 6 height 6
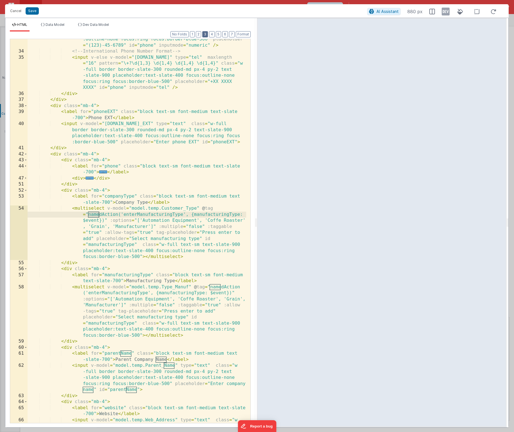
click at [205, 35] on button "3" at bounding box center [205, 34] width 6 height 6
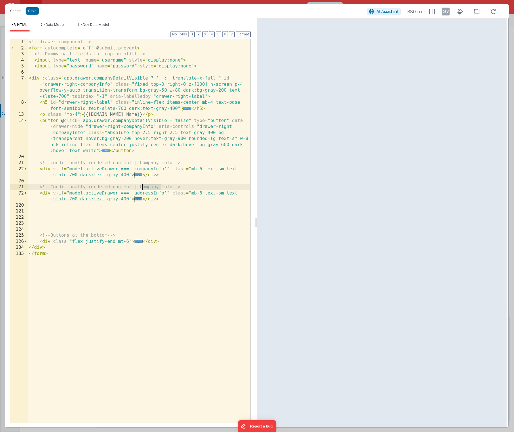
drag, startPoint x: 161, startPoint y: 187, endPoint x: 143, endPoint y: 188, distance: 18.3
click at [143, 188] on div "<!-- drawer component --> < form autocomplete = "off" @ submit.prevent > <!-- D…" at bounding box center [139, 237] width 223 height 396
click at [148, 187] on div "<!-- drawer component --> < form autocomplete = "off" @ submit.prevent > <!-- D…" at bounding box center [139, 237] width 223 height 396
click at [181, 35] on button "No Folds" at bounding box center [179, 34] width 18 height 6
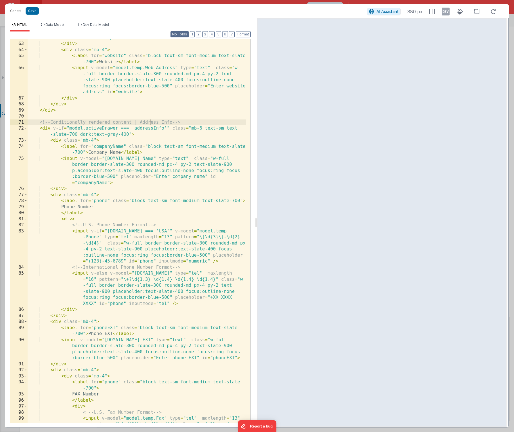
scroll to position [760, 0]
click at [120, 153] on div "< input v-model = "model.temp.Parent_Name" type = "text" class = "w -full borde…" at bounding box center [137, 236] width 219 height 451
click at [119, 153] on div "< input v-model = "model.temp.Parent_Name" type = "text" class = "w -full borde…" at bounding box center [137, 236] width 219 height 451
click at [120, 154] on div "< input v-model = "model.temp.Parent_Name" type = "text" class = "w -full borde…" at bounding box center [137, 236] width 219 height 451
drag, startPoint x: 167, startPoint y: 158, endPoint x: 105, endPoint y: 159, distance: 61.9
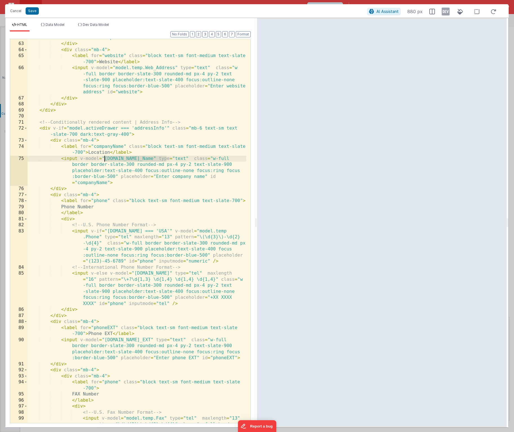
click at [105, 159] on div "< input v-model = "model.temp.Parent_Name" type = "text" class = "w -full borde…" at bounding box center [137, 236] width 219 height 451
click at [129, 158] on div "< input v-model = "model.temp.Parent_Name" type = "text" class = "w -full borde…" at bounding box center [137, 236] width 219 height 451
drag, startPoint x: 109, startPoint y: 183, endPoint x: 209, endPoint y: 176, distance: 99.8
click at [209, 176] on div "< input v-model = "model.temp.Parent_Name" type = "text" class = "w -full borde…" at bounding box center [137, 236] width 219 height 451
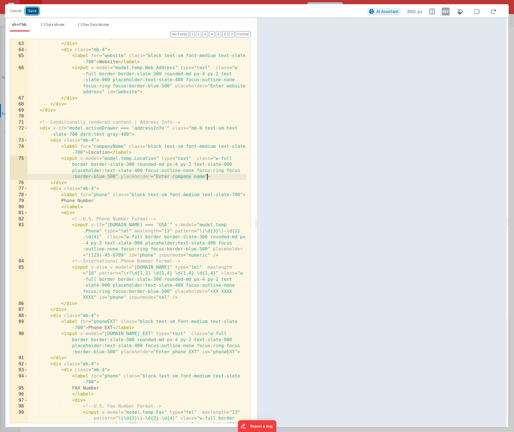
click at [36, 12] on button "Save" at bounding box center [32, 10] width 13 height 7
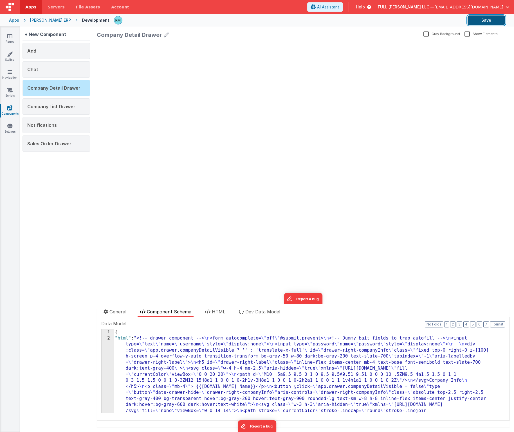
click at [482, 23] on button "Save" at bounding box center [485, 20] width 37 height 10
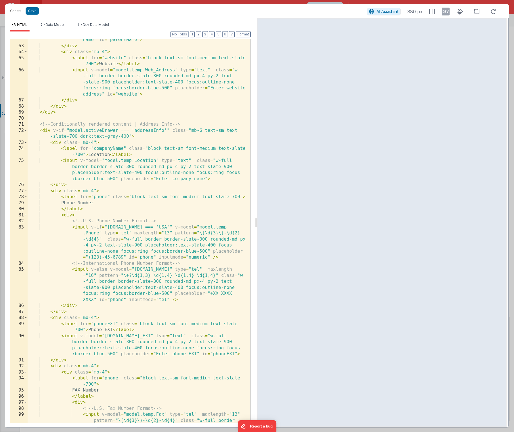
scroll to position [758, 0]
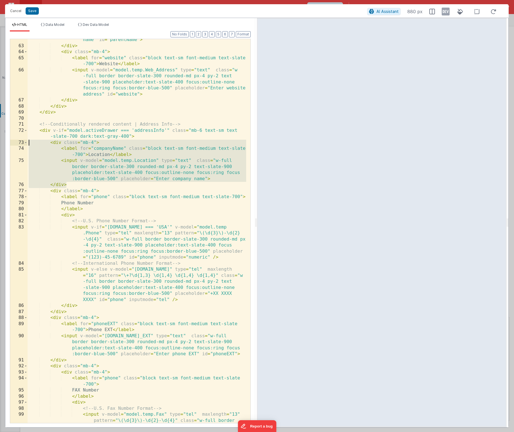
drag, startPoint x: 82, startPoint y: 187, endPoint x: -3, endPoint y: 144, distance: 94.8
click at [0, 144] on html "Cancel Save AI Assistant 880 px HTML Data Model Dev Data Model Format 7 6 5 4 3…" at bounding box center [257, 216] width 514 height 432
click at [78, 186] on div "< input v-model = "model.temp.Parent_Name" type = "text" class = "w -full borde…" at bounding box center [137, 238] width 219 height 451
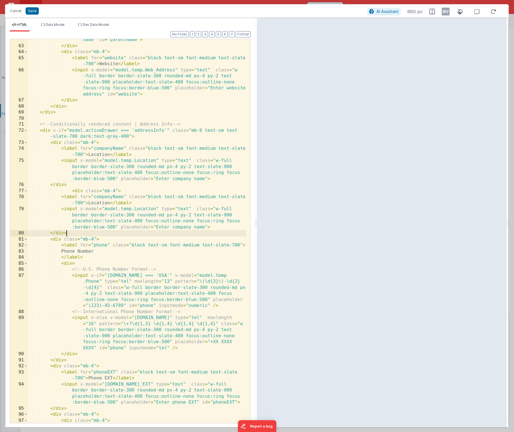
click at [245, 37] on div "Format 7 6 5 4 3 2 1 No Folds 62 63 64 65 66 67 68 69 70 71 72 73 74 75 76 77 7…" at bounding box center [130, 228] width 241 height 392
click at [243, 33] on button "Format" at bounding box center [243, 34] width 15 height 6
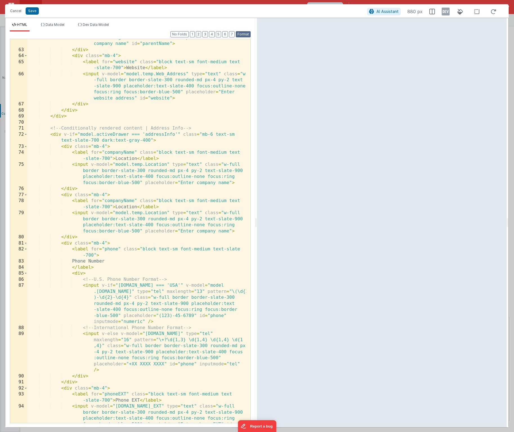
scroll to position [802, 0]
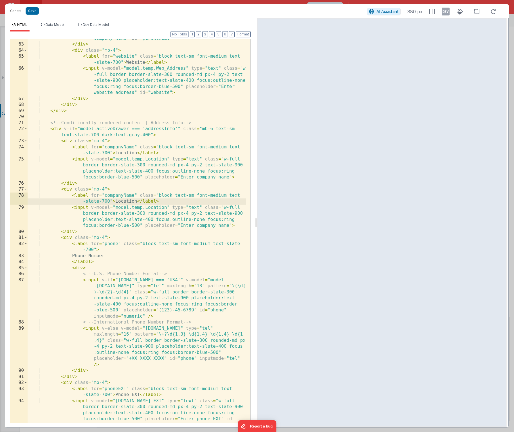
click at [136, 201] on div "< input v-model = "model.temp.Parent_Name" type = "text" class = "w -full borde…" at bounding box center [137, 233] width 219 height 445
drag, startPoint x: 134, startPoint y: 148, endPoint x: 105, endPoint y: 149, distance: 29.8
click at [105, 149] on div "< input v-model = "model.temp.Parent_Name" type = "text" class = "w -full borde…" at bounding box center [137, 233] width 219 height 445
drag, startPoint x: 134, startPoint y: 195, endPoint x: 104, endPoint y: 196, distance: 29.5
click at [104, 196] on div "< input v-model = "model.temp.Parent_Name" type = "text" class = "w -full borde…" at bounding box center [137, 233] width 219 height 445
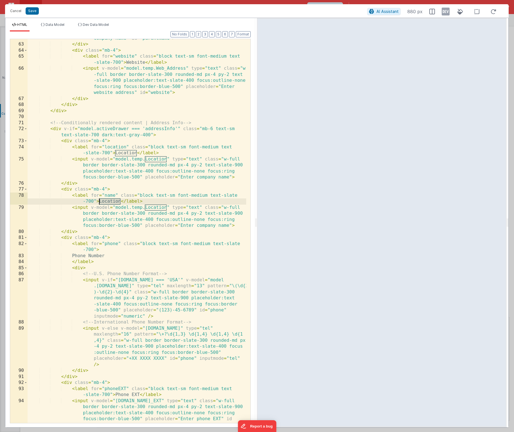
drag, startPoint x: 121, startPoint y: 202, endPoint x: 99, endPoint y: 202, distance: 21.4
click at [99, 202] on div "< input v-model = "model.temp.Parent_Name" type = "text" class = "w -full borde…" at bounding box center [137, 233] width 219 height 445
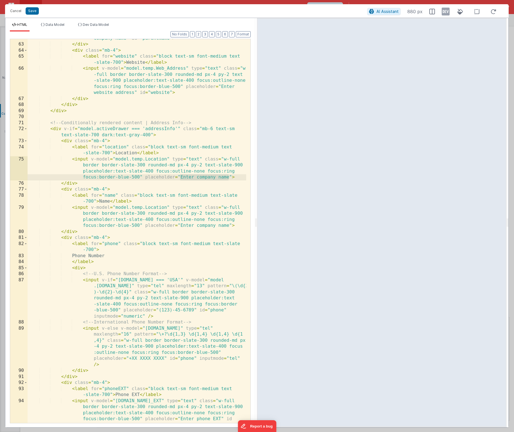
drag, startPoint x: 229, startPoint y: 177, endPoint x: 181, endPoint y: 177, distance: 48.7
click at [181, 177] on div "< input v-model = "model.temp.Parent_Name" type = "text" class = "w -full borde…" at bounding box center [137, 233] width 219 height 445
click at [228, 177] on div "< input v-model = "model.temp.Parent_Name" type = "text" class = "w -full borde…" at bounding box center [137, 233] width 219 height 445
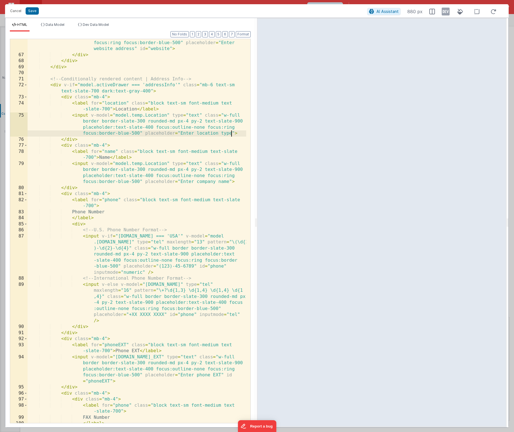
scroll to position [846, 0]
drag, startPoint x: 167, startPoint y: 163, endPoint x: 115, endPoint y: 165, distance: 52.1
click at [115, 165] on div "< input v-model = "model.temp.Web_Address" type = "text" class = "w -full borde…" at bounding box center [137, 232] width 219 height 421
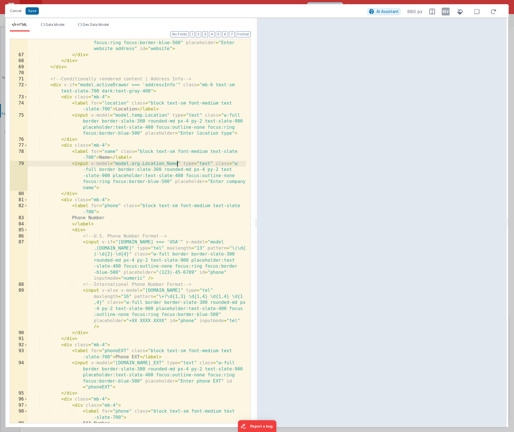
click at [140, 164] on div "< input v-model = "model.temp.Web_Address" type = "text" class = "w -full borde…" at bounding box center [137, 232] width 219 height 421
click at [93, 189] on div "< input v-model = "model.temp.Web_Address" type = "text" class = "w -full borde…" at bounding box center [137, 232] width 219 height 421
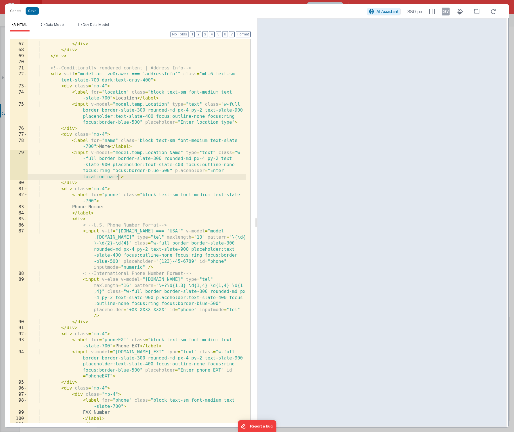
scroll to position [862, 0]
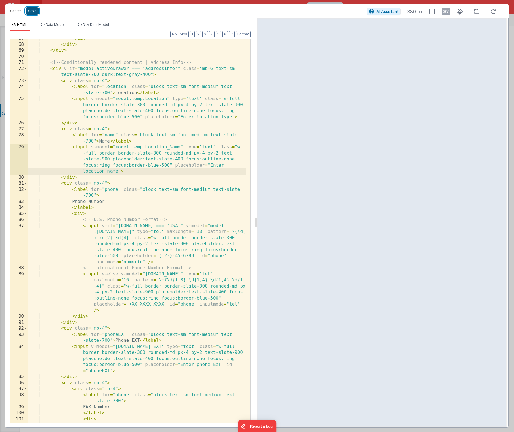
click at [32, 14] on button "Save" at bounding box center [32, 10] width 13 height 7
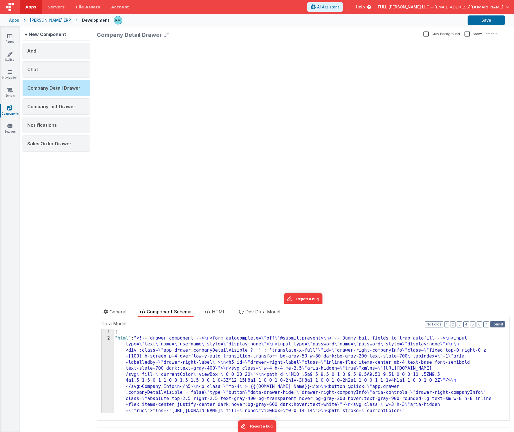
click at [490, 325] on button "Format" at bounding box center [497, 325] width 15 height 6
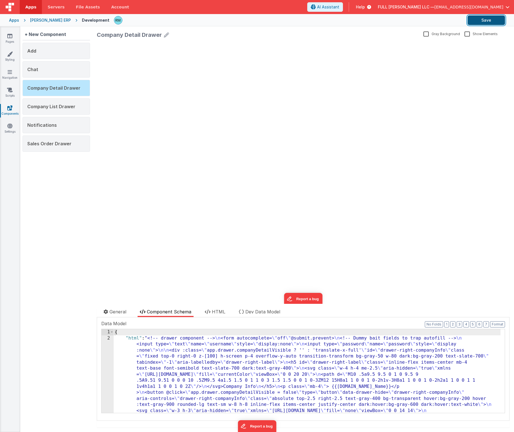
click at [476, 23] on button "Save" at bounding box center [485, 20] width 37 height 10
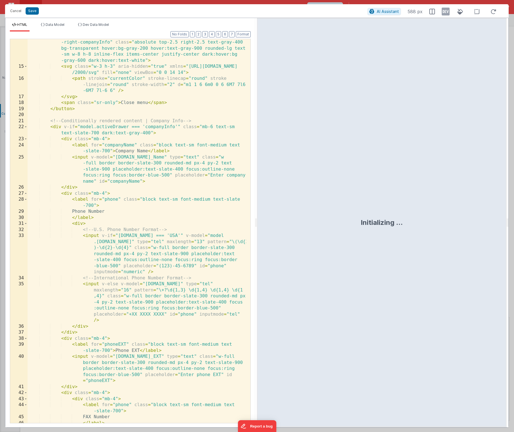
scroll to position [0, 0]
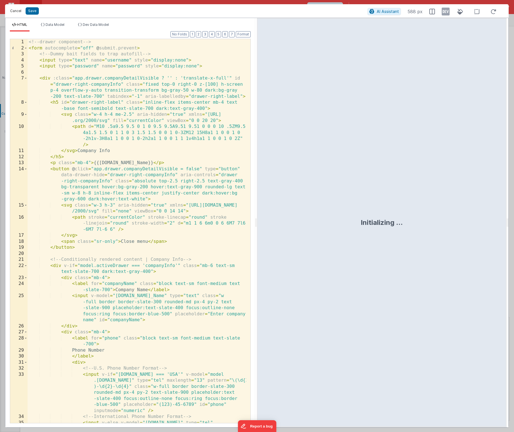
click at [17, 12] on button "Cancel" at bounding box center [15, 11] width 17 height 8
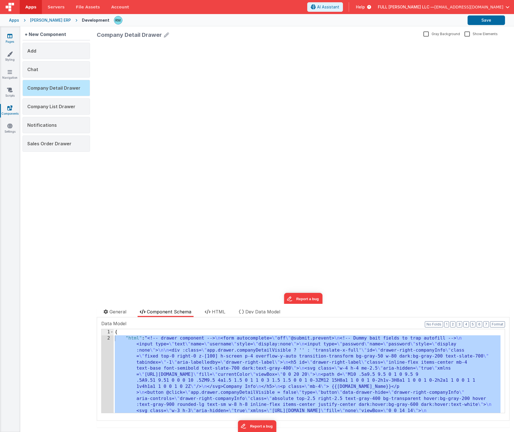
click at [8, 36] on icon at bounding box center [9, 36] width 5 height 6
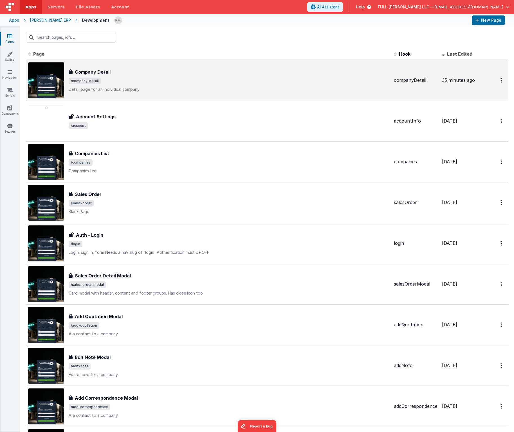
click at [118, 90] on p "Detail page for an individual company" at bounding box center [229, 90] width 321 height 6
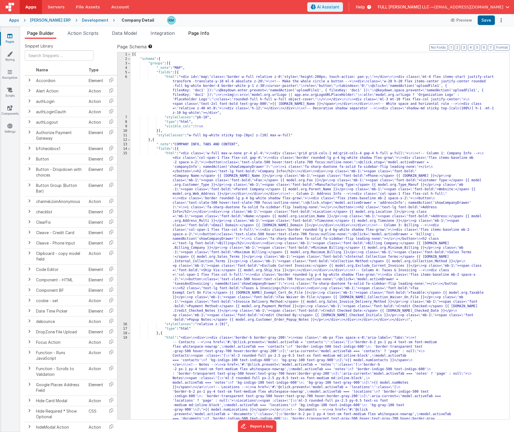
click at [201, 33] on span "Page Info" at bounding box center [198, 33] width 21 height 6
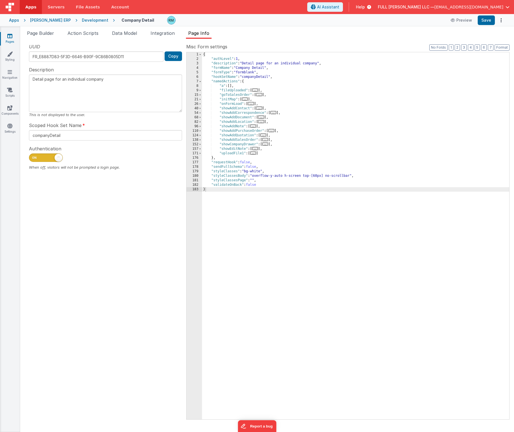
click at [267, 141] on span "..." at bounding box center [265, 139] width 6 height 3
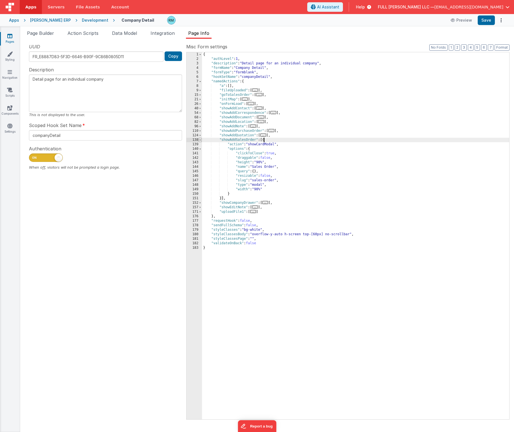
click at [201, 140] on span at bounding box center [200, 140] width 3 height 5
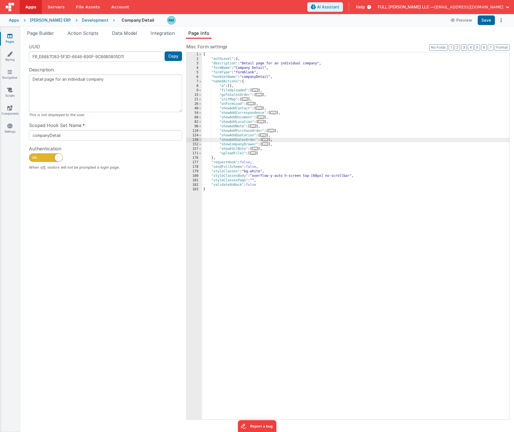
click at [266, 145] on span "..." at bounding box center [265, 144] width 6 height 3
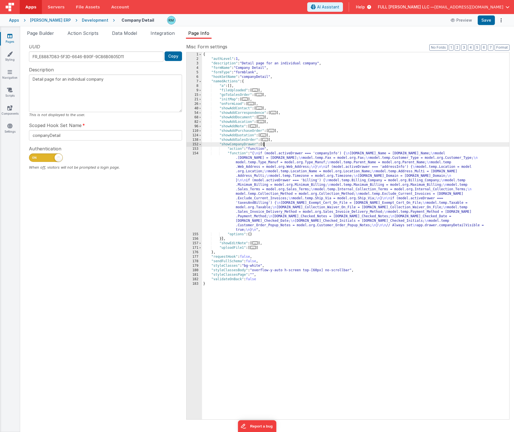
click at [236, 154] on div "{ "authLevel" : 1 , "description" : "Detail page for an individual company" , "…" at bounding box center [355, 240] width 307 height 376
click at [196, 154] on div "154" at bounding box center [193, 191] width 15 height 81
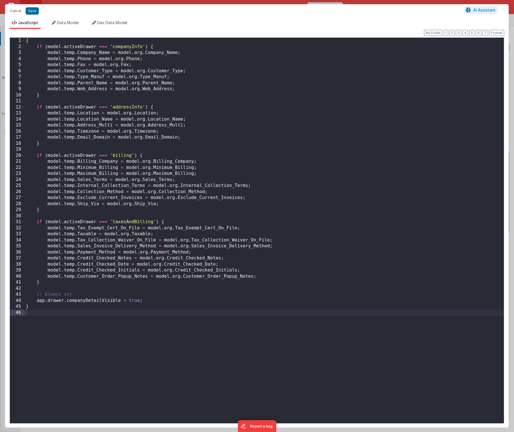
click at [184, 137] on div "{ if ( model . activeDrawer === 'companyInfo' ) { model . temp . Company_Name =…" at bounding box center [264, 237] width 479 height 398
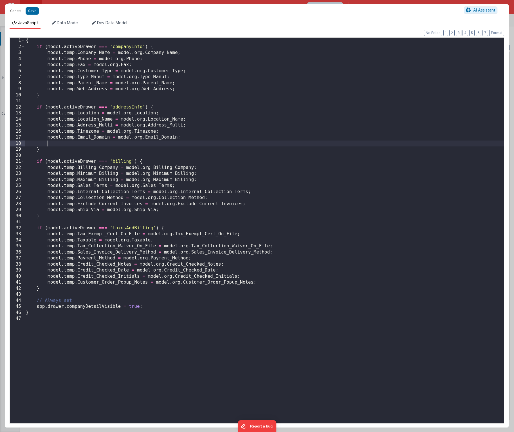
paste textarea
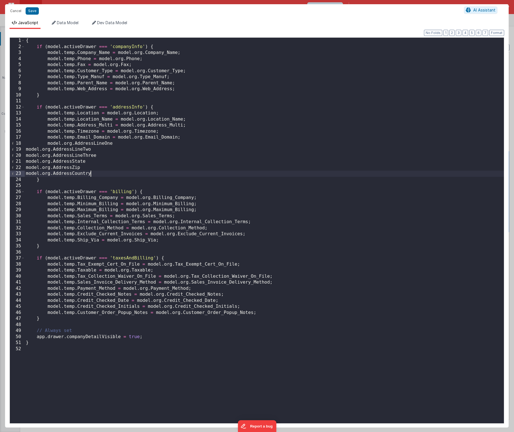
click at [26, 150] on div "{ if ( model . activeDrawer === 'companyInfo' ) { model . temp . Company_Name =…" at bounding box center [264, 237] width 479 height 398
click at [25, 157] on div "{ if ( model . activeDrawer === 'companyInfo' ) { model . temp . Company_Name =…" at bounding box center [264, 237] width 479 height 398
click at [26, 162] on div "{ if ( model . activeDrawer === 'companyInfo' ) { model . temp . Company_Name =…" at bounding box center [264, 237] width 479 height 398
click at [25, 168] on div "{ if ( model . activeDrawer === 'companyInfo' ) { model . temp . Company_Name =…" at bounding box center [264, 237] width 479 height 398
click at [26, 174] on div "{ if ( model . activeDrawer === 'companyInfo' ) { model . temp . Company_Name =…" at bounding box center [264, 237] width 479 height 398
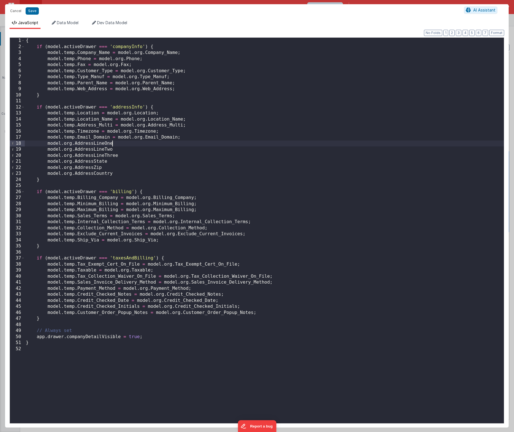
click at [123, 142] on div "{ if ( model . activeDrawer === 'companyInfo' ) { model . temp . Company_Name =…" at bounding box center [264, 237] width 479 height 398
click at [122, 150] on div "{ if ( model . activeDrawer === 'companyInfo' ) { model . temp . Company_Name =…" at bounding box center [264, 237] width 479 height 398
click at [122, 155] on div "{ if ( model . activeDrawer === 'companyInfo' ) { model . temp . Company_Name =…" at bounding box center [264, 237] width 479 height 398
click at [114, 162] on div "{ if ( model . activeDrawer === 'companyInfo' ) { model . temp . Company_Name =…" at bounding box center [264, 237] width 479 height 398
click at [109, 168] on div "{ if ( model . activeDrawer === 'companyInfo' ) { model . temp . Company_Name =…" at bounding box center [264, 237] width 479 height 398
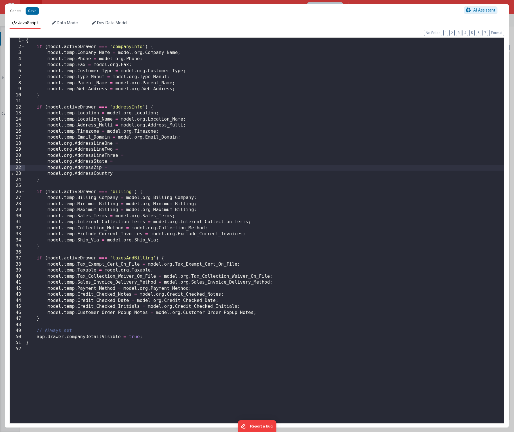
click at [118, 172] on div "{ if ( model . activeDrawer === 'companyInfo' ) { model . temp . Company_Name =…" at bounding box center [264, 237] width 479 height 398
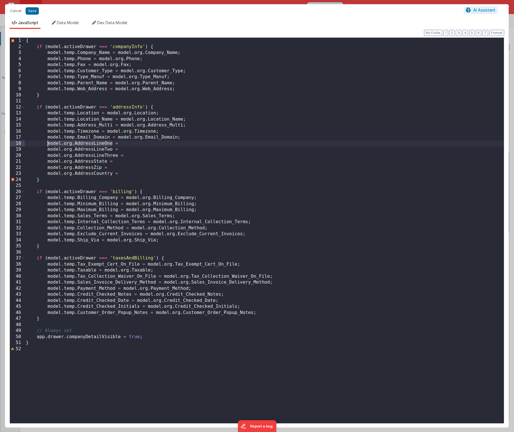
drag, startPoint x: 112, startPoint y: 143, endPoint x: 48, endPoint y: 144, distance: 64.1
click at [48, 144] on div "{ if ( model . activeDrawer === 'companyInfo' ) { model . temp . Company_Name =…" at bounding box center [264, 237] width 479 height 398
click at [123, 143] on div "{ if ( model . activeDrawer === 'companyInfo' ) { model . temp . Company_Name =…" at bounding box center [264, 237] width 479 height 398
paste textarea
drag, startPoint x: 113, startPoint y: 149, endPoint x: 48, endPoint y: 149, distance: 65.0
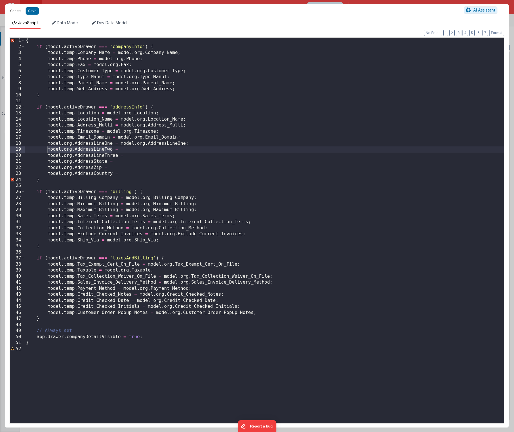
click at [48, 149] on div "{ if ( model . activeDrawer === 'companyInfo' ) { model . temp . Company_Name =…" at bounding box center [264, 237] width 479 height 398
click at [125, 150] on div "{ if ( model . activeDrawer === 'companyInfo' ) { model . temp . Company_Name =…" at bounding box center [264, 237] width 479 height 398
paste textarea
drag, startPoint x: 118, startPoint y: 155, endPoint x: 48, endPoint y: 154, distance: 69.5
click at [48, 154] on div "{ if ( model . activeDrawer === 'companyInfo' ) { model . temp . Company_Name =…" at bounding box center [264, 237] width 479 height 398
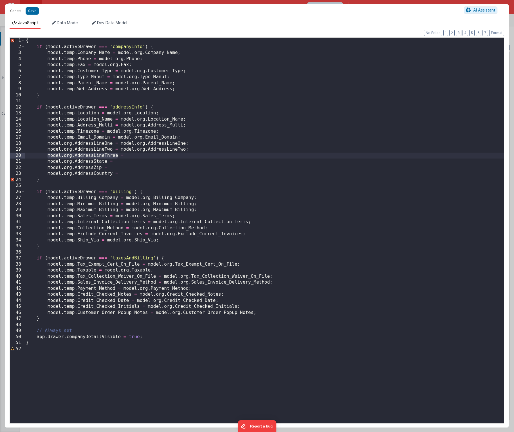
click at [129, 157] on div "{ if ( model . activeDrawer === 'companyInfo' ) { model . temp . Company_Name =…" at bounding box center [264, 237] width 479 height 398
paste textarea
drag, startPoint x: 107, startPoint y: 162, endPoint x: 48, endPoint y: 162, distance: 59.1
click at [48, 162] on div "{ if ( model . activeDrawer === 'companyInfo' ) { model . temp . Company_Name =…" at bounding box center [264, 237] width 479 height 398
click at [128, 163] on div "{ if ( model . activeDrawer === 'companyInfo' ) { model . temp . Company_Name =…" at bounding box center [264, 237] width 479 height 398
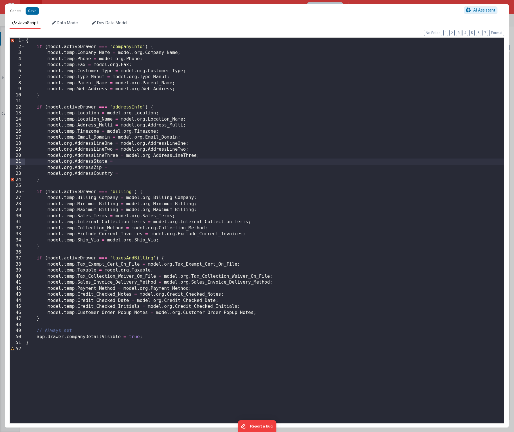
paste textarea
drag, startPoint x: 101, startPoint y: 167, endPoint x: 47, endPoint y: 168, distance: 54.0
click at [47, 168] on div "{ if ( model . activeDrawer === 'companyInfo' ) { model . temp . Company_Name =…" at bounding box center [264, 237] width 479 height 398
click at [123, 167] on div "{ if ( model . activeDrawer === 'companyInfo' ) { model . temp . Company_Name =…" at bounding box center [264, 237] width 479 height 398
paste textarea
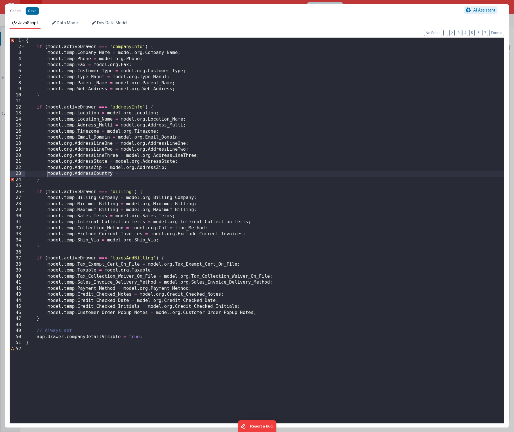
drag, startPoint x: 112, startPoint y: 174, endPoint x: 48, endPoint y: 174, distance: 64.1
click at [48, 174] on div "{ if ( model . activeDrawer === 'companyInfo' ) { model . temp . Company_Name =…" at bounding box center [264, 237] width 479 height 398
click at [126, 174] on div "{ if ( model . activeDrawer === 'companyInfo' ) { model . temp . Company_Name =…" at bounding box center [264, 237] width 479 height 398
paste textarea
click at [72, 145] on div "{ if ( model . activeDrawer === 'companyInfo' ) { model . temp . Company_Name =…" at bounding box center [264, 237] width 479 height 398
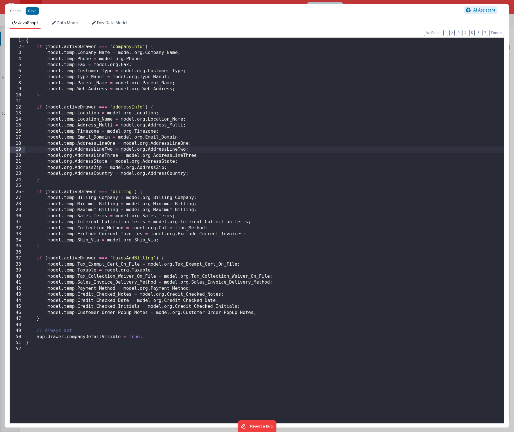
click at [72, 150] on div "{ if ( model . activeDrawer === 'companyInfo' ) { model . temp . Company_Name =…" at bounding box center [264, 237] width 479 height 398
click at [71, 157] on div "{ if ( model . activeDrawer === 'companyInfo' ) { model . temp . Company_Name =…" at bounding box center [264, 237] width 479 height 398
click at [72, 161] on div "{ if ( model . activeDrawer === 'companyInfo' ) { model . temp . Company_Name =…" at bounding box center [264, 237] width 479 height 398
click at [73, 168] on div "{ if ( model . activeDrawer === 'companyInfo' ) { model . temp . Company_Name =…" at bounding box center [264, 237] width 479 height 398
click at [73, 174] on div "{ if ( model . activeDrawer === 'companyInfo' ) { model . temp . Company_Name =…" at bounding box center [264, 237] width 479 height 398
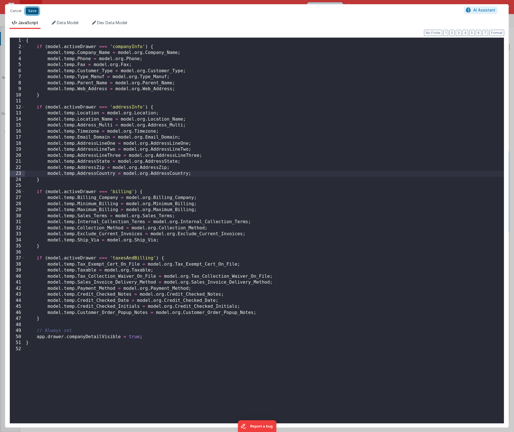
click at [32, 12] on button "Save" at bounding box center [32, 10] width 13 height 7
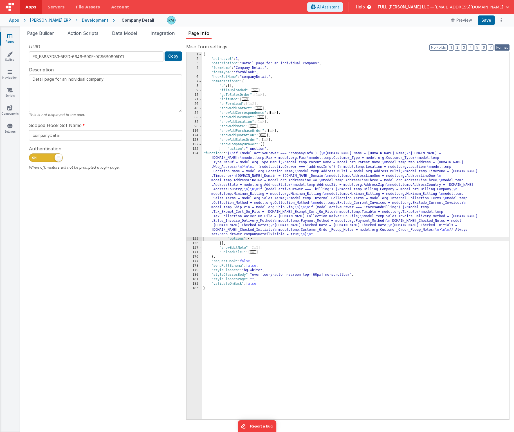
click at [503, 49] on button "Format" at bounding box center [501, 47] width 15 height 6
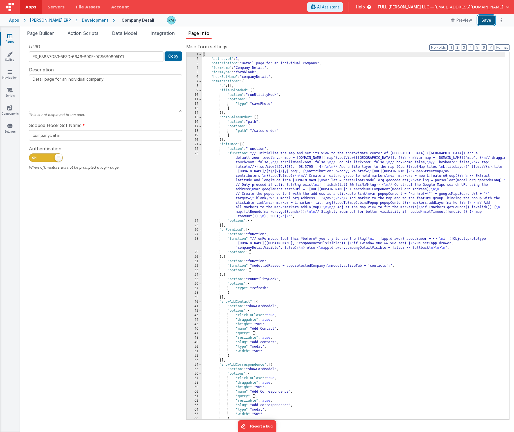
click at [487, 20] on button "Save" at bounding box center [486, 20] width 17 height 10
click at [10, 73] on icon at bounding box center [10, 72] width 5 height 6
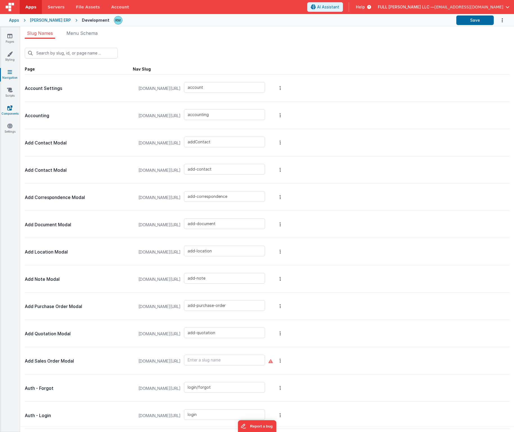
click at [8, 109] on icon at bounding box center [9, 108] width 5 height 6
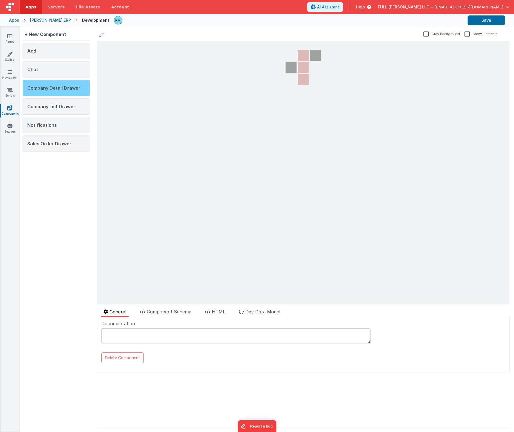
click at [59, 94] on div "Company Detail Drawer" at bounding box center [57, 88] width 68 height 16
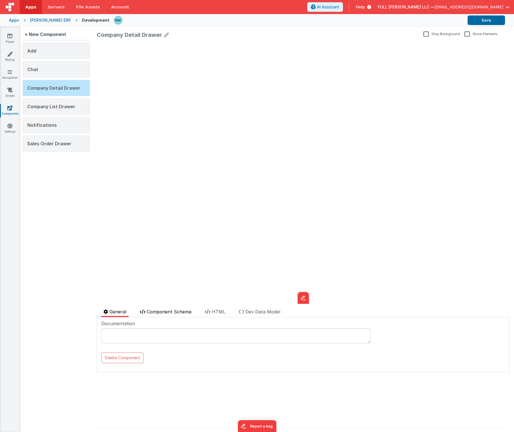
click at [166, 311] on span "Component Schema" at bounding box center [169, 312] width 44 height 6
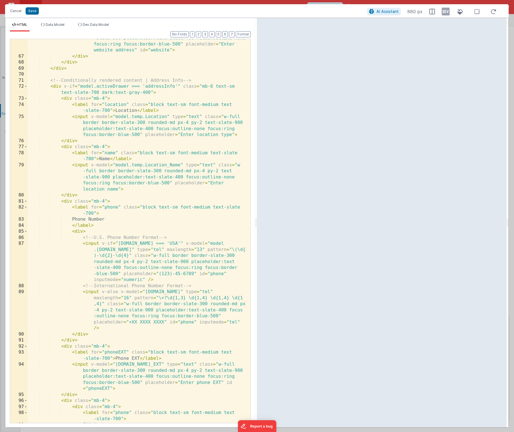
scroll to position [844, 0]
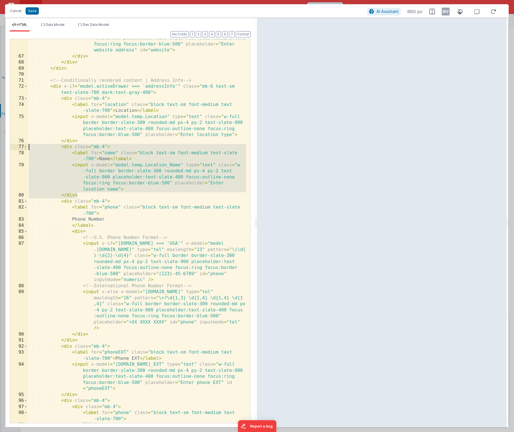
drag, startPoint x: 93, startPoint y: 196, endPoint x: -16, endPoint y: 148, distance: 119.1
click at [0, 148] on html "Cancel Save AI Assistant 880 px HTML Data Model Dev Data Model Format 7 6 5 4 3…" at bounding box center [257, 216] width 514 height 432
click at [86, 196] on div "< input v-model = "model.temp.Web_Address" type = "text" class = "w -full borde…" at bounding box center [137, 233] width 219 height 421
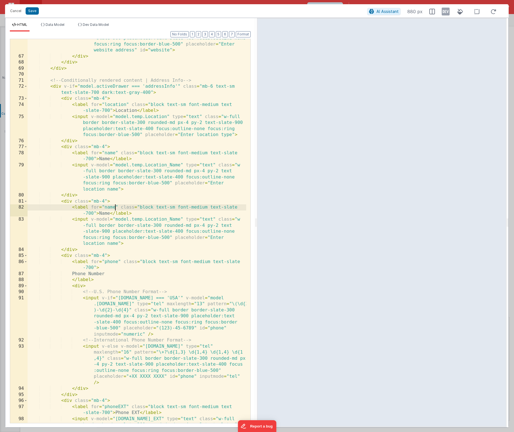
click at [115, 208] on div "< input v-model = "model.temp.Web_Address" type = "text" class = "w -full borde…" at bounding box center [137, 245] width 219 height 445
drag, startPoint x: 136, startPoint y: 215, endPoint x: 127, endPoint y: 214, distance: 9.9
click at [127, 214] on div "< input v-model = "model.temp.Web_Address" type = "text" class = "w -full borde…" at bounding box center [137, 245] width 219 height 445
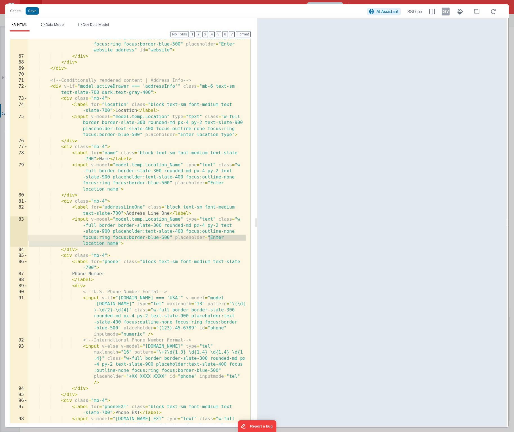
drag, startPoint x: 117, startPoint y: 245, endPoint x: 209, endPoint y: 239, distance: 92.5
click at [209, 239] on div "< input v-model = "model.temp.Web_Address" type = "text" class = "w -full borde…" at bounding box center [137, 245] width 219 height 445
drag, startPoint x: 168, startPoint y: 213, endPoint x: 129, endPoint y: 213, distance: 39.1
click at [129, 213] on div "< input v-model = "model.temp.Web_Address" type = "text" class = "w -full borde…" at bounding box center [137, 245] width 219 height 445
click at [139, 221] on div "< input v-model = "model.temp.Web_Address" type = "text" class = "w -full borde…" at bounding box center [137, 245] width 219 height 445
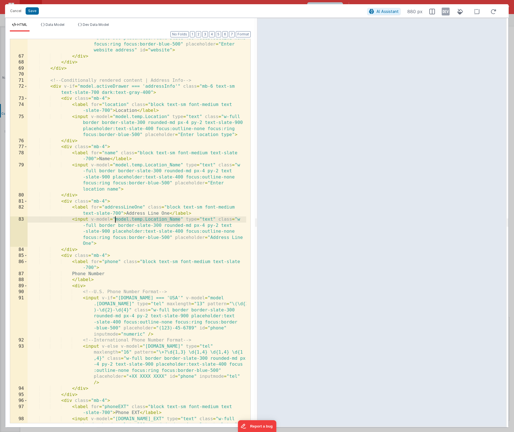
drag, startPoint x: 180, startPoint y: 219, endPoint x: 115, endPoint y: 220, distance: 64.7
click at [115, 220] on div "< input v-model = "model.temp.Web_Address" type = "text" class = "w -full borde…" at bounding box center [137, 245] width 219 height 445
click at [139, 220] on div "< input v-model = "model.temp.Web_Address" type = "text" class = "w -full borde…" at bounding box center [137, 245] width 219 height 445
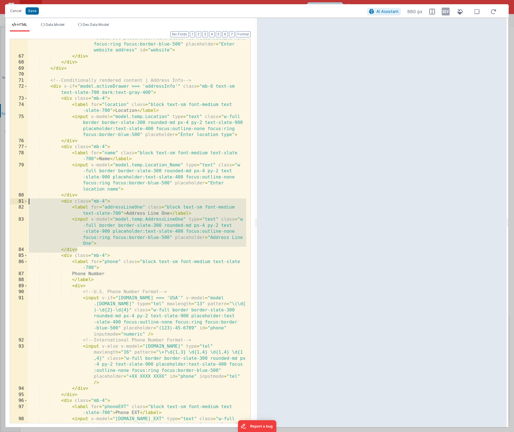
drag, startPoint x: 88, startPoint y: 250, endPoint x: -8, endPoint y: 203, distance: 106.7
click at [0, 203] on html "Cancel Save AI Assistant 880 px HTML Data Model Dev Data Model Format 7 6 5 4 3…" at bounding box center [257, 216] width 514 height 432
click at [88, 251] on div "< input v-model = "model.temp.Web_Address" type = "text" class = "w -full borde…" at bounding box center [137, 245] width 219 height 445
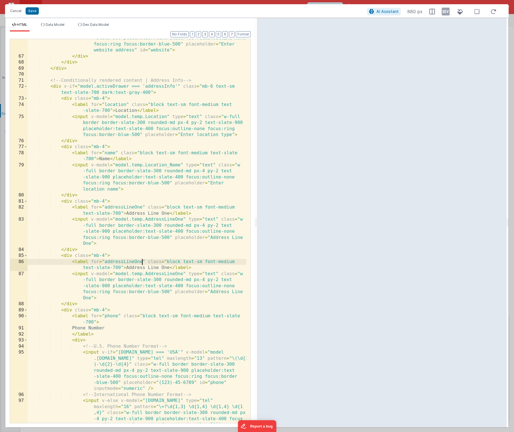
drag, startPoint x: 141, startPoint y: 263, endPoint x: 136, endPoint y: 269, distance: 7.4
click at [141, 263] on div "< input v-model = "model.temp.Web_Address" type = "text" class = "w -full borde…" at bounding box center [137, 251] width 219 height 457
click at [168, 269] on div "< input v-model = "model.temp.Web_Address" type = "text" class = "w -full borde…" at bounding box center [137, 251] width 219 height 457
drag, startPoint x: 183, startPoint y: 273, endPoint x: 114, endPoint y: 274, distance: 68.4
click at [114, 274] on div "< input v-model = "model.temp.Web_Address" type = "text" class = "w -full borde…" at bounding box center [137, 251] width 219 height 457
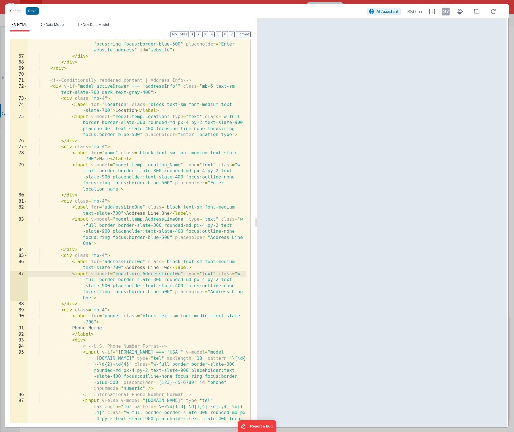
click at [139, 275] on div "< input v-model = "model.temp.Web_Address" type = "text" class = "w -full borde…" at bounding box center [137, 251] width 219 height 457
click at [90, 298] on div "< input v-model = "model.temp.Web_Address" type = "text" class = "w -full borde…" at bounding box center [137, 251] width 219 height 457
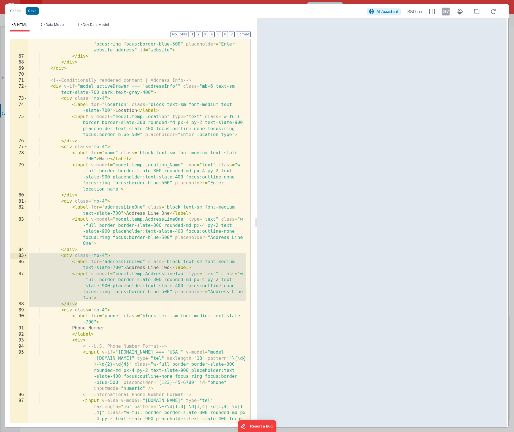
drag, startPoint x: 87, startPoint y: 305, endPoint x: -12, endPoint y: 258, distance: 109.2
click at [0, 258] on html "Cancel Save AI Assistant 880 px HTML Data Model Dev Data Model Format 7 6 5 4 3…" at bounding box center [257, 216] width 514 height 432
click at [80, 304] on div "< input v-model = "model.temp.Web_Address" type = "text" class = "w -full borde…" at bounding box center [137, 251] width 219 height 457
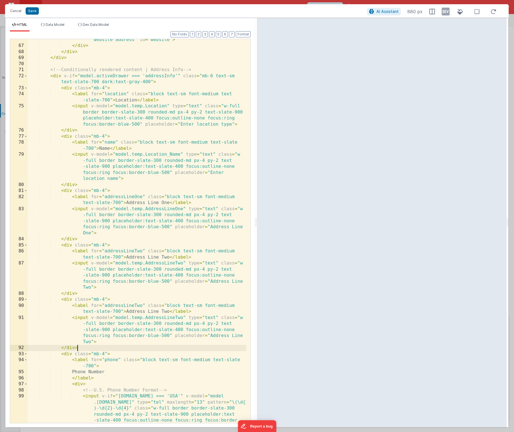
scroll to position [867, 0]
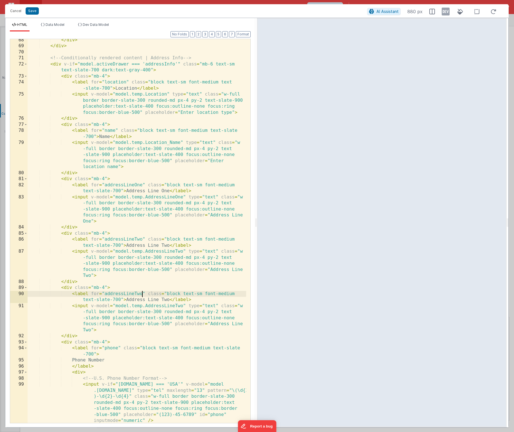
click at [141, 294] on div "</ div > </ div > <!-- Conditionally rendered content | Address Info --> < div …" at bounding box center [137, 235] width 219 height 396
click at [169, 301] on div "</ div > </ div > <!-- Conditionally rendered content | Address Info --> < div …" at bounding box center [137, 235] width 219 height 396
drag, startPoint x: 183, startPoint y: 307, endPoint x: 116, endPoint y: 306, distance: 67.2
click at [116, 306] on div "</ div > </ div > <!-- Conditionally rendered content | Address Info --> < div …" at bounding box center [137, 235] width 219 height 396
click at [140, 307] on div "</ div > </ div > <!-- Conditionally rendered content | Address Info --> < div …" at bounding box center [137, 235] width 219 height 396
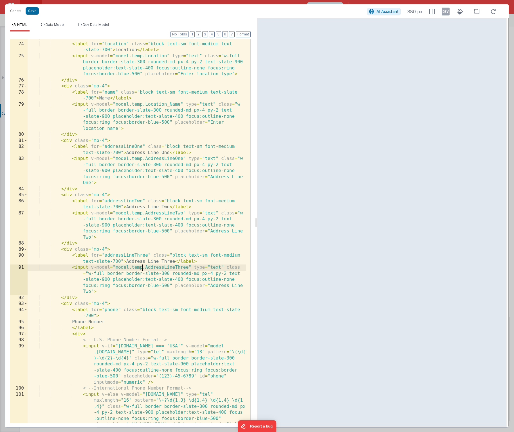
scroll to position [911, 0]
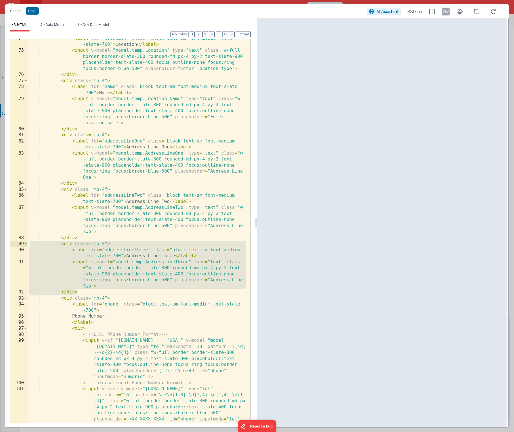
drag, startPoint x: 85, startPoint y: 293, endPoint x: -8, endPoint y: 246, distance: 104.2
click at [0, 246] on html "Cancel Save AI Assistant 880 px HTML Data Model Dev Data Model Format 7 6 5 4 3…" at bounding box center [257, 216] width 514 height 432
click at [87, 294] on div "< label for = "location" class = "block text-sm font-medium text -slate-700" > …" at bounding box center [137, 254] width 219 height 439
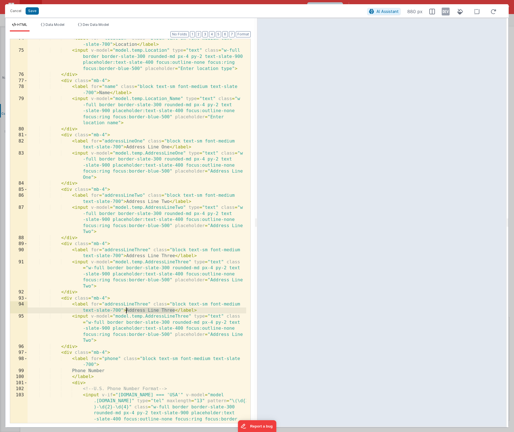
drag, startPoint x: 175, startPoint y: 311, endPoint x: 127, endPoint y: 311, distance: 48.1
click at [127, 311] on div "< label for = "location" class = "block text-sm font-medium text -slate-700" > …" at bounding box center [137, 254] width 219 height 439
drag, startPoint x: 188, startPoint y: 317, endPoint x: 114, endPoint y: 317, distance: 74.3
click at [114, 317] on div "< label for = "location" class = "block text-sm font-medium text -slate-700" > …" at bounding box center [137, 254] width 219 height 439
click at [139, 317] on div "< label for = "location" class = "block text-sm font-medium text -slate-700" > …" at bounding box center [137, 254] width 219 height 439
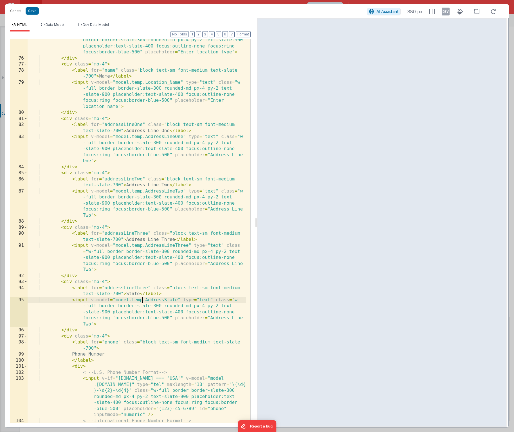
scroll to position [937, 0]
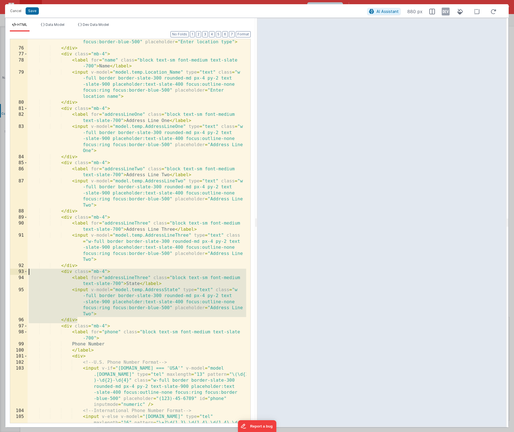
drag, startPoint x: 87, startPoint y: 321, endPoint x: -5, endPoint y: 273, distance: 103.9
click at [0, 273] on html "Cancel Save AI Assistant 880 px HTML Data Model Dev Data Model Format 7 6 5 4 3…" at bounding box center [257, 216] width 514 height 432
click at [86, 322] on div "< input v-model = "model.temp.Location" type = "text" class = "w-full border bo…" at bounding box center [137, 246] width 219 height 451
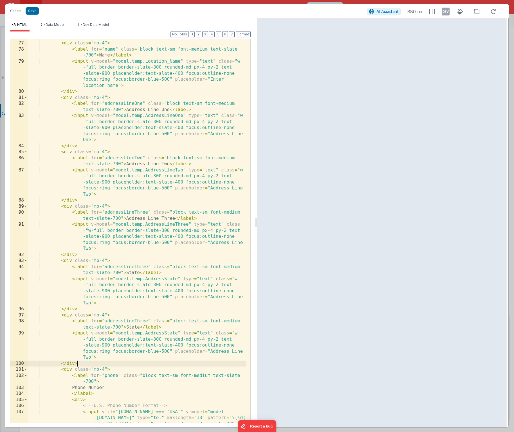
scroll to position [959, 0]
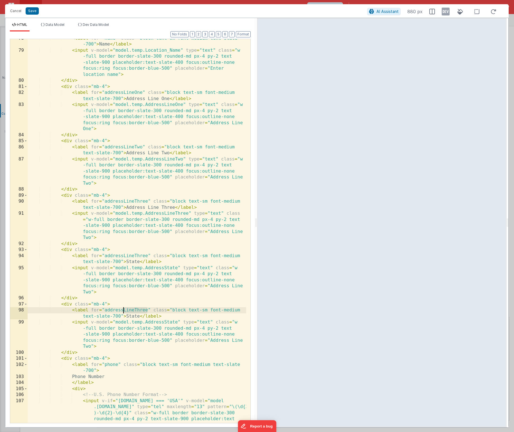
drag, startPoint x: 148, startPoint y: 310, endPoint x: 123, endPoint y: 312, distance: 25.2
click at [123, 312] on div "< label for = "name" class = "block text-sm font-medium text-slate -700" > Name…" at bounding box center [137, 254] width 219 height 439
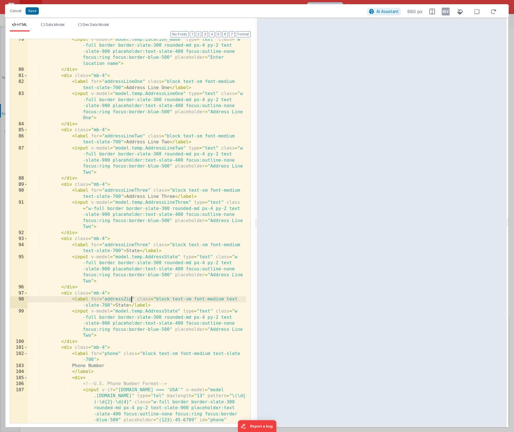
scroll to position [981, 0]
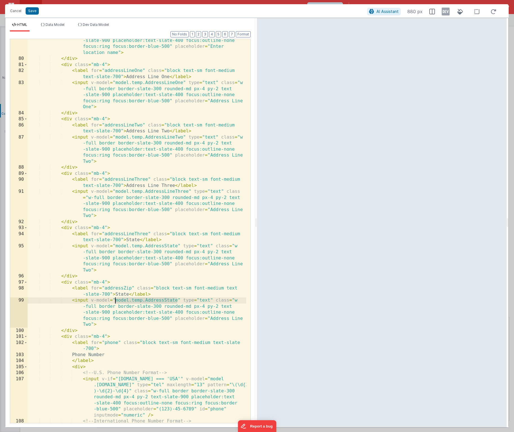
drag, startPoint x: 178, startPoint y: 300, endPoint x: 115, endPoint y: 300, distance: 63.0
click at [115, 300] on div "< input v-model = "model.temp.Location_Name" type = "text" class = "w -full bor…" at bounding box center [137, 254] width 219 height 457
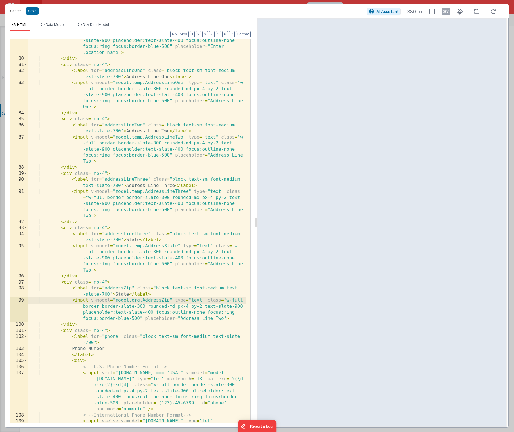
click at [139, 299] on div "< input v-model = "model.temp.Location_Name" type = "text" class = "w -full bor…" at bounding box center [137, 254] width 219 height 457
drag, startPoint x: 223, startPoint y: 319, endPoint x: 181, endPoint y: 319, distance: 42.2
click at [181, 319] on div "< input v-model = "model.temp.Location_Name" type = "text" class = "w -full bor…" at bounding box center [137, 254] width 219 height 457
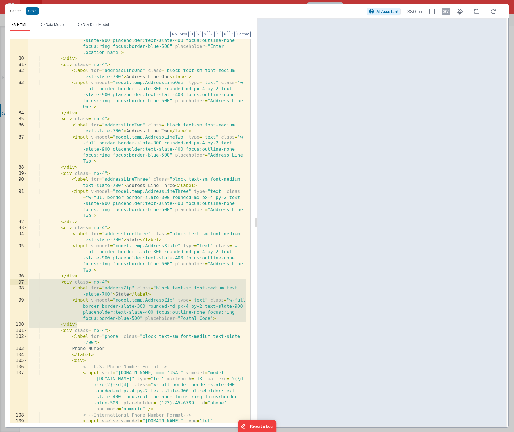
drag, startPoint x: 89, startPoint y: 325, endPoint x: 2, endPoint y: 285, distance: 96.5
click at [2, 285] on div "Cancel Save AI Assistant 880 px HTML Data Model Dev Data Model Format 7 6 5 4 3…" at bounding box center [257, 216] width 514 height 432
click at [87, 325] on div "< input v-model = "model.temp.Location_Name" type = "text" class = "w -full bor…" at bounding box center [137, 254] width 219 height 457
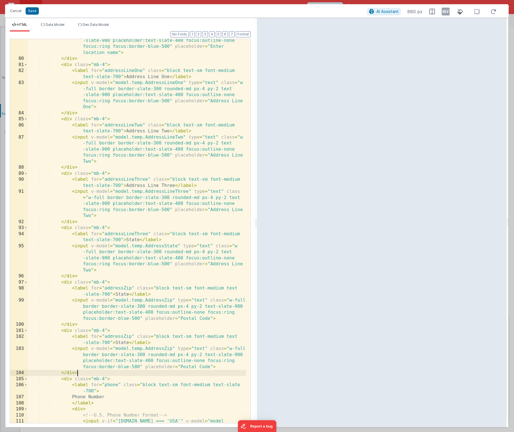
click at [131, 337] on div "< input v-model = "model.temp.Location_Name" type = "text" class = "w -full bor…" at bounding box center [137, 254] width 219 height 457
click at [128, 294] on div "< input v-model = "model.temp.Location_Name" type = "text" class = "w -full bor…" at bounding box center [137, 254] width 219 height 457
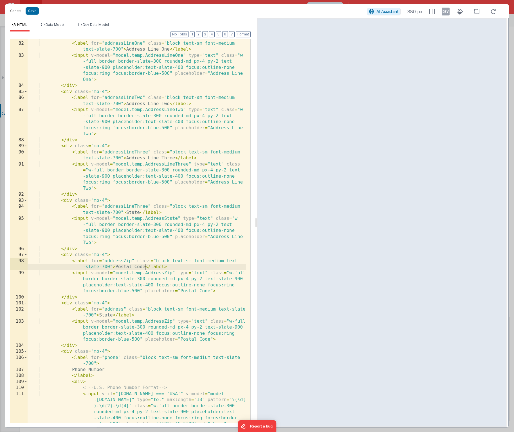
scroll to position [1020, 0]
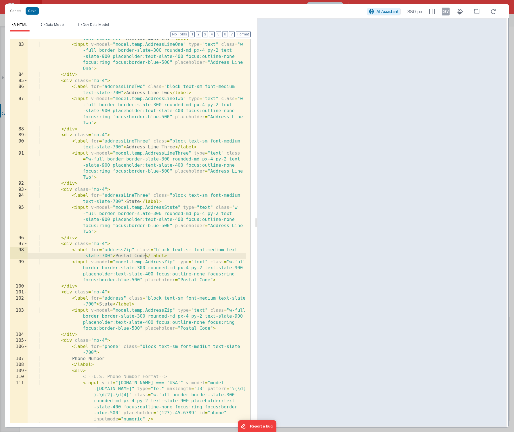
click at [89, 286] on div "< label for = "addressLineOne" class = "block text-sm font-medium text-slate-70…" at bounding box center [137, 231] width 219 height 403
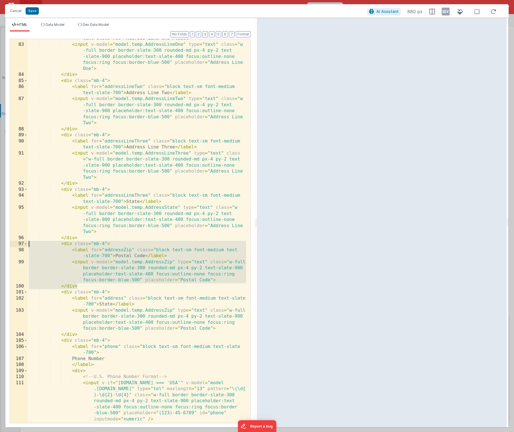
drag, startPoint x: 87, startPoint y: 287, endPoint x: 1, endPoint y: 245, distance: 96.0
click at [1, 245] on div "Cancel Save AI Assistant 880 px HTML Data Model Dev Data Model Format 7 6 5 4 3…" at bounding box center [257, 216] width 514 height 432
click at [83, 287] on div "< label for = "addressLineOne" class = "block text-sm font-medium text-slate-70…" at bounding box center [137, 231] width 219 height 403
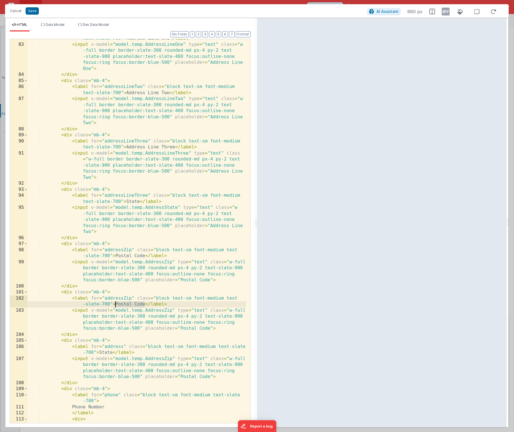
drag, startPoint x: 145, startPoint y: 306, endPoint x: 116, endPoint y: 306, distance: 28.4
click at [116, 306] on div "< label for = "addressLineOne" class = "block text-sm font-medium text-slate-70…" at bounding box center [137, 231] width 219 height 403
drag, startPoint x: 209, startPoint y: 329, endPoint x: 181, endPoint y: 328, distance: 28.4
click at [181, 328] on div "< label for = "addressLineOne" class = "block text-sm font-medium text-slate-70…" at bounding box center [137, 231] width 219 height 403
drag, startPoint x: 172, startPoint y: 311, endPoint x: 115, endPoint y: 311, distance: 57.1
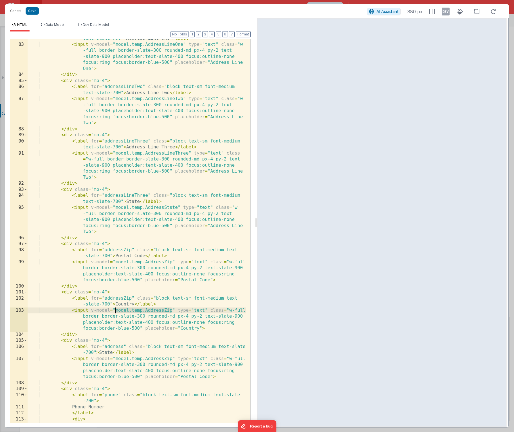
click at [115, 311] on div "< label for = "addressLineOne" class = "block text-sm font-medium text-slate-70…" at bounding box center [137, 231] width 219 height 403
click at [30, 13] on button "Save" at bounding box center [32, 10] width 13 height 7
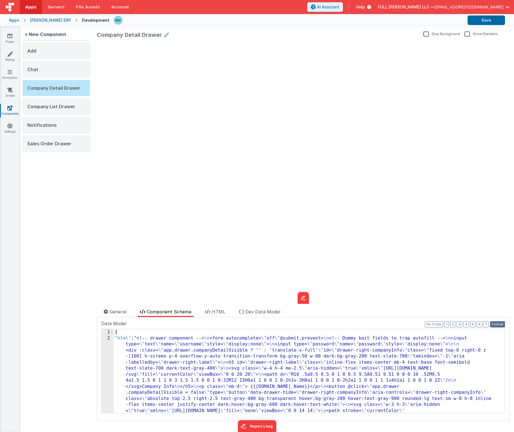
click at [490, 326] on button "Format" at bounding box center [497, 325] width 15 height 6
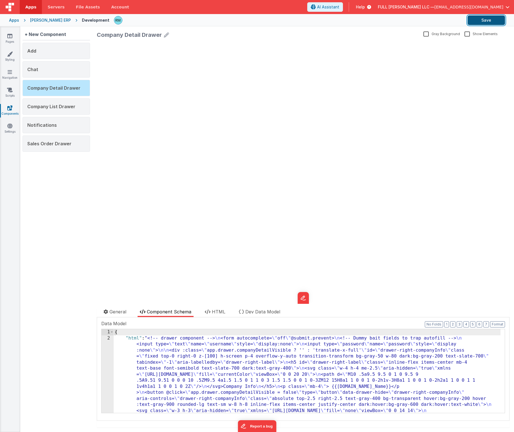
click at [482, 20] on button "Save" at bounding box center [485, 20] width 37 height 10
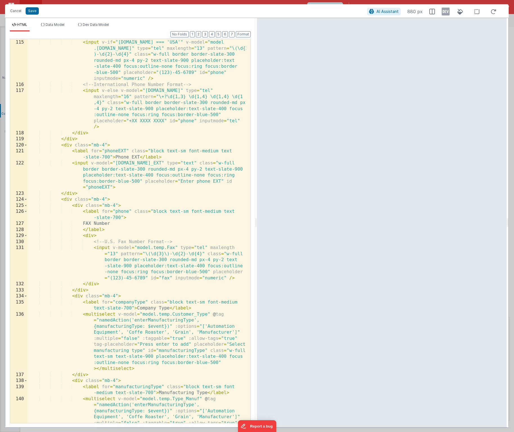
scroll to position [1420, 0]
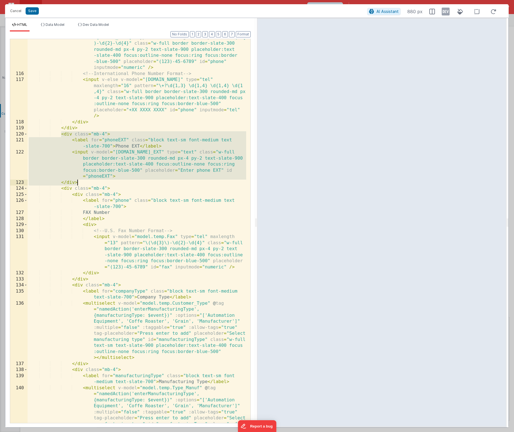
drag, startPoint x: 60, startPoint y: 133, endPoint x: 87, endPoint y: 182, distance: 55.5
click at [87, 182] on div "< input v-if = "model.temp.Country === 'USA'" v-model = "model .temp.Phone" typ…" at bounding box center [137, 271] width 219 height 487
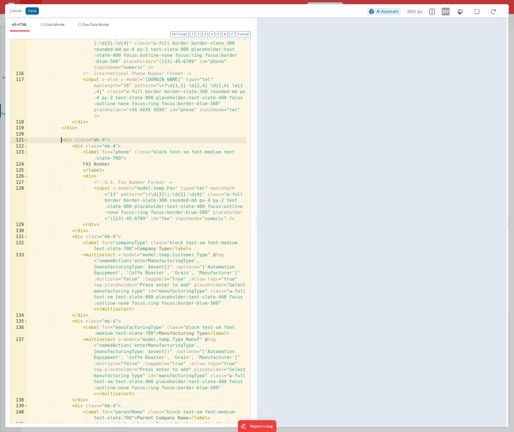
click at [61, 142] on div "< input v-if = "model.temp.Country === 'USA'" v-model = "model .temp.Phone" typ…" at bounding box center [137, 256] width 219 height 457
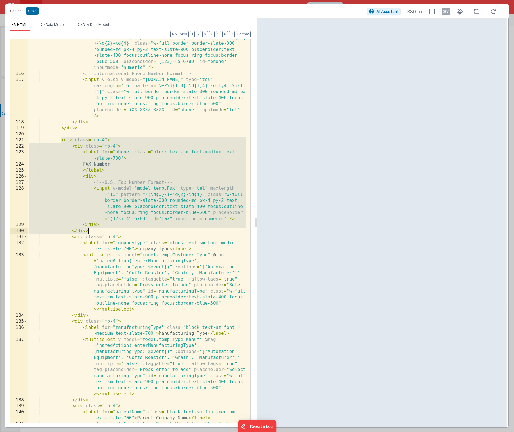
drag, startPoint x: 60, startPoint y: 141, endPoint x: 93, endPoint y: 230, distance: 94.7
click at [93, 230] on div "< input v-if = "model.temp.Country === 'USA'" v-model = "model .temp.Phone" typ…" at bounding box center [137, 256] width 219 height 457
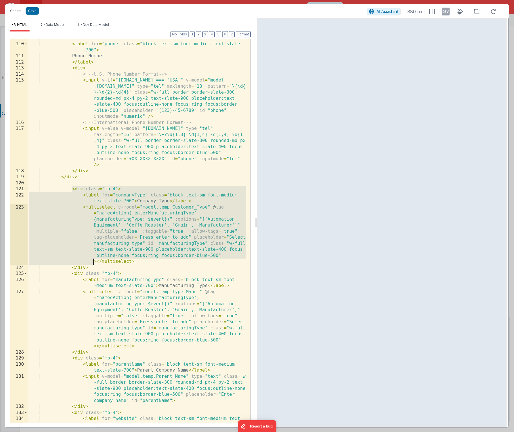
scroll to position [1371, 0]
drag, startPoint x: 71, startPoint y: 210, endPoint x: 84, endPoint y: 262, distance: 52.9
click at [84, 262] on div "< div class = "mb-4" > < label for = "phone" class = "block text-sm font-medium…" at bounding box center [137, 236] width 219 height 403
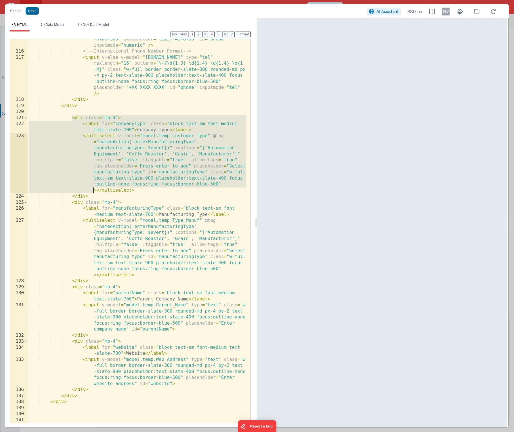
scroll to position [1447, 0]
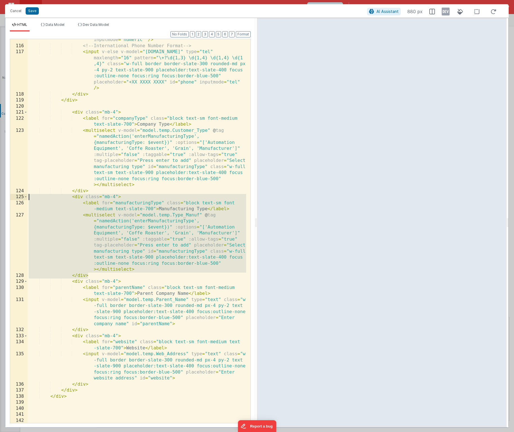
drag, startPoint x: 101, startPoint y: 277, endPoint x: 10, endPoint y: 196, distance: 121.9
click at [10, 196] on div "115 116 117 118 119 120 121 122 123 124 125 126 127 128 129 130 131 132 133 134…" at bounding box center [130, 231] width 241 height 385
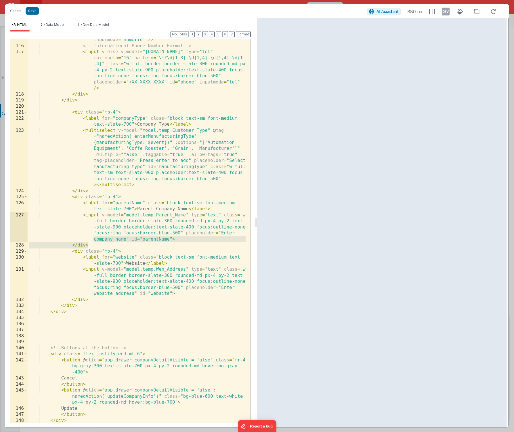
drag, startPoint x: 96, startPoint y: 245, endPoint x: 52, endPoint y: 238, distance: 45.2
click at [52, 238] on div "< input v-if = "model.temp.Country === 'USA'" v-model = "model .temp.Phone" typ…" at bounding box center [137, 217] width 219 height 433
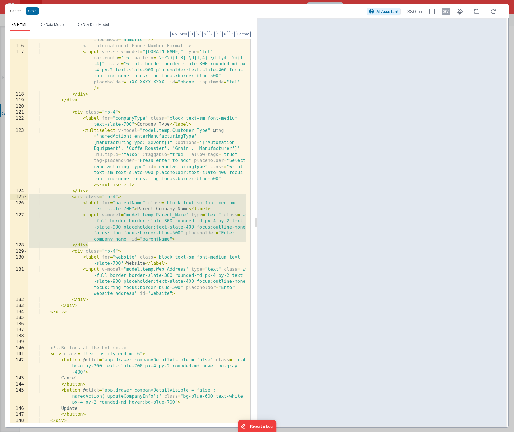
drag, startPoint x: 91, startPoint y: 245, endPoint x: 14, endPoint y: 199, distance: 89.2
click at [14, 199] on div "115 116 117 118 119 120 121 122 123 124 125 126 127 128 129 130 131 132 133 134…" at bounding box center [130, 231] width 241 height 385
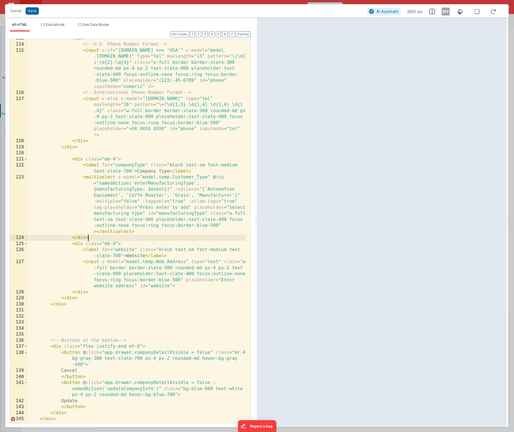
scroll to position [1385, 0]
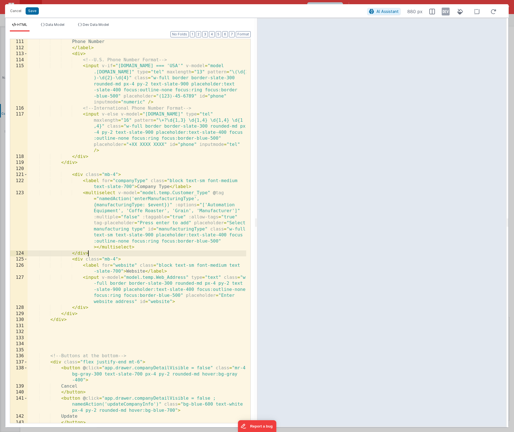
click at [71, 172] on div "Phone Number </ label > < div > <!-- U.S. Phone Number Format --> < input v-if …" at bounding box center [137, 237] width 219 height 396
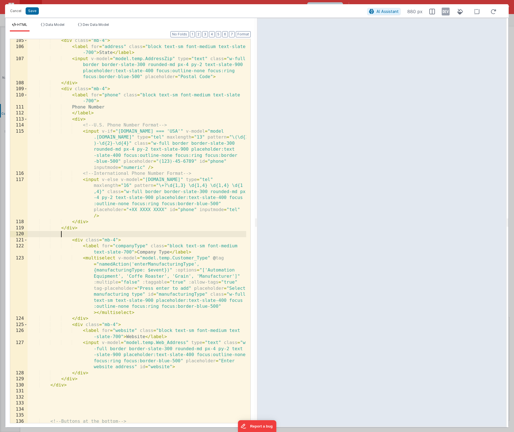
scroll to position [1320, 0]
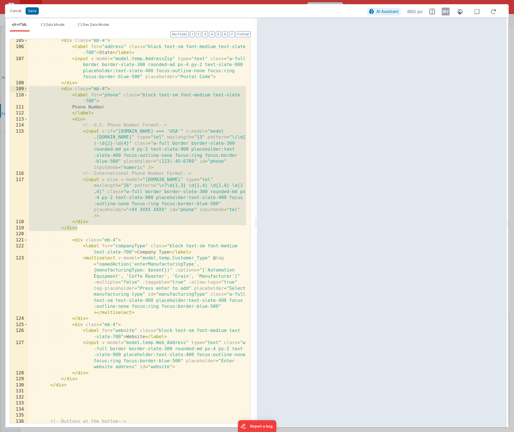
drag, startPoint x: 85, startPoint y: 224, endPoint x: -13, endPoint y: 88, distance: 168.1
click at [0, 88] on html "Cancel Save AI Assistant 880 px HTML Data Model Dev Data Model Format 7 6 5 4 3…" at bounding box center [257, 216] width 514 height 432
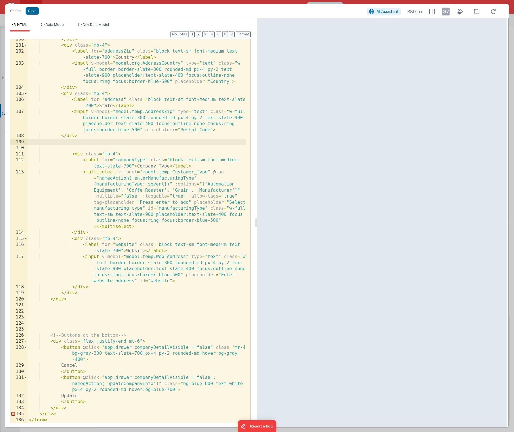
scroll to position [1260, 0]
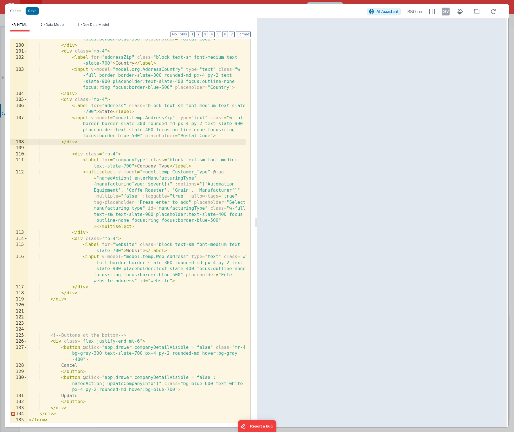
click at [50, 150] on div "< input v-model = "model.temp.AddressZip" type = "text" class = "w-full border …" at bounding box center [137, 225] width 219 height 415
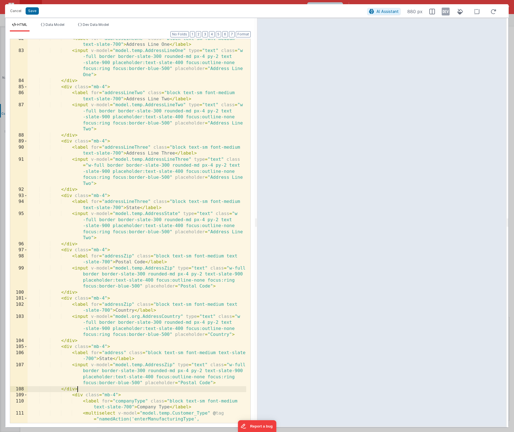
scroll to position [1028, 0]
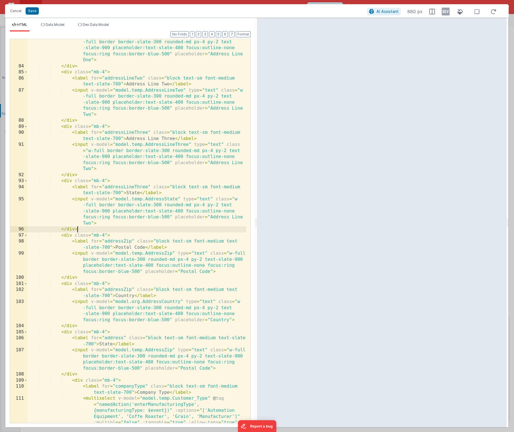
drag, startPoint x: 87, startPoint y: 229, endPoint x: 77, endPoint y: 227, distance: 10.4
click at [77, 227] on div "< input v-model = "model.temp.AddressLineOne" type = "text" class = "w -full bo…" at bounding box center [137, 270] width 219 height 475
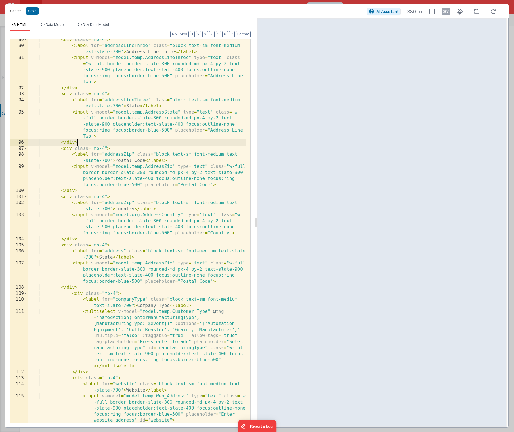
scroll to position [1115, 0]
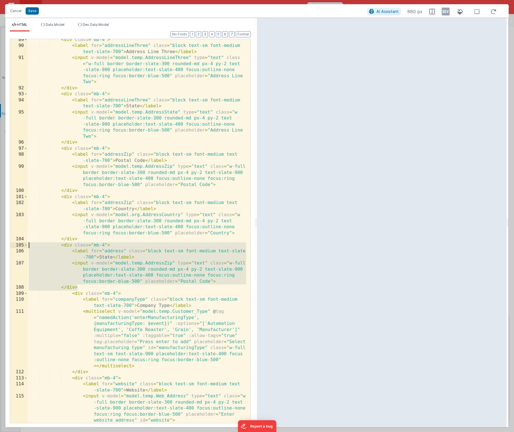
drag, startPoint x: 83, startPoint y: 287, endPoint x: 20, endPoint y: 247, distance: 75.0
click at [20, 247] on div "89 90 91 92 93 94 95 96 97 98 99 100 101 102 103 104 105 106 107 108 109 110 11…" at bounding box center [130, 231] width 241 height 385
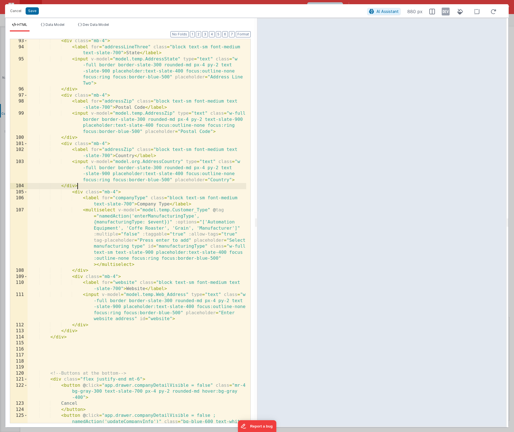
scroll to position [1168, 0]
drag, startPoint x: 169, startPoint y: 204, endPoint x: 138, endPoint y: 203, distance: 31.3
click at [138, 203] on div "< div class = "mb-4" > < label for = "addressLineThree" class = "block text-sm …" at bounding box center [137, 242] width 219 height 408
drag, startPoint x: 144, startPoint y: 199, endPoint x: 135, endPoint y: 198, distance: 9.0
click at [135, 198] on div "< div class = "mb-4" > < label for = "addressLineThree" class = "block text-sm …" at bounding box center [137, 242] width 219 height 408
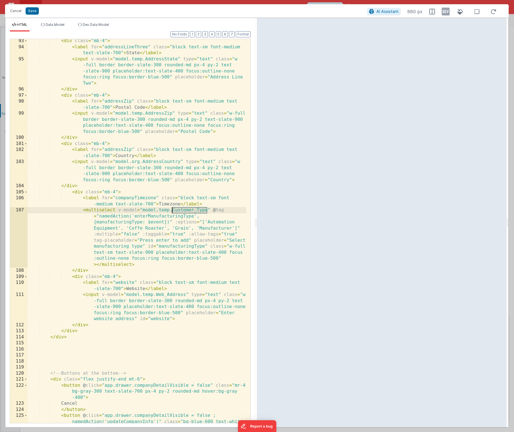
drag, startPoint x: 207, startPoint y: 211, endPoint x: 173, endPoint y: 210, distance: 34.6
click at [173, 210] on div "< div class = "mb-4" > < label for = "addressLineThree" class = "block text-sm …" at bounding box center [137, 242] width 219 height 408
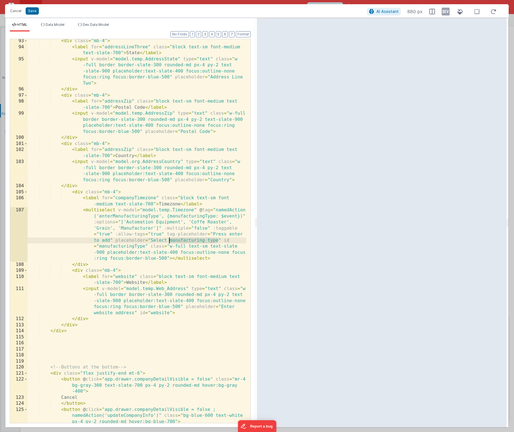
drag, startPoint x: 218, startPoint y: 241, endPoint x: 168, endPoint y: 239, distance: 49.3
click at [168, 239] on div "< div class = "mb-4" > < label for = "addressLineThree" class = "block text-sm …" at bounding box center [137, 236] width 219 height 396
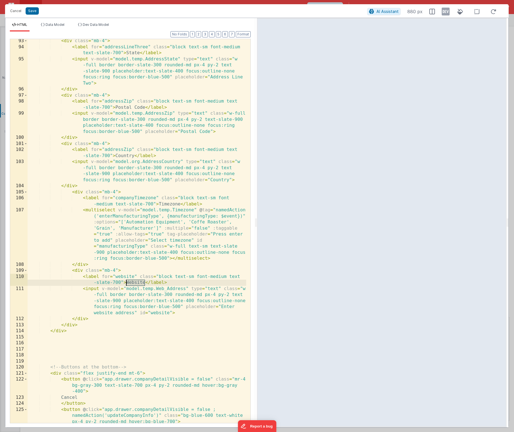
drag, startPoint x: 144, startPoint y: 284, endPoint x: 126, endPoint y: 283, distance: 17.5
click at [126, 283] on div "< div class = "mb-4" > < label for = "addressLineThree" class = "block text-sm …" at bounding box center [137, 236] width 219 height 396
drag, startPoint x: 134, startPoint y: 313, endPoint x: 94, endPoint y: 313, distance: 39.4
click at [94, 313] on div "< div class = "mb-4" > < label for = "addressLineThree" class = "block text-sm …" at bounding box center [137, 236] width 219 height 396
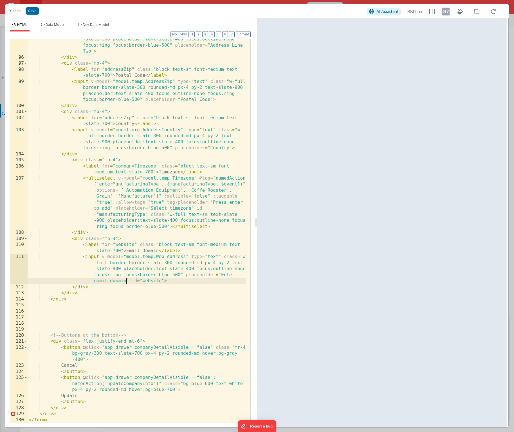
scroll to position [1200, 0]
drag, startPoint x: 55, startPoint y: 413, endPoint x: 40, endPoint y: 413, distance: 14.9
click at [40, 413] on div "< input v-model = "model.temp.AddressState" type = "text" class = "w -full bord…" at bounding box center [137, 234] width 219 height 421
click at [59, 329] on div "< input v-model = "model.temp.AddressState" type = "text" class = "w -full bord…" at bounding box center [137, 234] width 219 height 421
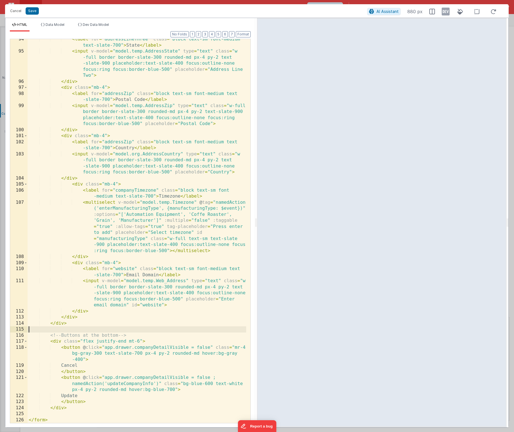
scroll to position [1170, 0]
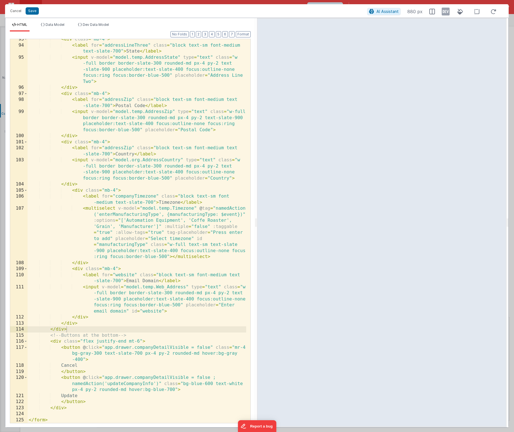
click at [35, 15] on div "Cancel Save AI Assistant 880 px" at bounding box center [256, 11] width 503 height 14
click at [34, 14] on button "Save" at bounding box center [32, 10] width 13 height 7
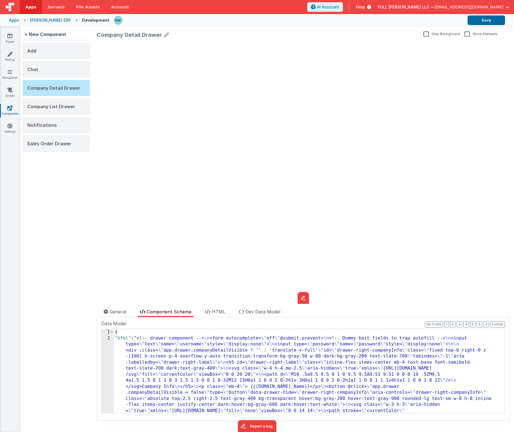
click at [492, 328] on div "Data Model Format 7 6 5 4 3 2 1 No Folds 1 2 { "html" : "<!-- drawer component …" at bounding box center [303, 366] width 404 height 93
click at [493, 326] on button "Format" at bounding box center [497, 325] width 15 height 6
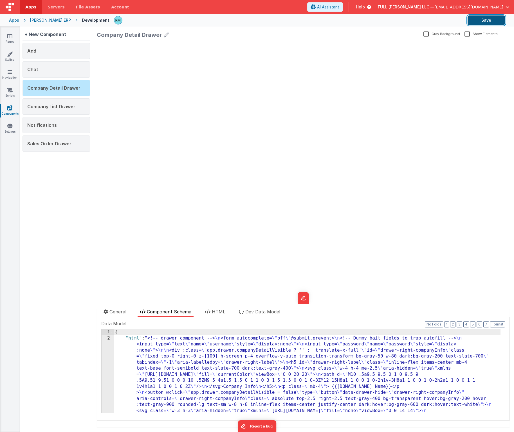
click at [494, 21] on button "Save" at bounding box center [485, 20] width 37 height 10
drag, startPoint x: 134, startPoint y: 341, endPoint x: 131, endPoint y: 339, distance: 3.7
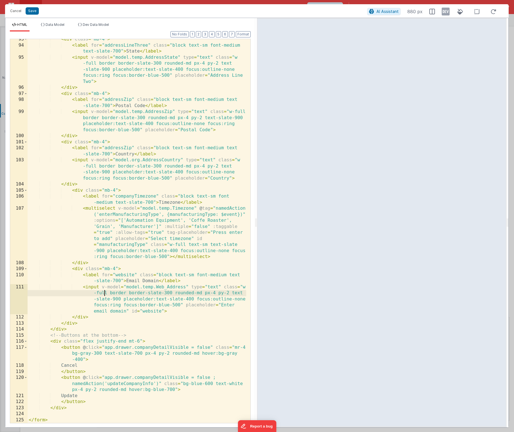
click at [105, 295] on div "< div class = "mb-4" > < label for = "addressLineThree" class = "block text-sm …" at bounding box center [137, 234] width 219 height 396
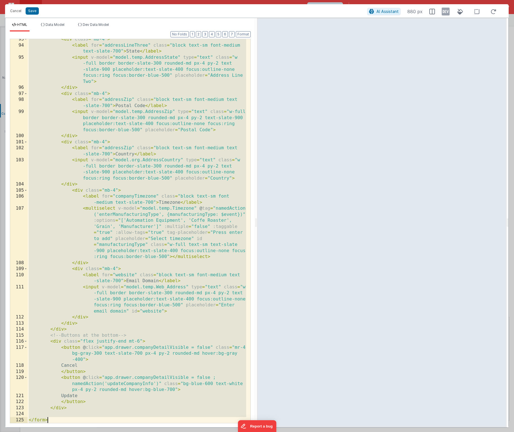
click at [188, 162] on div "< div class = "mb-4" > < label for = "addressLineThree" class = "block text-sm …" at bounding box center [137, 234] width 219 height 396
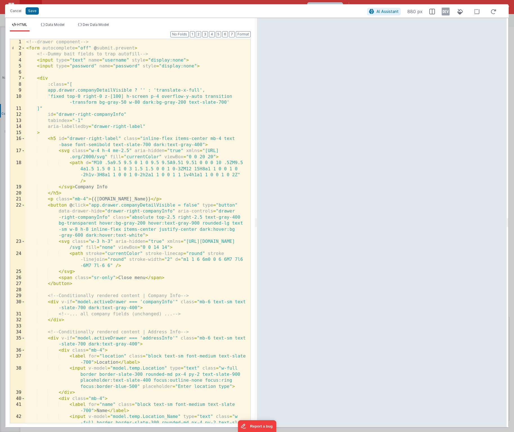
scroll to position [0, 0]
click at [29, 11] on button "Save" at bounding box center [32, 10] width 13 height 7
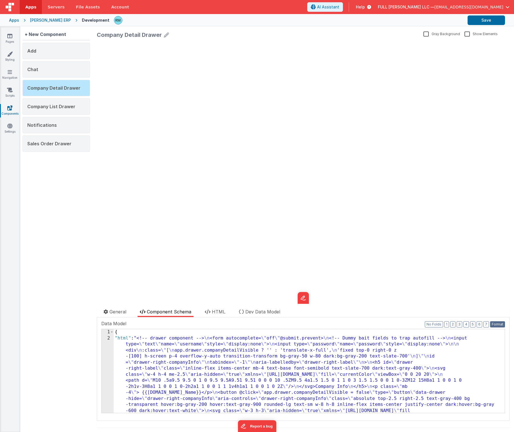
click at [496, 324] on button "Format" at bounding box center [497, 325] width 15 height 6
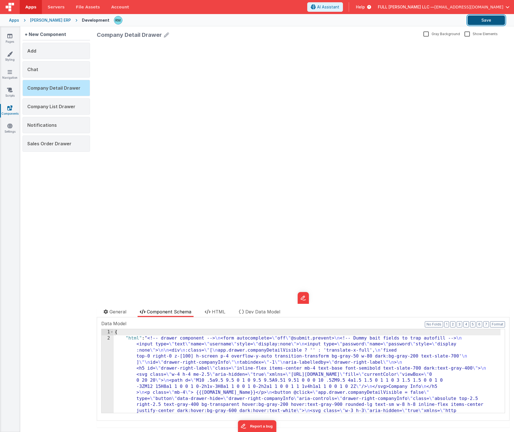
click at [484, 23] on button "Save" at bounding box center [485, 20] width 37 height 10
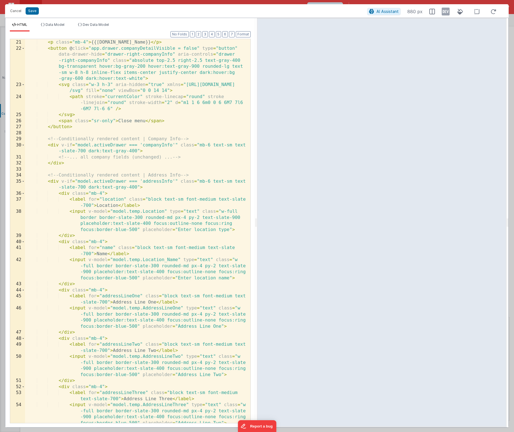
scroll to position [162, 0]
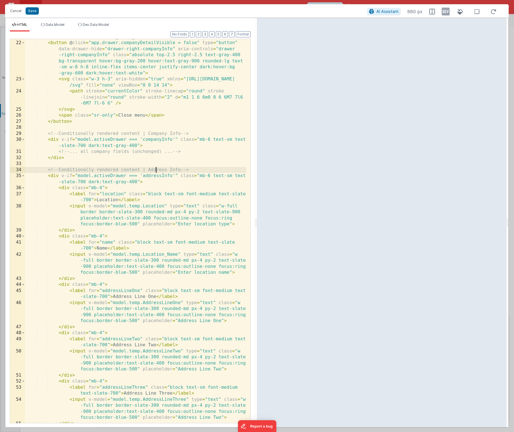
click at [157, 172] on div "< p class = "mb-4" > {{model.org.Company_Name}} </ p > < button @ click = "app.…" at bounding box center [135, 232] width 221 height 396
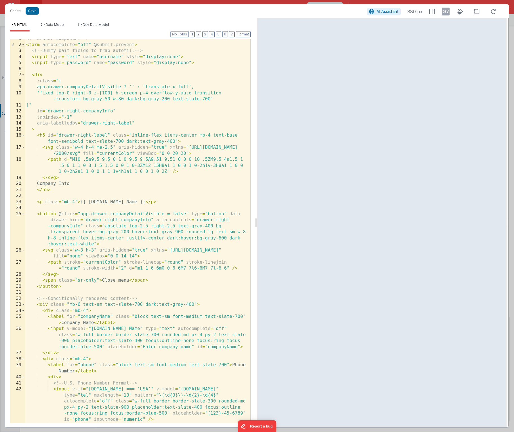
scroll to position [0, 0]
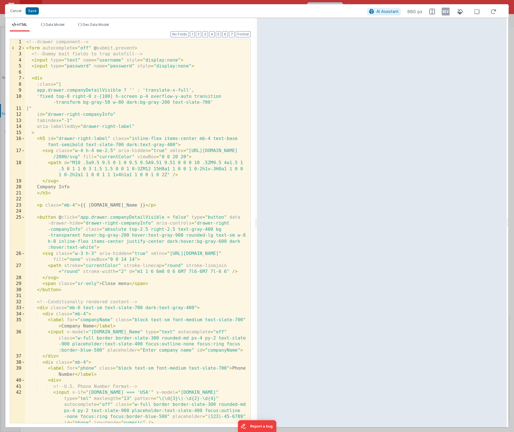
click at [186, 203] on div "<!-- drawer component --> < form autocomplete = "off" @ submit.prevent > <!-- D…" at bounding box center [135, 237] width 221 height 396
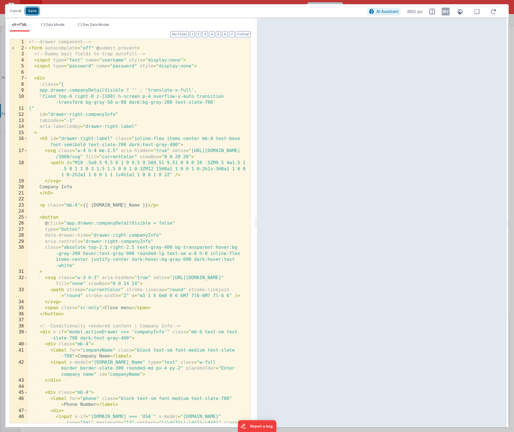
click at [35, 12] on button "Save" at bounding box center [32, 10] width 13 height 7
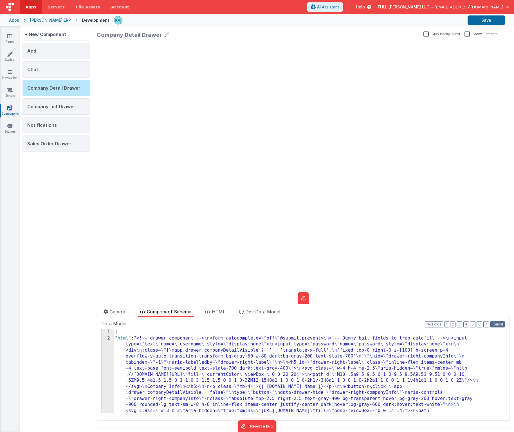
click at [494, 326] on button "Format" at bounding box center [497, 325] width 15 height 6
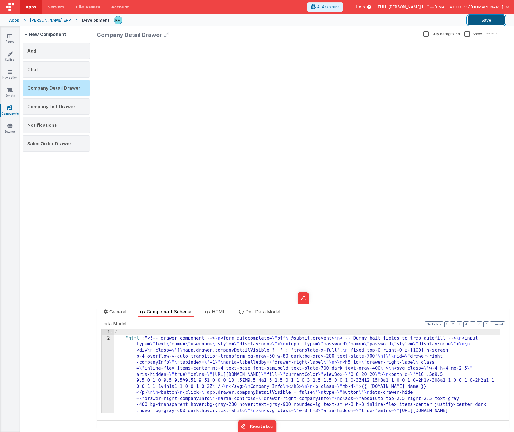
drag, startPoint x: 487, startPoint y: 20, endPoint x: 480, endPoint y: 21, distance: 7.1
click at [487, 20] on button "Save" at bounding box center [485, 20] width 37 height 10
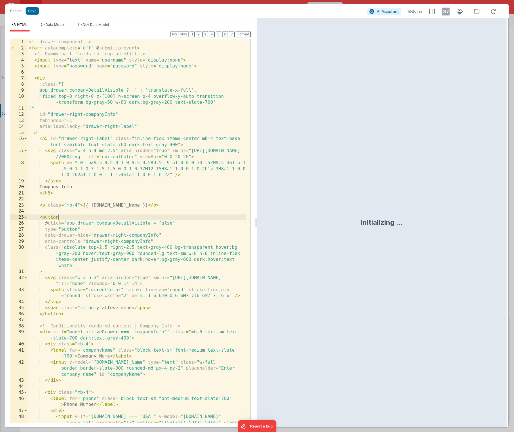
click at [133, 217] on div "<!-- drawer component --> < form autocomplete = "off" @ submit.prevent > <!-- D…" at bounding box center [137, 246] width 219 height 415
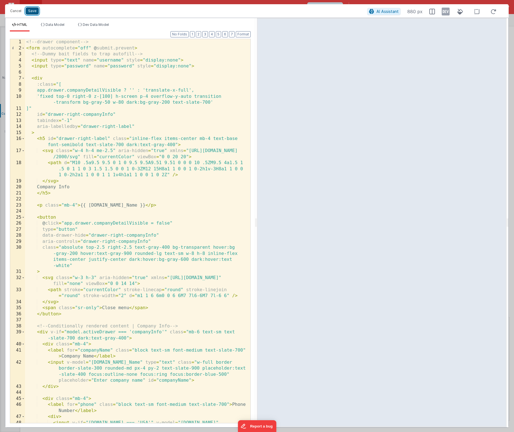
click at [30, 12] on button "Save" at bounding box center [32, 10] width 13 height 7
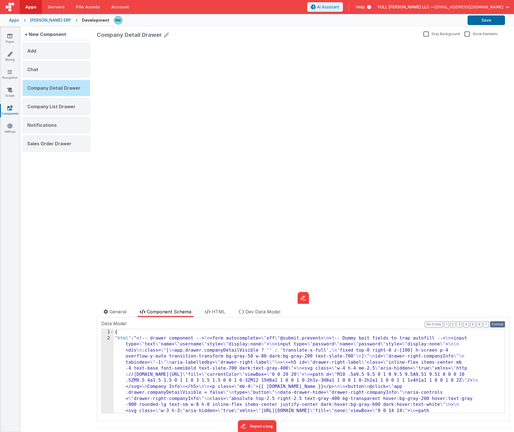
click at [493, 324] on button "Format" at bounding box center [497, 325] width 15 height 6
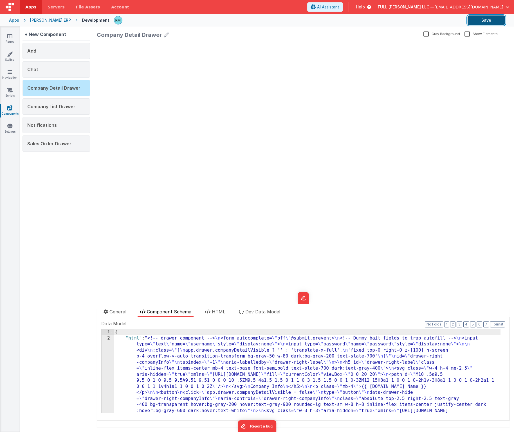
click at [478, 21] on button "Save" at bounding box center [485, 20] width 37 height 10
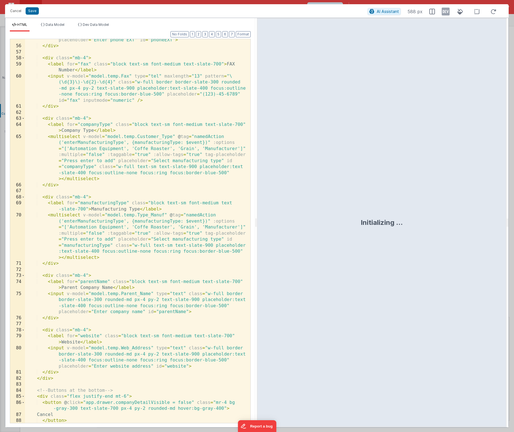
scroll to position [559, 0]
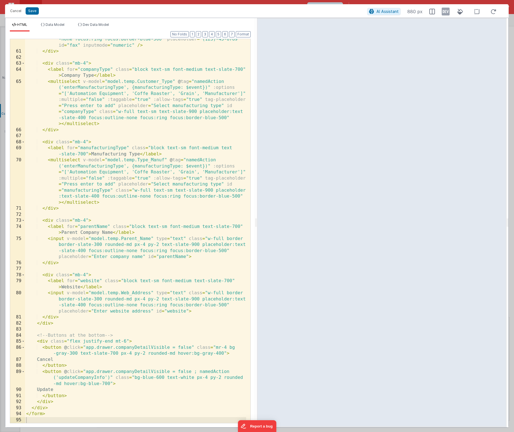
click at [75, 326] on div "< input v-model = "model.temp.Fax" type = "tel" maxlength = "13" pattern = "\ (…" at bounding box center [135, 228] width 221 height 421
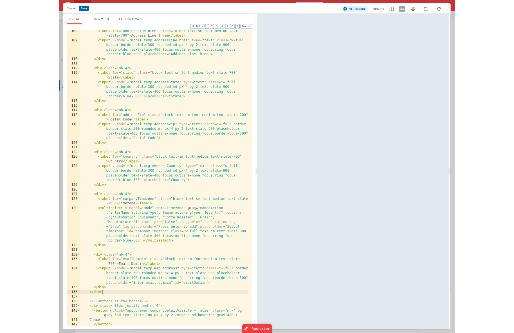
scroll to position [1158, 0]
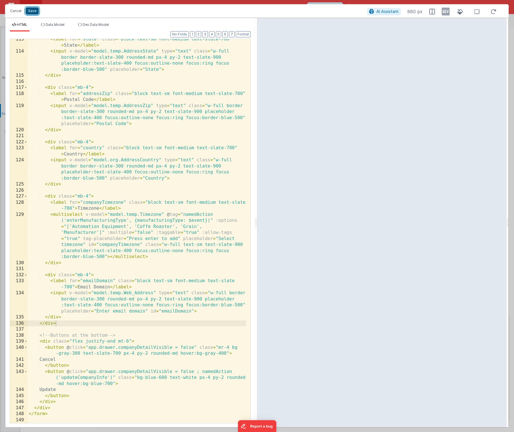
click at [34, 14] on button "Save" at bounding box center [32, 10] width 13 height 7
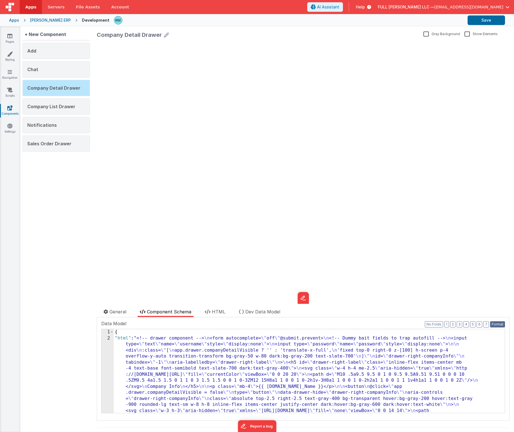
click at [491, 327] on button "Format" at bounding box center [497, 325] width 15 height 6
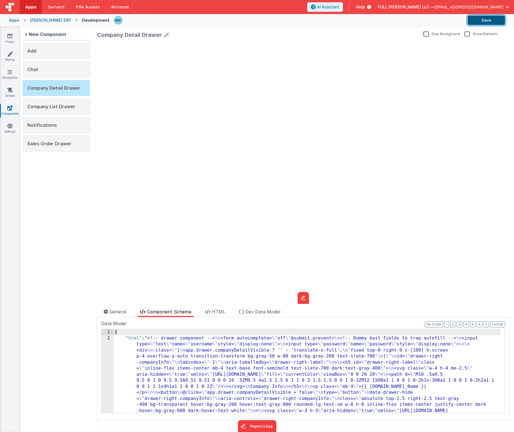
click at [481, 23] on button "Save" at bounding box center [485, 20] width 37 height 10
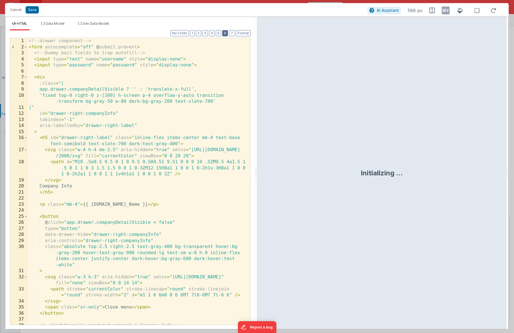
click at [227, 34] on button "6" at bounding box center [225, 33] width 6 height 6
click at [207, 34] on button "3" at bounding box center [205, 33] width 6 height 6
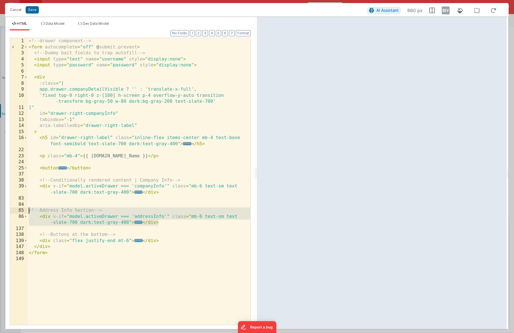
drag, startPoint x: 176, startPoint y: 223, endPoint x: 15, endPoint y: 208, distance: 162.1
click at [15, 208] on div "1 2 3 4 5 6 7 8 9 10 11 12 13 14 15 16 22 23 24 25 37 38 39 83 84 85 86 137 138…" at bounding box center [130, 181] width 241 height 287
click at [176, 223] on div "<!-- drawer component --> < form autocomplete = "off" @ submit.prevent > <!-- D…" at bounding box center [139, 187] width 223 height 299
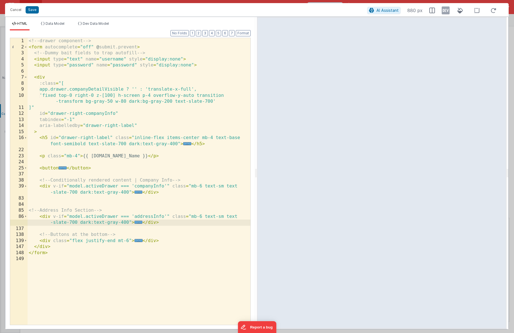
click at [57, 202] on div "<!-- drawer component --> < form autocomplete = "off" @ submit.prevent > <!-- D…" at bounding box center [139, 187] width 223 height 299
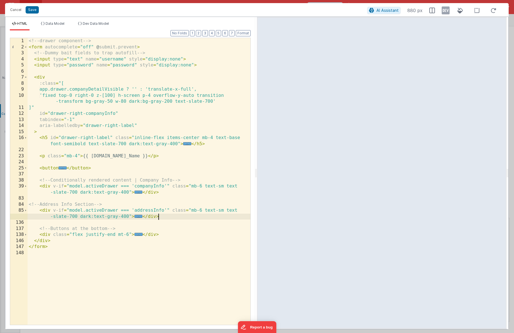
click at [170, 219] on div "<!-- drawer component --> < form autocomplete = "off" @ submit.prevent > <!-- D…" at bounding box center [139, 187] width 223 height 299
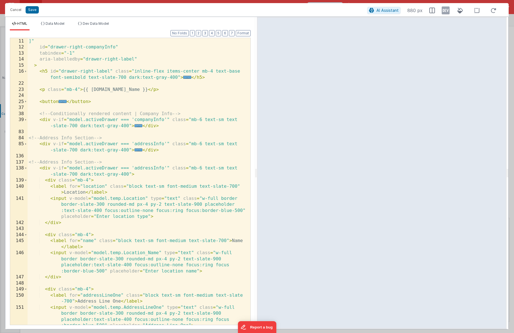
scroll to position [39, 0]
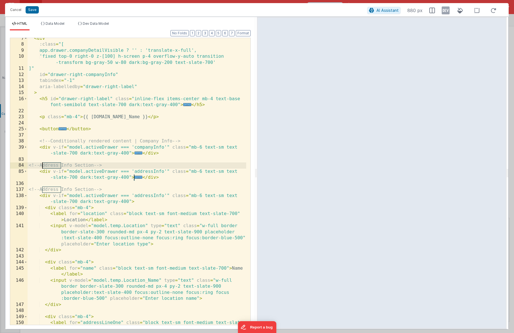
drag, startPoint x: 61, startPoint y: 166, endPoint x: 42, endPoint y: 167, distance: 19.4
click at [42, 167] on div "< div :class = "[ app.drawer.companyDetailVisible ? '' : 'translate-x-full', 'f…" at bounding box center [137, 187] width 219 height 305
click at [164, 171] on div "< div :class = "[ app.drawer.companyDetailVisible ? '' : 'translate-x-full', 'f…" at bounding box center [137, 187] width 219 height 305
click at [122, 179] on span "..." at bounding box center [122, 177] width 8 height 3
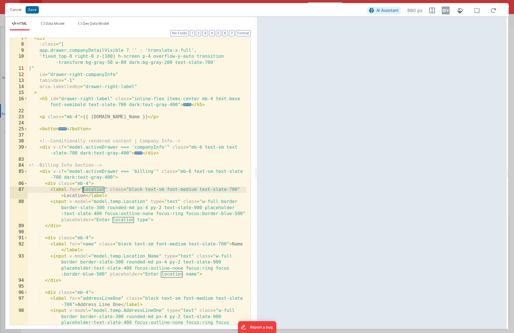
drag, startPoint x: 105, startPoint y: 190, endPoint x: 83, endPoint y: 188, distance: 21.7
click at [83, 188] on div "< div :class = "[ app.drawer.companyDetailVisible ? '' : 'translate-x-full', 'f…" at bounding box center [137, 193] width 219 height 317
click at [99, 196] on div "< div :class = "[ app.drawer.companyDetailVisible ? '' : 'translate-x-full', 'f…" at bounding box center [137, 193] width 219 height 317
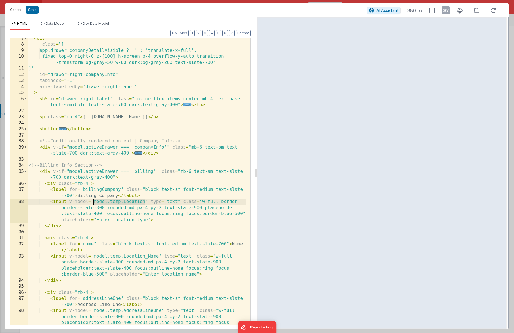
drag, startPoint x: 145, startPoint y: 201, endPoint x: 94, endPoint y: 203, distance: 51.5
click at [94, 203] on div "< div :class = "[ app.drawer.companyDetailVisible ? '' : 'translate-x-full', 'f…" at bounding box center [137, 193] width 219 height 317
click at [118, 202] on div "< div :class = "[ app.drawer.companyDetailVisible ? '' : 'translate-x-full', 'f…" at bounding box center [137, 193] width 219 height 317
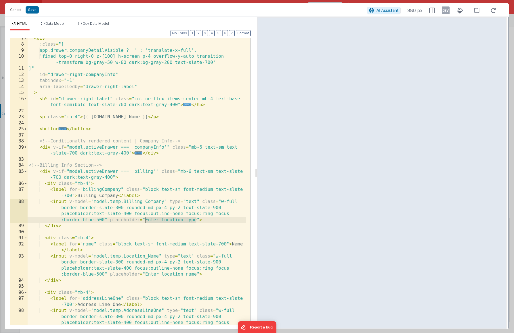
drag, startPoint x: 195, startPoint y: 220, endPoint x: 146, endPoint y: 218, distance: 49.5
click at [146, 218] on div "< div :class = "[ app.drawer.companyDetailVisible ? '' : 'translate-x-full', 'f…" at bounding box center [137, 193] width 219 height 317
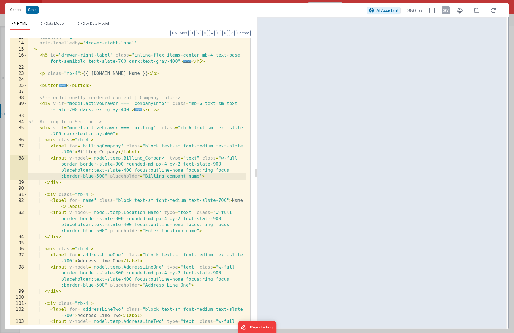
scroll to position [82, 0]
click at [60, 206] on div "tabindex = "-1" aria-labelledby = "drawer-right-label" > < h5 id = "drawer-righ…" at bounding box center [137, 192] width 219 height 317
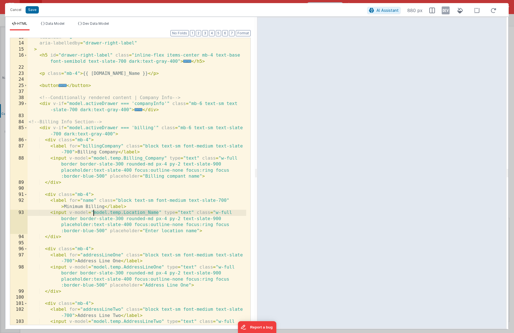
drag, startPoint x: 158, startPoint y: 212, endPoint x: 94, endPoint y: 213, distance: 64.4
click at [94, 213] on div "tabindex = "-1" aria-labelledby = "drawer-right-label" > < h5 id = "drawer-righ…" at bounding box center [137, 192] width 219 height 317
click at [117, 212] on div "tabindex = "-1" aria-labelledby = "drawer-right-label" > < h5 id = "drawer-righ…" at bounding box center [137, 192] width 219 height 317
drag, startPoint x: 197, startPoint y: 231, endPoint x: 146, endPoint y: 233, distance: 51.2
click at [146, 233] on div "tabindex = "-1" aria-labelledby = "drawer-right-label" > < h5 id = "drawer-righ…" at bounding box center [137, 192] width 219 height 317
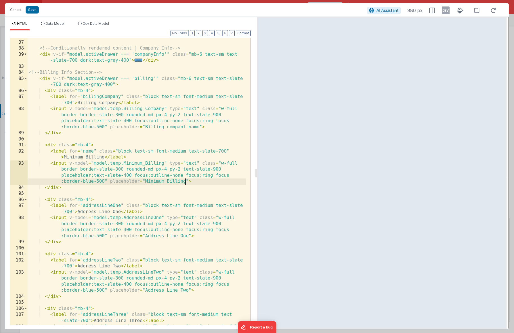
scroll to position [137, 0]
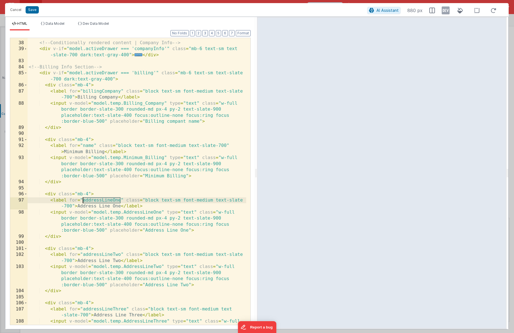
drag, startPoint x: 120, startPoint y: 201, endPoint x: 83, endPoint y: 200, distance: 37.1
click at [83, 200] on div "<!-- Conditionally rendered content | Company Info --> < div v-if = "model.acti…" at bounding box center [137, 192] width 219 height 317
drag, startPoint x: 107, startPoint y: 206, endPoint x: 64, endPoint y: 207, distance: 42.5
click at [64, 207] on div "<!-- Conditionally rendered content | Company Info --> < div v-if = "model.acti…" at bounding box center [137, 192] width 219 height 317
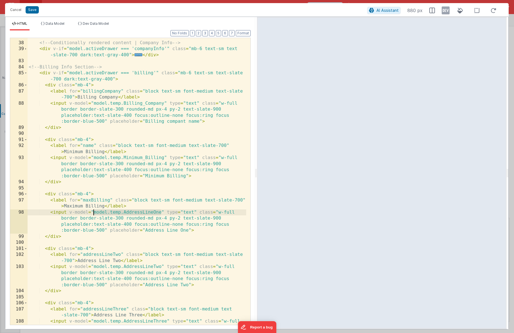
drag, startPoint x: 162, startPoint y: 212, endPoint x: 94, endPoint y: 212, distance: 68.1
click at [94, 212] on div "<!-- Conditionally rendered content | Company Info --> < div v-if = "model.acti…" at bounding box center [137, 192] width 219 height 317
click at [118, 213] on div "<!-- Conditionally rendered content | Company Info --> < div v-if = "model.acti…" at bounding box center [137, 192] width 219 height 317
drag, startPoint x: 188, startPoint y: 230, endPoint x: 145, endPoint y: 230, distance: 43.3
click at [145, 230] on div "<!-- Conditionally rendered content | Company Info --> < div v-if = "model.acti…" at bounding box center [137, 192] width 219 height 317
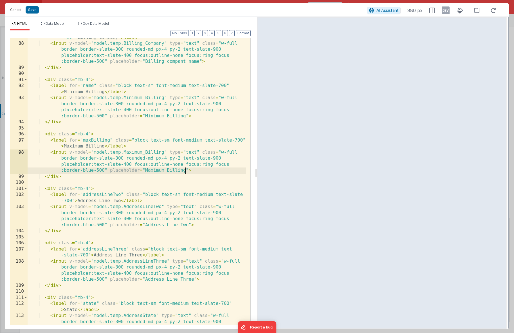
scroll to position [204, 0]
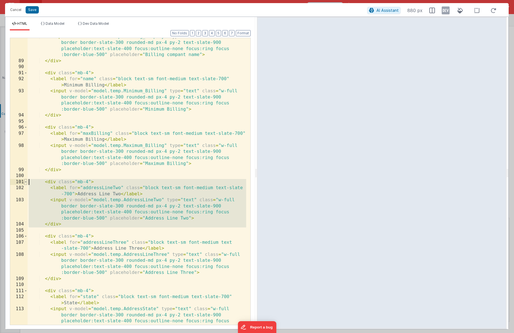
drag, startPoint x: 66, startPoint y: 228, endPoint x: 26, endPoint y: 185, distance: 58.9
click at [26, 185] on div "88 89 90 91 92 93 94 95 96 97 98 99 100 101 102 103 104 105 106 107 108 109 110…" at bounding box center [130, 181] width 241 height 287
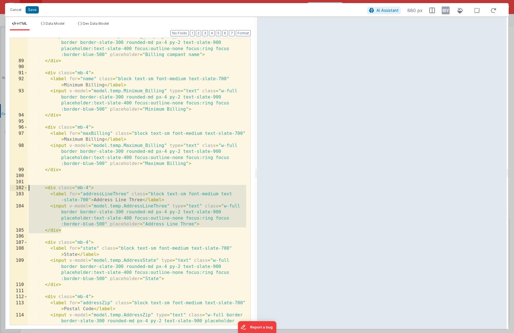
drag, startPoint x: 68, startPoint y: 231, endPoint x: 17, endPoint y: 190, distance: 65.4
click at [17, 190] on div "88 89 90 91 92 93 94 95 96 97 98 99 100 101 102 103 104 105 106 107 108 109 110…" at bounding box center [130, 181] width 241 height 287
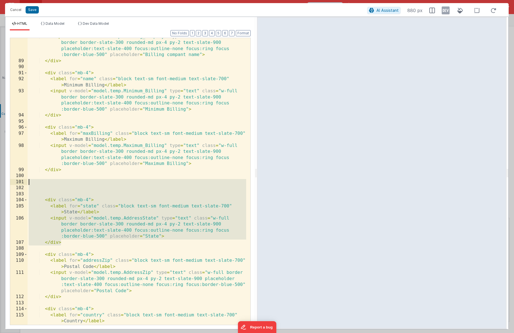
drag, startPoint x: 70, startPoint y: 242, endPoint x: 24, endPoint y: 181, distance: 76.2
click at [24, 181] on div "88 89 90 91 92 93 94 95 96 97 98 99 100 101 102 103 104 105 106 107 108 109 110…" at bounding box center [130, 181] width 241 height 287
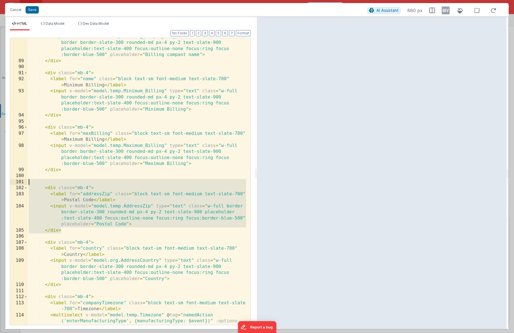
drag, startPoint x: 74, startPoint y: 231, endPoint x: 29, endPoint y: 181, distance: 67.2
click at [29, 181] on div "< input v-model = "model.temp.Billing_Company" type = "text" class = "w-full bo…" at bounding box center [137, 213] width 219 height 359
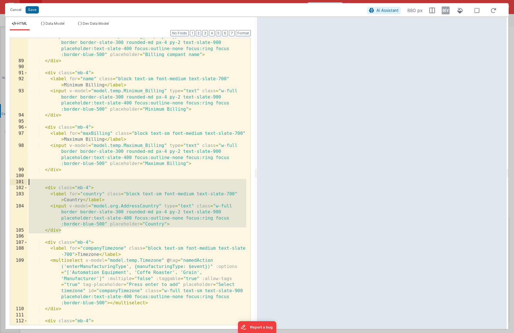
drag, startPoint x: 78, startPoint y: 232, endPoint x: 22, endPoint y: 181, distance: 75.5
click at [22, 181] on div "88 89 90 91 92 93 94 95 96 97 98 99 100 101 102 103 104 105 106 107 108 109 110…" at bounding box center [130, 181] width 241 height 287
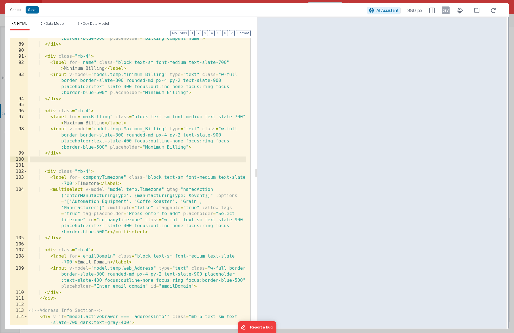
scroll to position [220, 0]
drag, startPoint x: 123, startPoint y: 179, endPoint x: 89, endPoint y: 178, distance: 34.0
click at [89, 178] on div "< input v-model = "model.temp.Billing_Company" type = "text" class = "w-full bo…" at bounding box center [137, 175] width 219 height 317
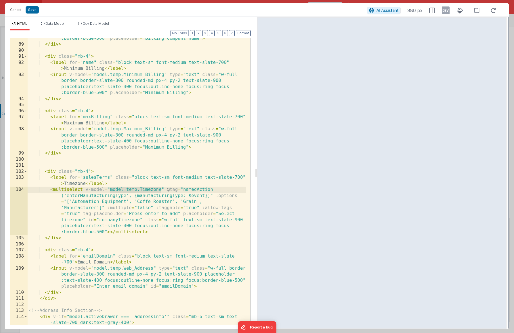
drag, startPoint x: 160, startPoint y: 189, endPoint x: 109, endPoint y: 190, distance: 51.2
click at [109, 190] on div "< input v-model = "model.temp.Billing_Company" type = "text" class = "w-full bo…" at bounding box center [137, 175] width 219 height 317
click at [134, 190] on div "< input v-model = "model.temp.Billing_Company" type = "text" class = "w-full bo…" at bounding box center [137, 175] width 219 height 317
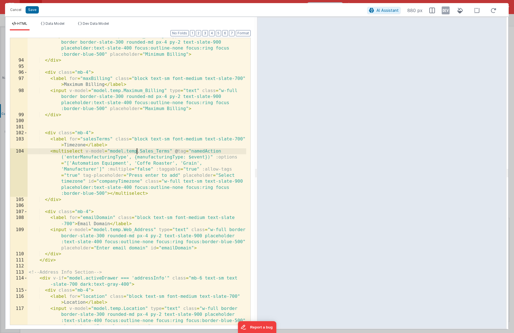
scroll to position [264, 0]
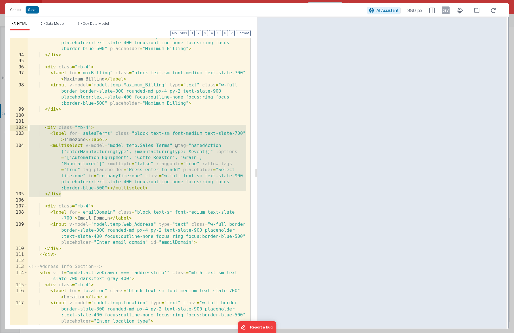
drag, startPoint x: 75, startPoint y: 193, endPoint x: 14, endPoint y: 128, distance: 88.8
click at [14, 128] on div "93 94 95 96 97 98 99 100 101 102 103 104 105 106 107 108 109 110 111 112 113 11…" at bounding box center [130, 181] width 241 height 287
click at [36, 118] on div "< input v-model = "model.temp.Minimum_Billing" type = "text" class = "w-full bo…" at bounding box center [137, 186] width 219 height 317
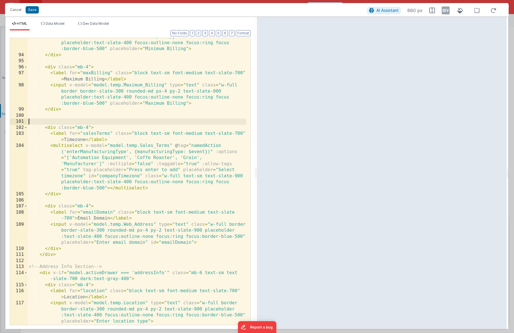
click at [38, 122] on div "< input v-model = "model.temp.Minimum_Billing" type = "text" class = "w-full bo…" at bounding box center [137, 186] width 219 height 317
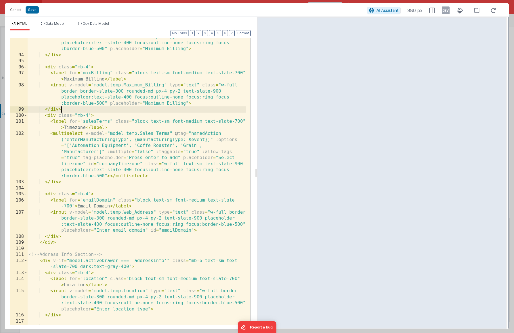
click at [71, 183] on div "< input v-model = "model.temp.Minimum_Billing" type = "text" class = "w-full bo…" at bounding box center [137, 186] width 219 height 317
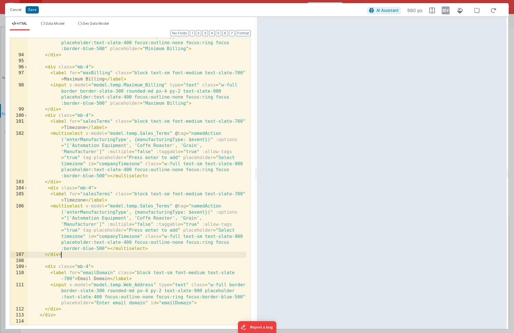
click at [84, 201] on div "< input v-model = "model.temp.Minimum_Billing" type = "text" class = "w-full bo…" at bounding box center [137, 186] width 219 height 317
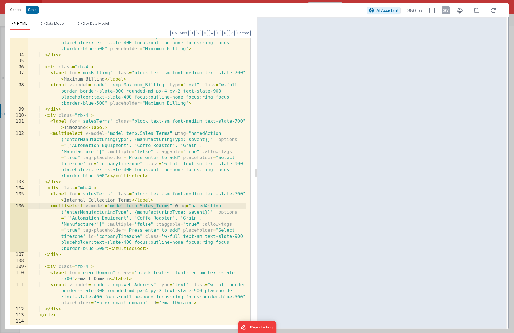
drag, startPoint x: 170, startPoint y: 205, endPoint x: 110, endPoint y: 208, distance: 59.7
click at [110, 208] on div "< input v-model = "model.temp.Minimum_Billing" type = "text" class = "w-full bo…" at bounding box center [137, 186] width 219 height 317
click at [134, 206] on div "< input v-model = "model.temp.Minimum_Billing" type = "text" class = "w-full bo…" at bounding box center [137, 186] width 219 height 317
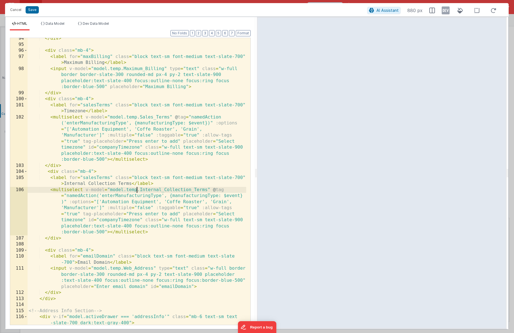
scroll to position [290, 0]
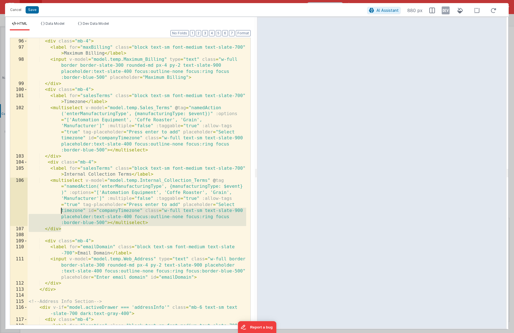
drag, startPoint x: 77, startPoint y: 228, endPoint x: 27, endPoint y: 212, distance: 52.2
click at [27, 212] on div "95 96 97 98 99 100 101 102 103 104 105 106 107 108 109 110 111 112 113 114 115 …" at bounding box center [130, 181] width 241 height 287
click at [114, 213] on div "< div class = "mb-4" > < label for = "maxBilling" class = "block text-sm font-m…" at bounding box center [137, 184] width 219 height 305
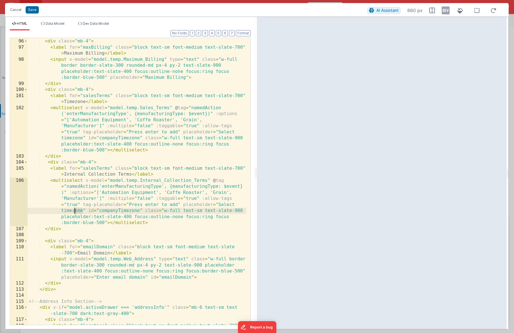
drag, startPoint x: 83, startPoint y: 212, endPoint x: 77, endPoint y: 209, distance: 6.7
click at [77, 209] on div "< div class = "mb-4" > < label for = "maxBilling" class = "block text-sm font-m…" at bounding box center [137, 184] width 219 height 305
drag, startPoint x: 84, startPoint y: 211, endPoint x: 233, endPoint y: 203, distance: 149.6
click at [233, 203] on div "< div class = "mb-4" > < label for = "maxBilling" class = "block text-sm font-m…" at bounding box center [137, 184] width 219 height 305
click at [82, 139] on div "< div class = "mb-4" > < label for = "maxBilling" class = "block text-sm font-m…" at bounding box center [137, 184] width 219 height 305
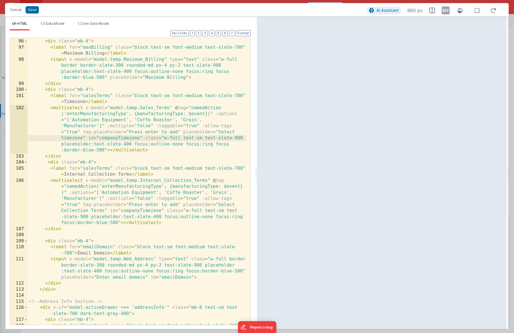
click at [85, 102] on div "< div class = "mb-4" > < label for = "maxBilling" class = "block text-sm font-m…" at bounding box center [137, 184] width 219 height 305
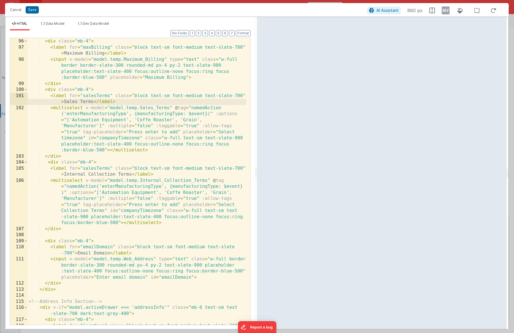
click at [83, 138] on div "< div class = "mb-4" > < label for = "maxBilling" class = "block text-sm font-m…" at bounding box center [137, 184] width 219 height 305
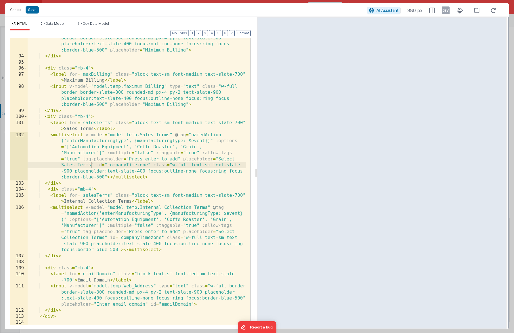
scroll to position [291, 0]
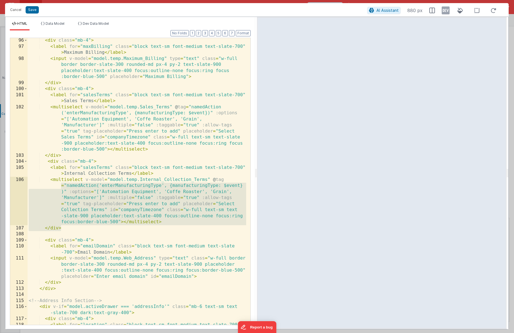
drag, startPoint x: 68, startPoint y: 228, endPoint x: 5, endPoint y: 186, distance: 75.7
click at [5, 186] on div "Cancel Save AI Assistant 880 px HTML Data Model Dev Data Model Format 7 6 5 4 3…" at bounding box center [257, 166] width 514 height 333
click at [105, 167] on div "< div class = "mb-4" > < label for = "maxBilling" class = "block text-sm font-m…" at bounding box center [137, 189] width 219 height 305
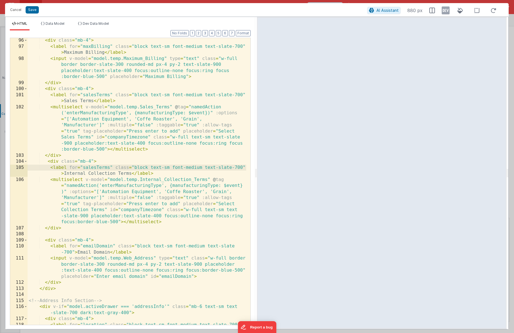
click at [96, 168] on div "< div class = "mb-4" > < label for = "maxBilling" class = "block text-sm font-m…" at bounding box center [137, 189] width 219 height 305
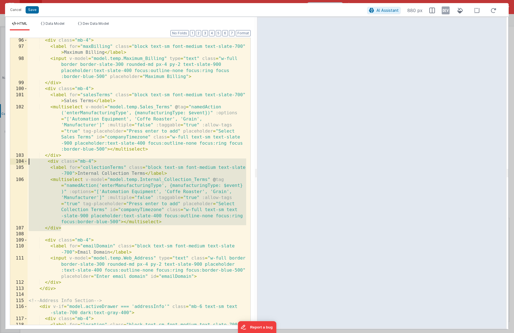
drag, startPoint x: 82, startPoint y: 225, endPoint x: -9, endPoint y: 162, distance: 111.6
click at [0, 162] on html "Cancel Save AI Assistant 880 px HTML Data Model Dev Data Model Format 7 6 5 4 3…" at bounding box center [257, 166] width 514 height 333
click at [78, 228] on div "< div class = "mb-4" > < label for = "maxBilling" class = "block text-sm font-m…" at bounding box center [137, 189] width 219 height 305
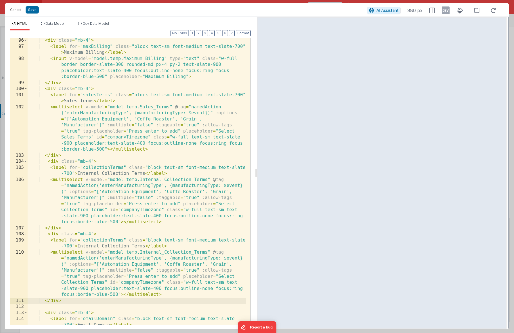
click at [123, 240] on div "< div class = "mb-4" > < label for = "maxBilling" class = "block text-sm font-m…" at bounding box center [137, 195] width 219 height 317
click at [118, 246] on div "< div class = "mb-4" > < label for = "maxBilling" class = "block text-sm font-m…" at bounding box center [137, 195] width 219 height 317
click at [137, 246] on div "< div class = "mb-4" > < label for = "maxBilling" class = "block text-sm font-m…" at bounding box center [137, 195] width 219 height 317
drag, startPoint x: 207, startPoint y: 253, endPoint x: 110, endPoint y: 253, distance: 97.3
click at [110, 253] on div "< div class = "mb-4" > < label for = "maxBilling" class = "block text-sm font-m…" at bounding box center [137, 195] width 219 height 317
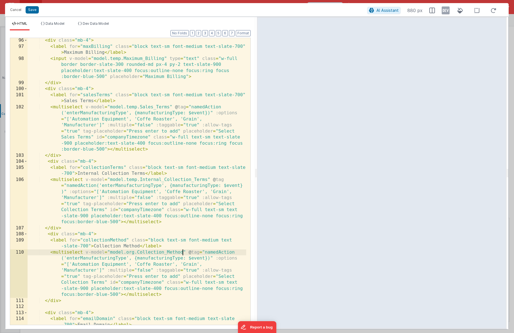
click at [134, 253] on div "< div class = "mb-4" > < label for = "maxBilling" class = "block text-sm font-m…" at bounding box center [137, 195] width 219 height 317
click at [232, 276] on div "< div class = "mb-4" > < label for = "maxBilling" class = "block text-sm font-m…" at bounding box center [137, 195] width 219 height 317
click at [104, 282] on div "< div class = "mb-4" > < label for = "maxBilling" class = "block text-sm font-m…" at bounding box center [137, 195] width 219 height 317
click at [62, 283] on div "< div class = "mb-4" > < label for = "maxBilling" class = "block text-sm font-m…" at bounding box center [137, 195] width 219 height 317
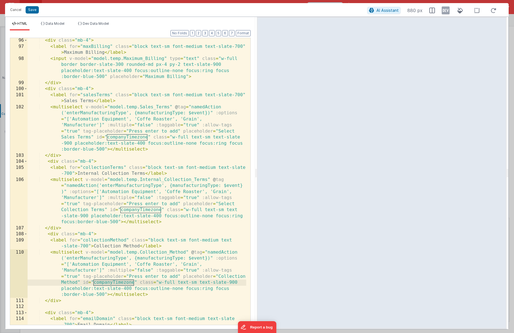
drag, startPoint x: 134, startPoint y: 283, endPoint x: 94, endPoint y: 282, distance: 40.2
click at [94, 282] on div "< div class = "mb-4" > < label for = "maxBilling" class = "block text-sm font-m…" at bounding box center [137, 195] width 219 height 317
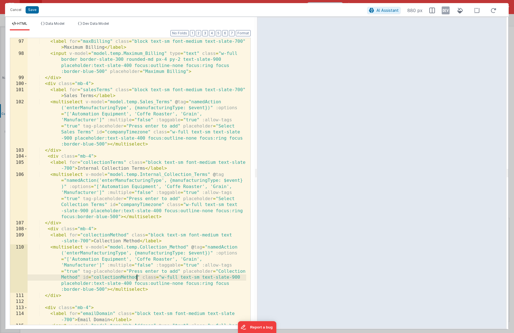
scroll to position [314, 0]
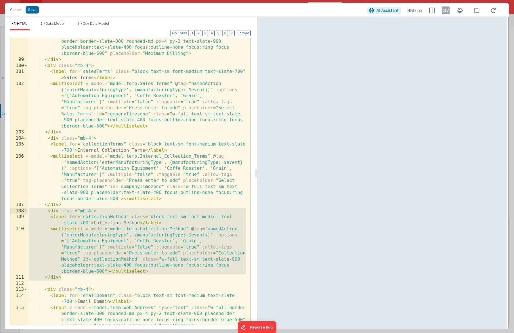
drag, startPoint x: 69, startPoint y: 277, endPoint x: 1, endPoint y: 211, distance: 95.3
click at [1, 211] on div "Cancel Save AI Assistant 880 px HTML Data Model Dev Data Model Format 7 6 5 4 3…" at bounding box center [257, 166] width 514 height 333
click at [77, 279] on div "< input v-model = "model.temp.Maximum_Billing" type = "text" class = "w-full bo…" at bounding box center [137, 199] width 219 height 335
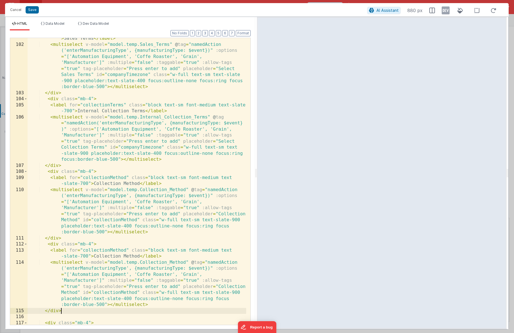
scroll to position [364, 0]
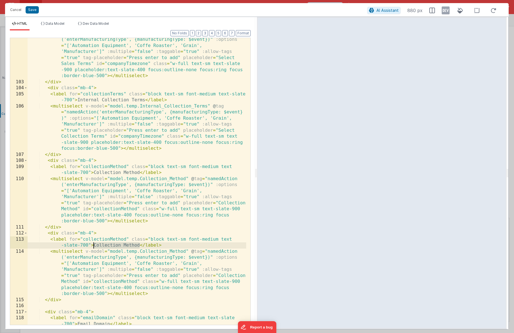
drag, startPoint x: 139, startPoint y: 246, endPoint x: 95, endPoint y: 247, distance: 44.4
click at [95, 247] on div "< multiselect v-model = "model.temp.Sales_Terms" @ tag = "namedAction ('enterMa…" at bounding box center [137, 210] width 219 height 359
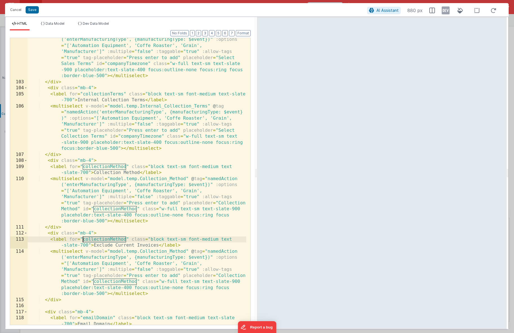
drag, startPoint x: 127, startPoint y: 239, endPoint x: 84, endPoint y: 240, distance: 43.0
click at [84, 240] on div "< multiselect v-model = "model.temp.Sales_Terms" @ tag = "namedAction ('enterMa…" at bounding box center [137, 210] width 219 height 359
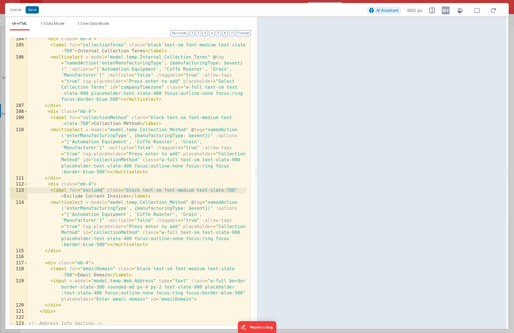
scroll to position [413, 0]
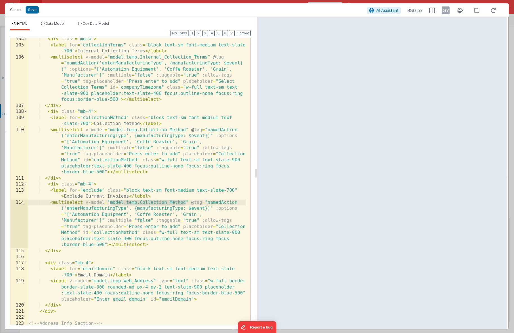
drag, startPoint x: 185, startPoint y: 203, endPoint x: 110, endPoint y: 205, distance: 75.7
click at [110, 205] on div "< div class = "mb-4" > < label for = "collectionTerms" class = "block text-sm f…" at bounding box center [137, 188] width 219 height 305
click at [135, 202] on div "< div class = "mb-4" > < label for = "collectionTerms" class = "block text-sm f…" at bounding box center [137, 188] width 219 height 305
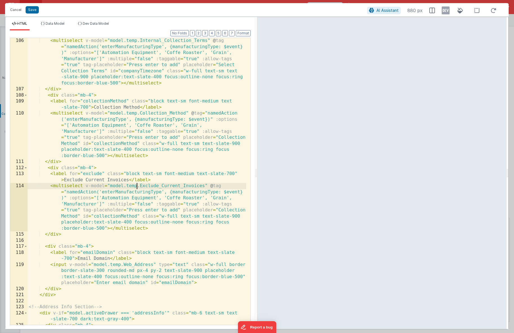
scroll to position [430, 0]
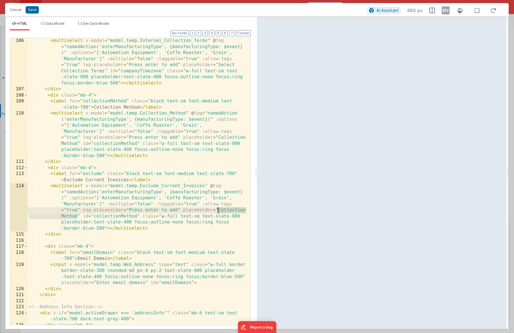
drag, startPoint x: 77, startPoint y: 217, endPoint x: 218, endPoint y: 208, distance: 141.2
click at [218, 208] on div "< multiselect v-model = "model.temp.Internal_Collection_Terms" @ tag = "namedAc…" at bounding box center [137, 211] width 219 height 347
click at [107, 238] on div "< multiselect v-model = "model.temp.Internal_Collection_Terms" @ tag = "namedAc…" at bounding box center [137, 211] width 219 height 347
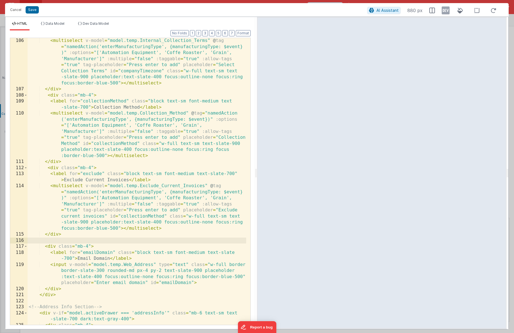
click at [94, 233] on div "< multiselect v-model = "model.temp.Internal_Collection_Terms" @ tag = "namedAc…" at bounding box center [137, 211] width 219 height 347
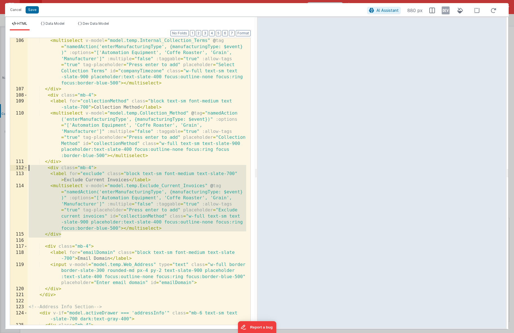
drag, startPoint x: 97, startPoint y: 233, endPoint x: 3, endPoint y: 169, distance: 113.8
click at [3, 169] on div "Cancel Save AI Assistant 880 px HTML Data Model Dev Data Model Format 7 6 5 4 3…" at bounding box center [257, 166] width 514 height 333
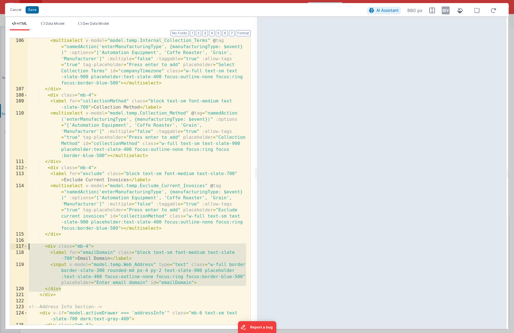
drag, startPoint x: 69, startPoint y: 287, endPoint x: 10, endPoint y: 248, distance: 70.8
click at [10, 248] on div "106 107 108 109 110 111 112 113 114 115 116 117 118 119 120 121 122 123 124 125…" at bounding box center [130, 181] width 241 height 287
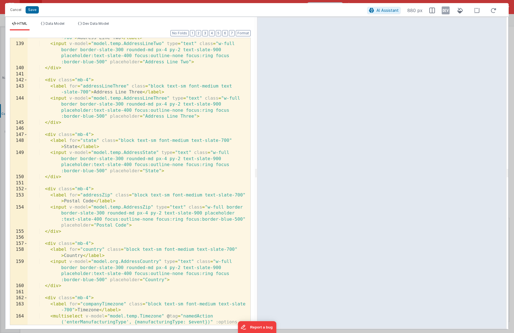
scroll to position [989, 0]
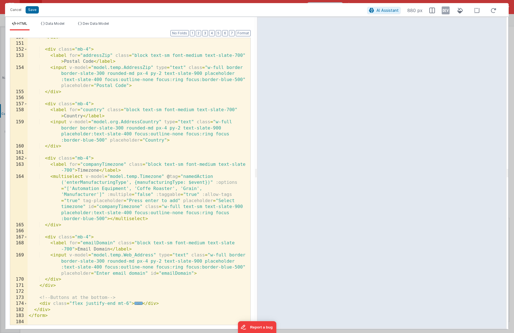
click at [137, 302] on span "..." at bounding box center [138, 303] width 8 height 3
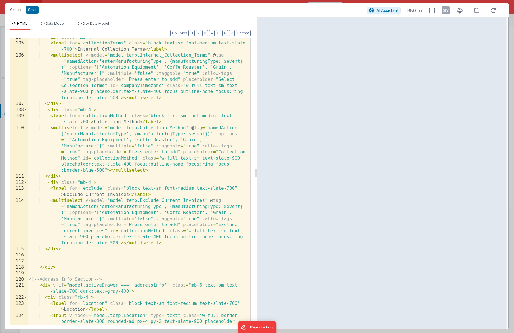
scroll to position [421, 0]
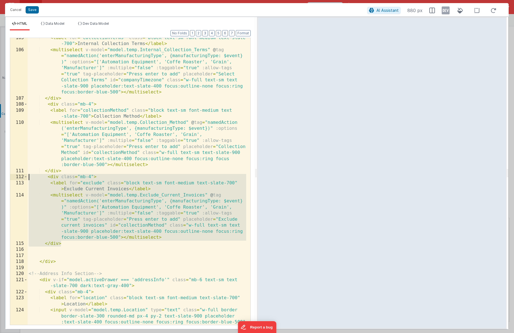
drag, startPoint x: 77, startPoint y: 244, endPoint x: 4, endPoint y: 178, distance: 98.6
click at [4, 178] on div "Cancel Save AI Assistant 880 px HTML Data Model Dev Data Model Format 7 6 5 4 3…" at bounding box center [257, 166] width 514 height 333
click at [69, 244] on div "< label for = "collectionTerms" class = "block text-sm font-medium text-slate -…" at bounding box center [137, 196] width 219 height 323
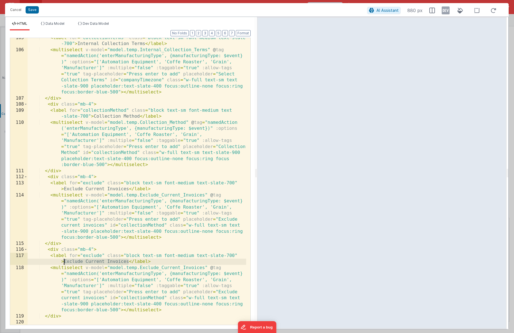
drag, startPoint x: 129, startPoint y: 262, endPoint x: 64, endPoint y: 262, distance: 64.4
click at [64, 262] on div "< label for = "collectionTerms" class = "block text-sm font-medium text-slate -…" at bounding box center [137, 187] width 219 height 305
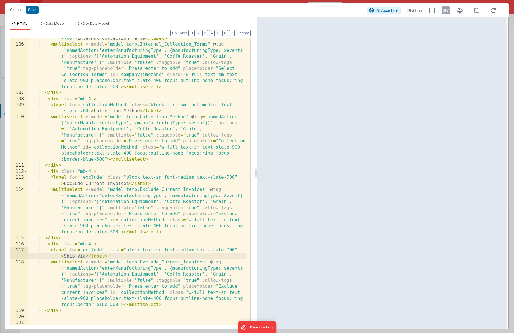
scroll to position [442, 0]
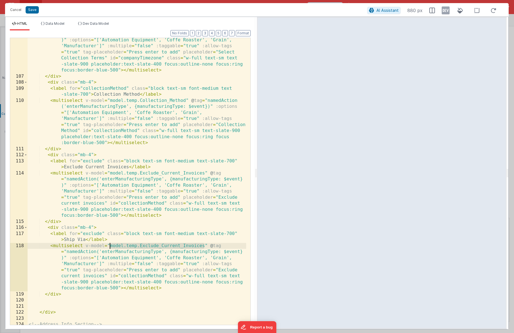
drag, startPoint x: 205, startPoint y: 245, endPoint x: 110, endPoint y: 247, distance: 95.1
click at [110, 247] on div "< multiselect v-model = "model.temp.Internal_Collection_Terms" @ tag = "namedAc…" at bounding box center [137, 198] width 219 height 347
click at [134, 245] on div "< multiselect v-model = "model.temp.Internal_Collection_Terms" @ tag = "namedAc…" at bounding box center [137, 198] width 219 height 347
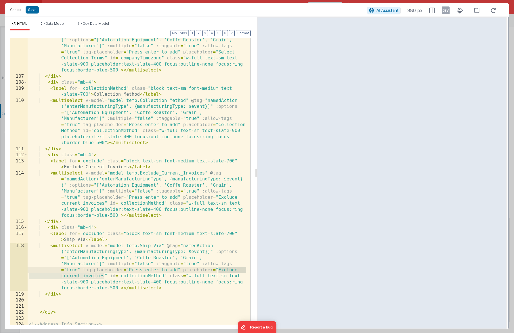
drag, startPoint x: 105, startPoint y: 276, endPoint x: 217, endPoint y: 269, distance: 112.7
click at [217, 269] on div "< multiselect v-model = "model.temp.Internal_Collection_Terms" @ tag = "namedAc…" at bounding box center [137, 198] width 219 height 347
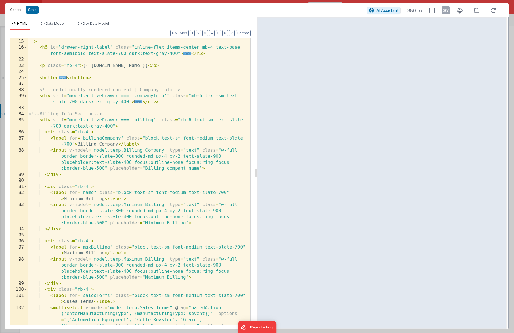
scroll to position [4, 0]
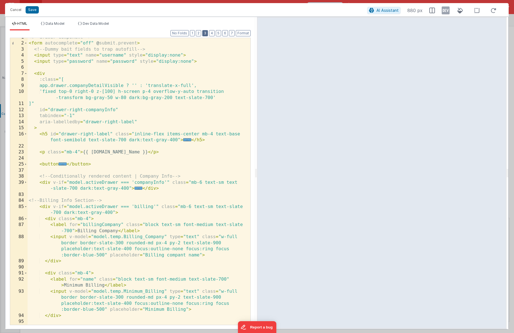
click at [204, 34] on button "3" at bounding box center [205, 33] width 6 height 6
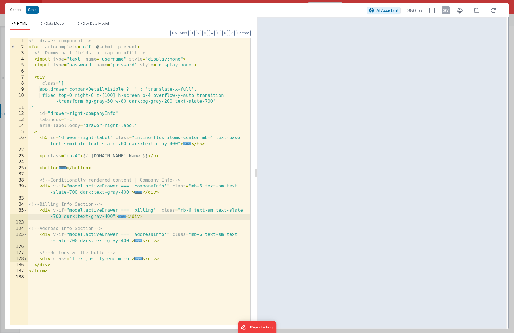
click at [39, 180] on div "<!-- drawer component --> < form autocomplete = "off" @ submit.prevent > <!-- D…" at bounding box center [139, 187] width 223 height 299
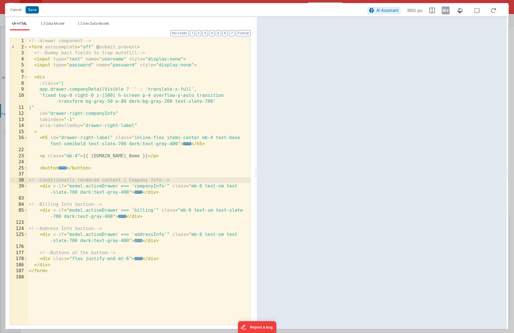
click at [140, 241] on span "..." at bounding box center [138, 240] width 8 height 3
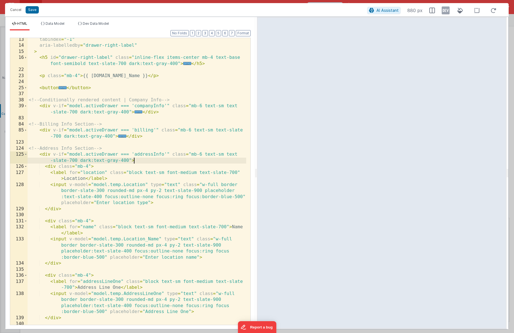
scroll to position [86, 0]
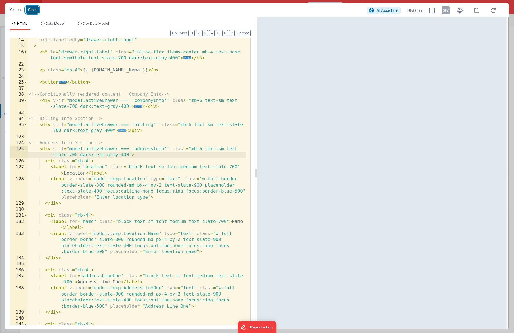
click at [35, 12] on button "Save" at bounding box center [32, 9] width 13 height 7
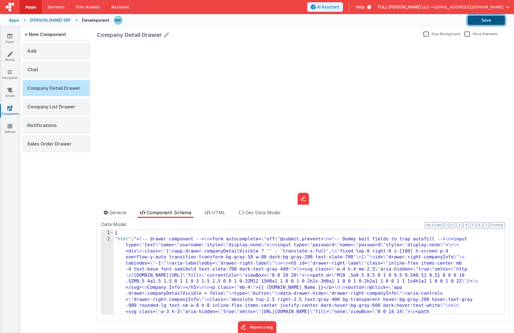
click at [485, 23] on button "Save" at bounding box center [485, 20] width 37 height 10
